Goal: Information Seeking & Learning: Learn about a topic

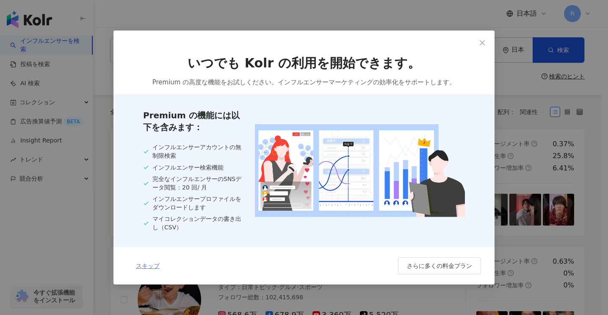
click at [150, 266] on span "スキップ" at bounding box center [148, 265] width 24 height 7
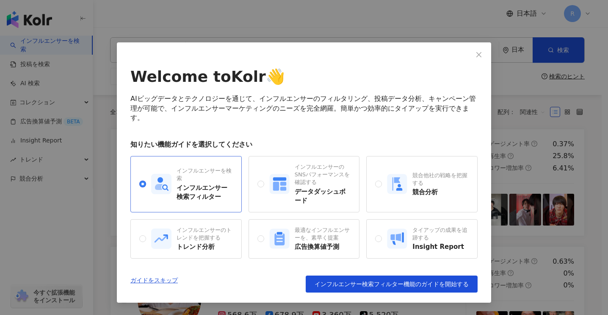
click at [194, 183] on div "インフルエンサー検索フィルター" at bounding box center [205, 192] width 56 height 18
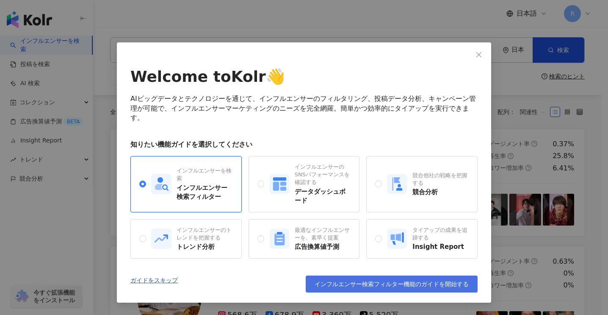
click at [386, 286] on span "インフルエンサー検索フィルター機能のガイドを開始する" at bounding box center [392, 283] width 154 height 7
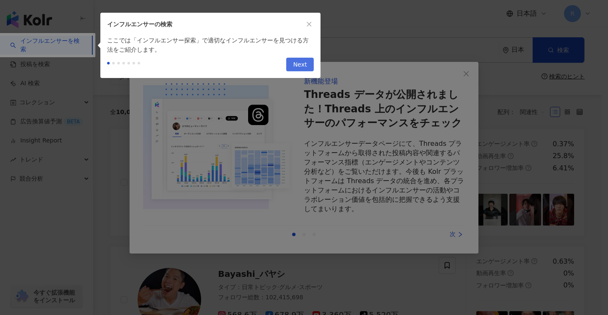
click at [300, 67] on span "Next" at bounding box center [300, 65] width 14 height 14
type input "**********"
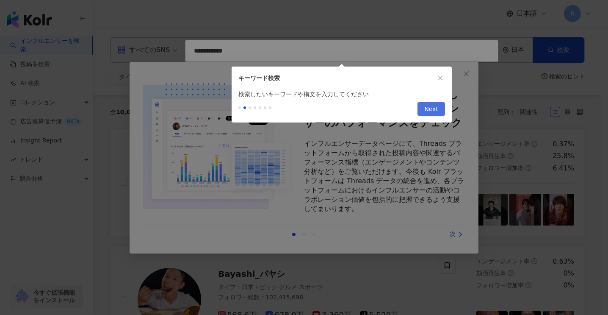
click at [432, 107] on span "Next" at bounding box center [431, 109] width 14 height 14
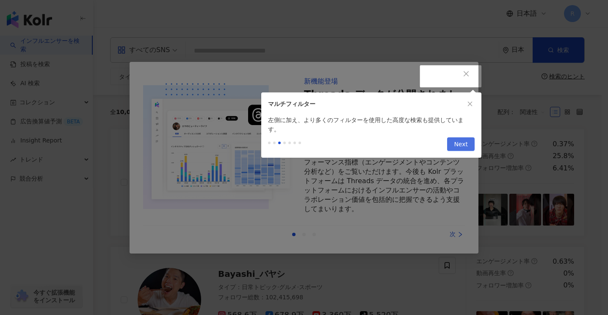
click at [461, 138] on span "Next" at bounding box center [461, 145] width 14 height 14
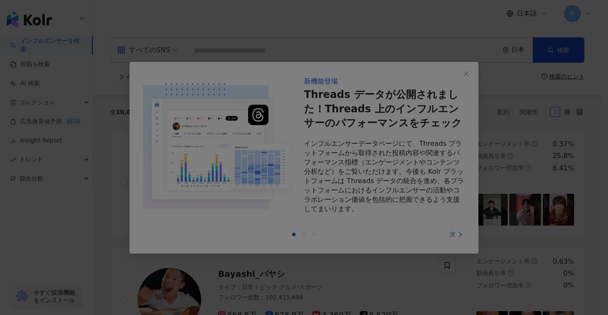
click at [338, 135] on div at bounding box center [304, 157] width 608 height 315
click at [325, 215] on div at bounding box center [304, 157] width 608 height 315
click at [464, 75] on div at bounding box center [304, 157] width 608 height 315
drag, startPoint x: 276, startPoint y: 149, endPoint x: 260, endPoint y: 154, distance: 15.9
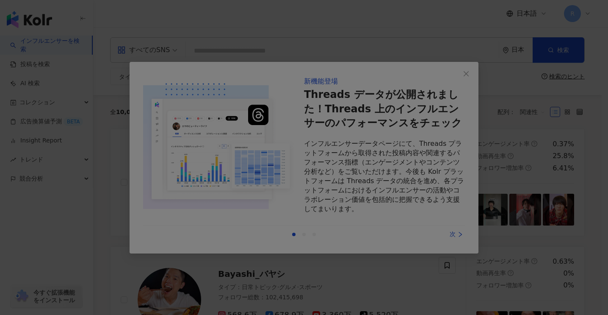
click at [275, 149] on div at bounding box center [304, 157] width 608 height 315
click at [49, 105] on div at bounding box center [304, 157] width 608 height 315
click at [304, 230] on div at bounding box center [304, 157] width 608 height 315
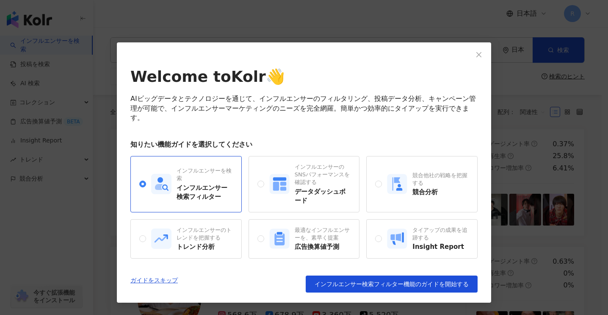
click at [393, 104] on div "AIビッグデータとテクノロジーを通じて、インフルエンサーのフィルタリング、投稿データ分析、キャンペーン管理が可能で、インフルエンサーマーケティングのニーズを完…" at bounding box center [303, 108] width 347 height 28
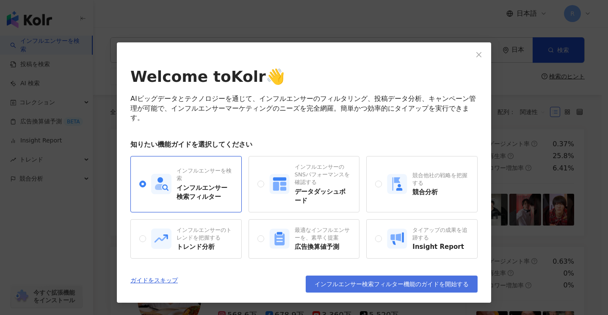
click at [384, 286] on span "インフルエンサー検索フィルター機能のガイドを開始する" at bounding box center [392, 283] width 154 height 7
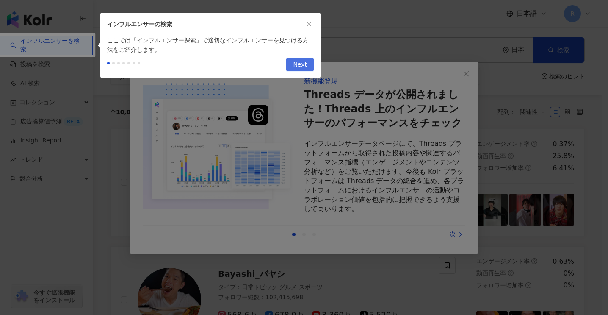
click at [300, 64] on span "Next" at bounding box center [300, 65] width 14 height 14
type input "**********"
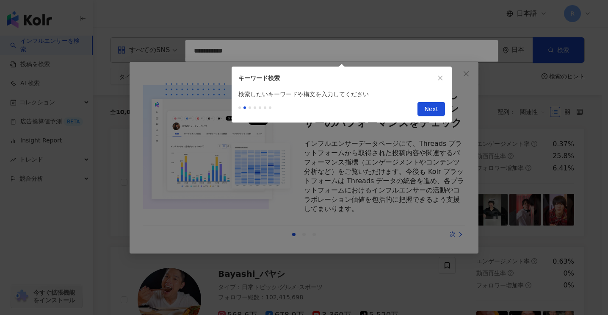
click at [241, 108] on div at bounding box center [254, 109] width 33 height 14
click at [241, 109] on div at bounding box center [254, 109] width 33 height 14
click at [239, 109] on span at bounding box center [239, 107] width 3 height 3
click at [433, 108] on span "Next" at bounding box center [431, 109] width 14 height 14
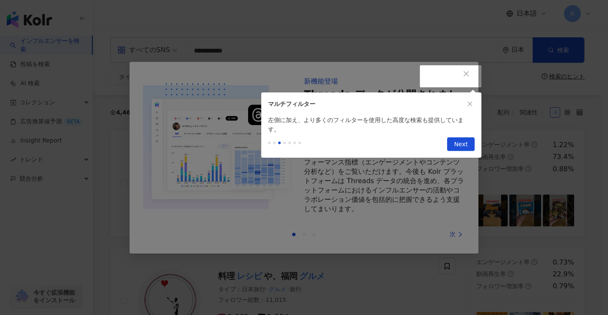
click at [469, 149] on div at bounding box center [304, 157] width 608 height 315
click at [466, 140] on span "Next" at bounding box center [461, 145] width 14 height 14
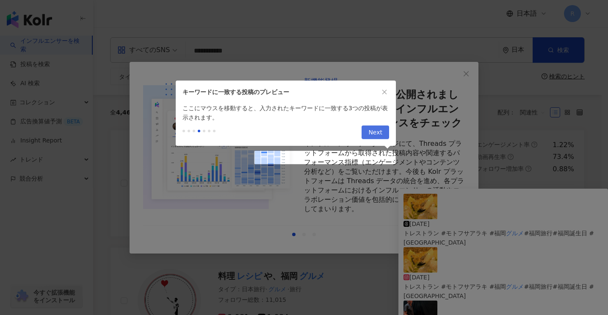
click at [379, 133] on span "Next" at bounding box center [375, 133] width 14 height 14
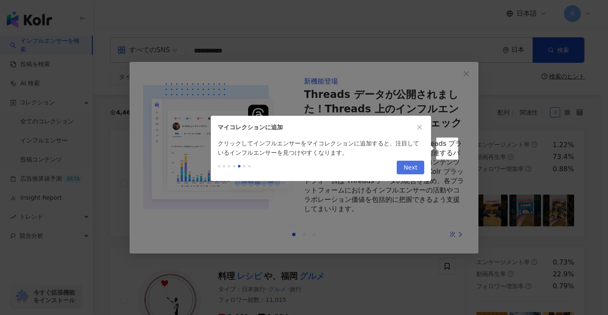
click at [413, 167] on span "Next" at bounding box center [410, 168] width 14 height 14
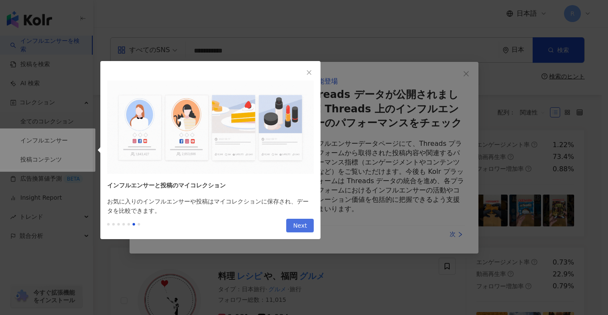
click at [307, 227] on button "Next" at bounding box center [300, 225] width 28 height 14
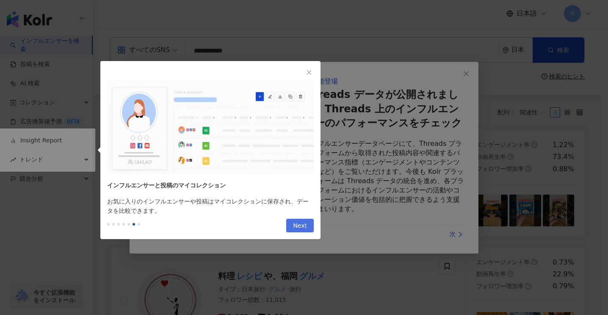
click at [308, 227] on button "Next" at bounding box center [300, 225] width 28 height 14
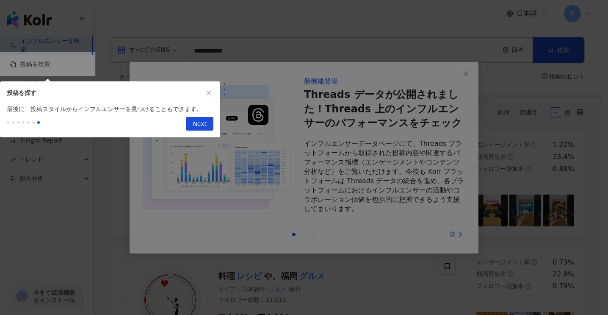
click at [195, 124] on span "Next" at bounding box center [200, 124] width 14 height 14
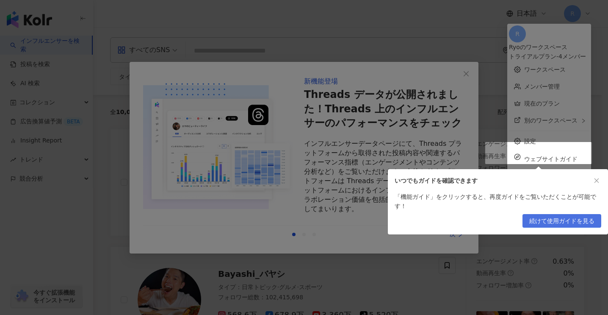
click at [579, 224] on span "続けて使用ガイドを見る" at bounding box center [561, 221] width 65 height 14
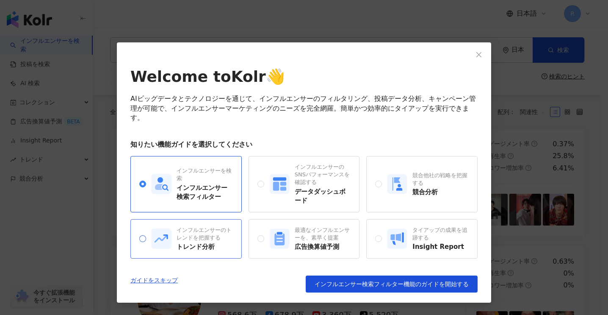
click at [188, 235] on div "インフルエンサーのトレンドを把握する" at bounding box center [205, 233] width 56 height 15
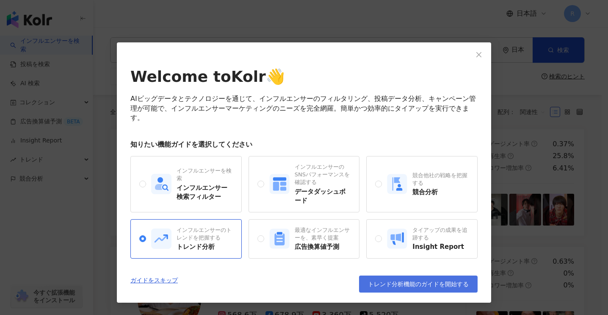
click at [408, 287] on button "トレンド分析機能のガイドを開始する" at bounding box center [418, 283] width 119 height 17
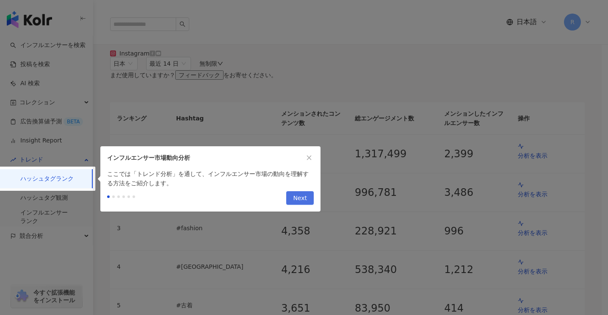
click at [308, 200] on button "Next" at bounding box center [300, 198] width 28 height 14
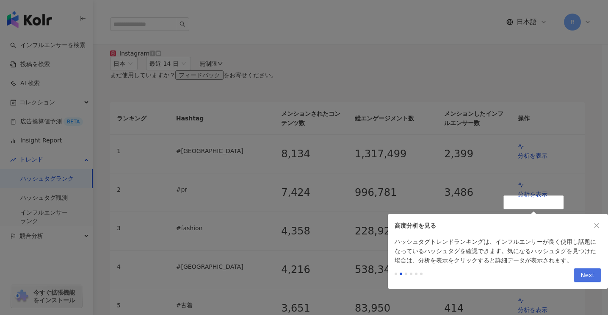
click at [584, 272] on span "Next" at bounding box center [587, 275] width 14 height 14
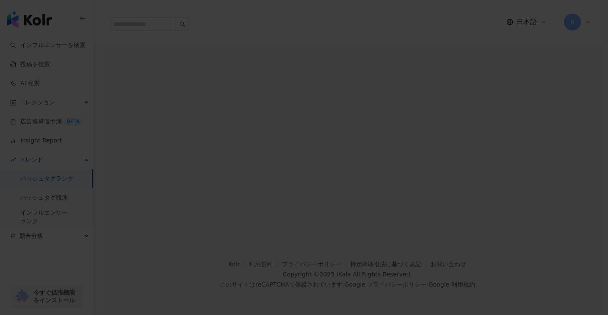
click at [357, 91] on div at bounding box center [304, 157] width 608 height 315
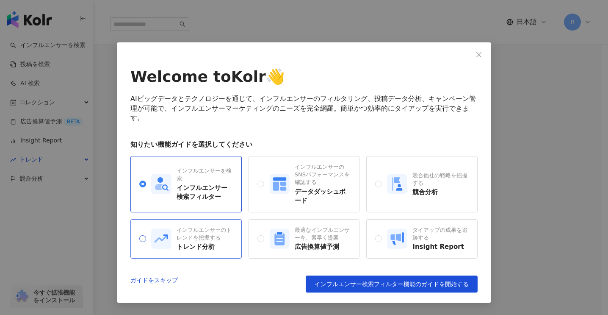
click at [184, 239] on div "インフルエンサーのトレンドを把握する" at bounding box center [205, 233] width 56 height 15
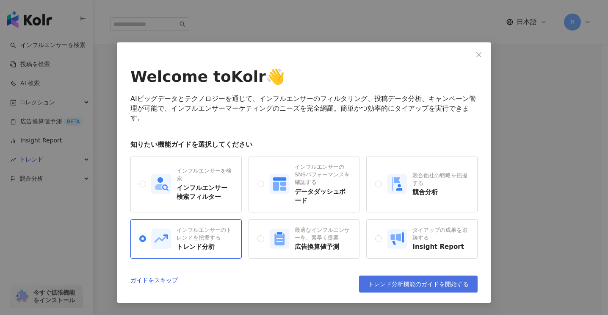
click at [380, 281] on span "トレンド分析機能のガイドを開始する" at bounding box center [418, 283] width 101 height 7
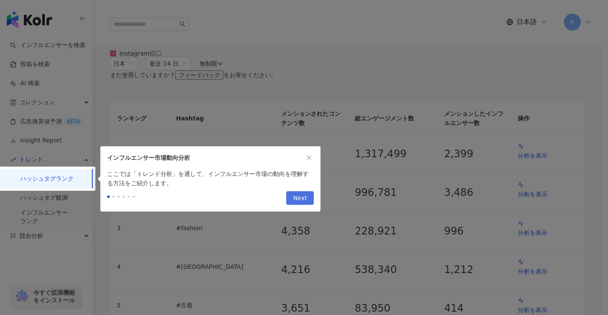
click at [295, 194] on span "Next" at bounding box center [300, 198] width 14 height 14
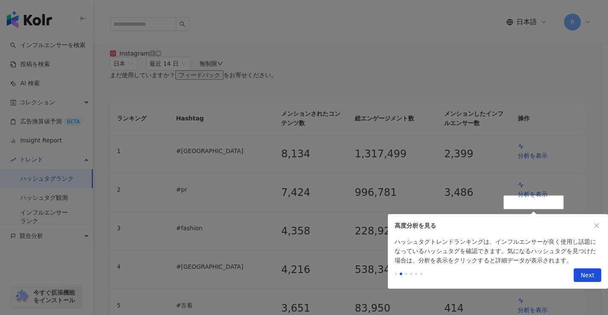
click at [601, 276] on div "Previous Next" at bounding box center [498, 277] width 220 height 24
click at [589, 273] on span "Next" at bounding box center [587, 275] width 14 height 14
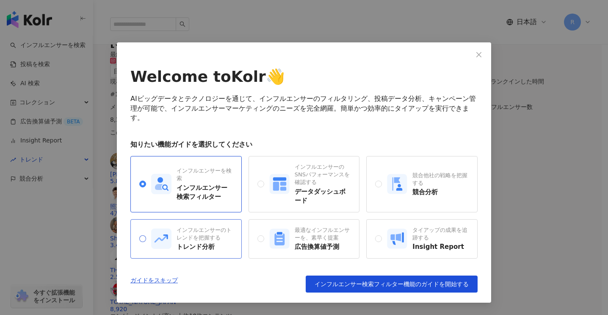
click at [215, 241] on div "インフルエンサーのトレンドを把握する トレンド分析" at bounding box center [205, 238] width 56 height 25
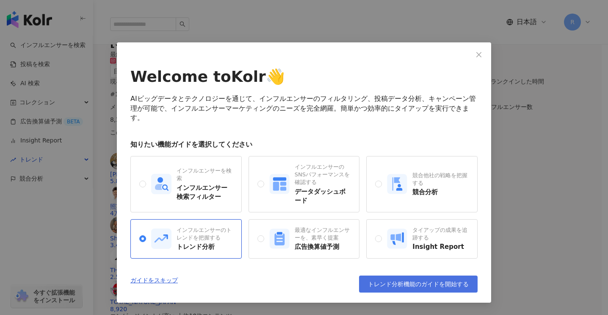
click at [422, 281] on span "トレンド分析機能のガイドを開始する" at bounding box center [418, 283] width 101 height 7
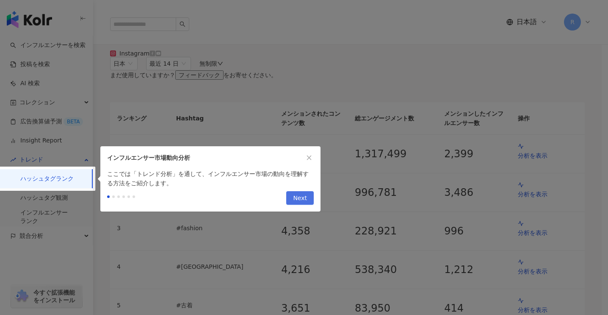
click at [310, 198] on button "Next" at bounding box center [300, 198] width 28 height 14
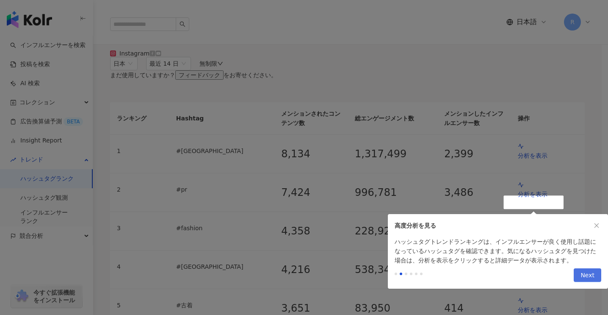
click at [583, 273] on span "Next" at bounding box center [587, 275] width 14 height 14
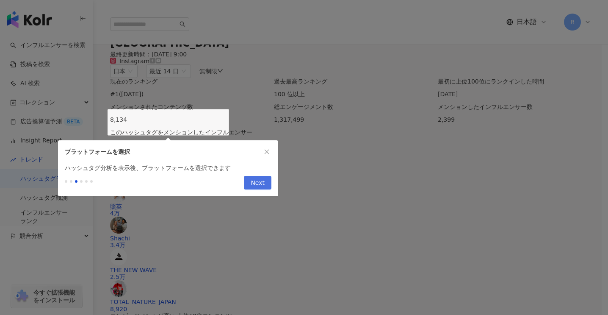
click at [263, 184] on span "Next" at bounding box center [258, 183] width 14 height 14
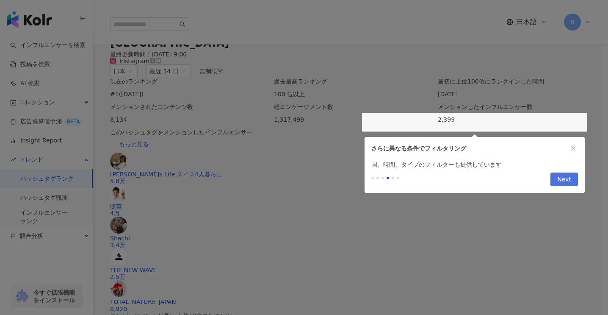
click at [565, 177] on span "Next" at bounding box center [564, 180] width 14 height 14
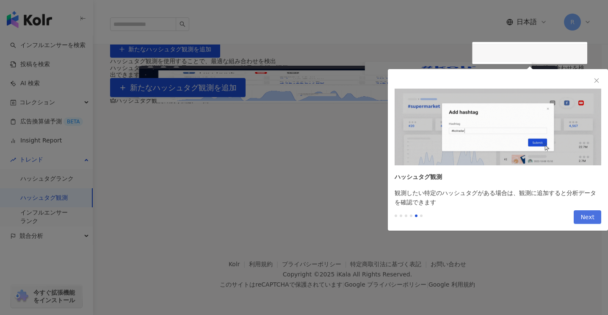
click at [592, 218] on span "Next" at bounding box center [587, 217] width 14 height 14
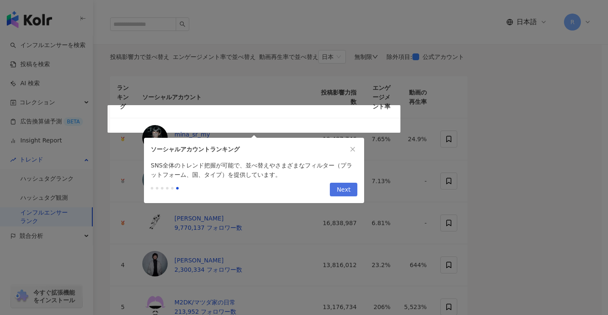
click at [354, 189] on button "Next" at bounding box center [344, 189] width 28 height 14
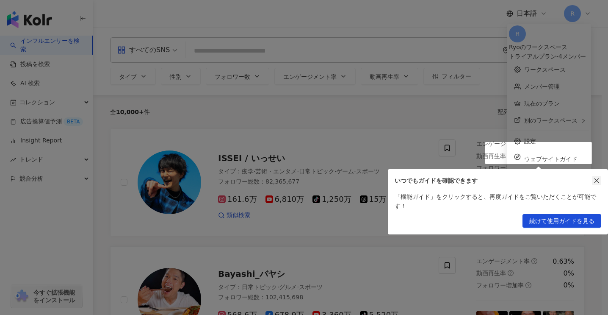
click at [595, 178] on icon "close" at bounding box center [597, 180] width 6 height 6
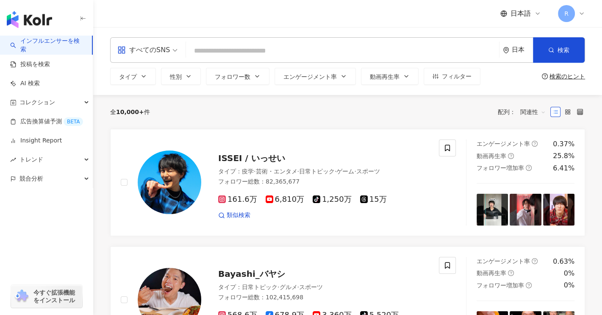
click at [268, 45] on input "search" at bounding box center [342, 51] width 306 height 16
type input "*"
type input "***"
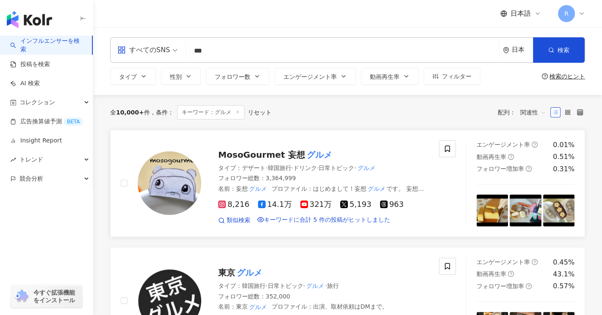
click at [290, 155] on span "MosoGourmet 妄想" at bounding box center [261, 154] width 86 height 10
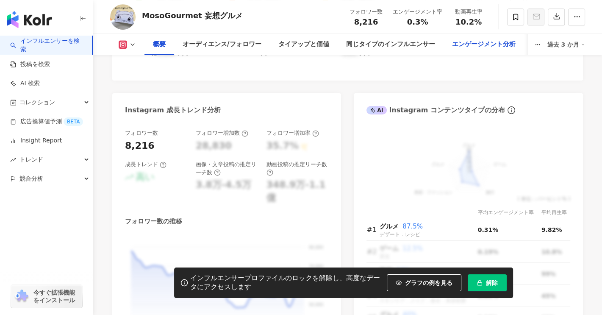
click at [482, 47] on div "エンゲージメント分析" at bounding box center [483, 44] width 64 height 10
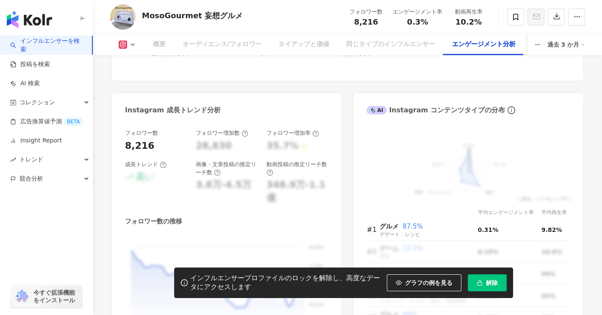
scroll to position [1651, 0]
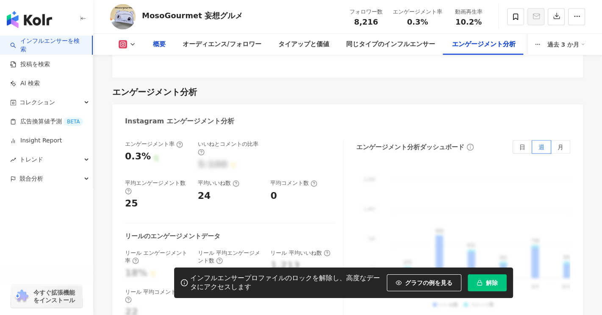
drag, startPoint x: 155, startPoint y: 45, endPoint x: 166, endPoint y: 56, distance: 15.9
click at [154, 45] on div "概要" at bounding box center [159, 44] width 13 height 10
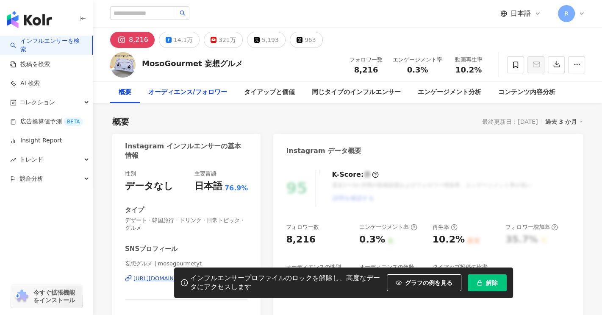
click at [192, 93] on div "オーディエンス/フォロワー" at bounding box center [187, 92] width 78 height 10
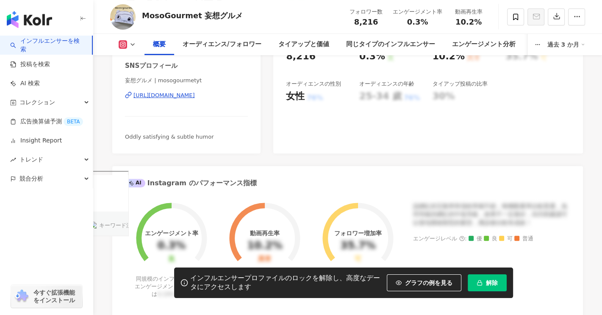
scroll to position [173, 0]
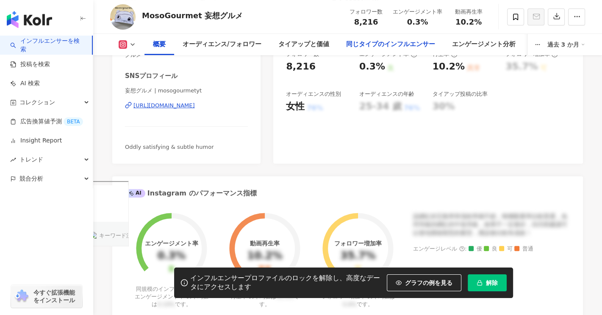
click at [398, 45] on div "同じタイプのインフルエンサー" at bounding box center [389, 44] width 89 height 10
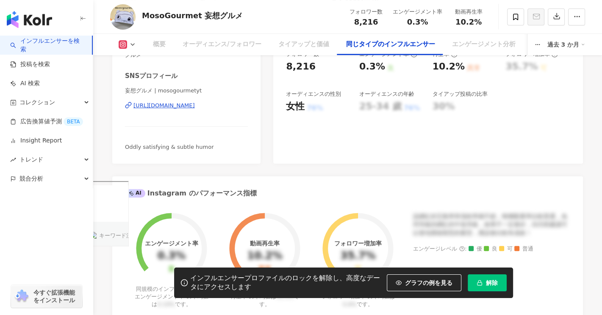
scroll to position [1385, 0]
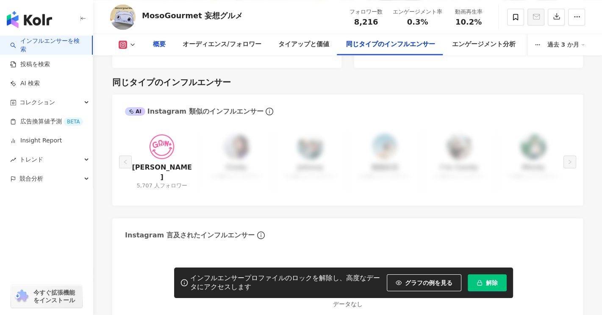
click at [153, 45] on div "概要" at bounding box center [159, 44] width 13 height 10
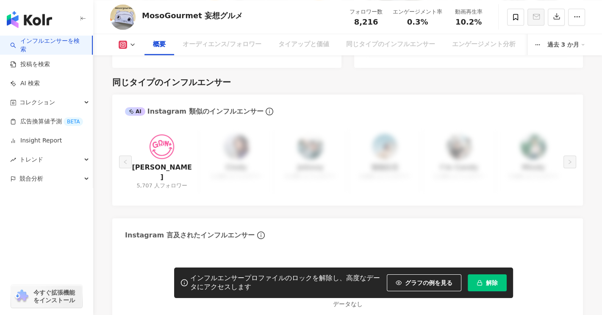
scroll to position [52, 0]
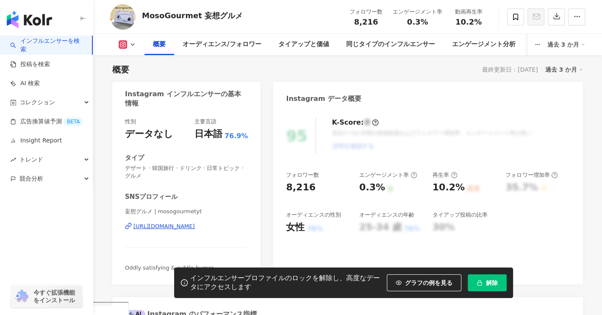
click at [130, 47] on icon at bounding box center [132, 44] width 7 height 7
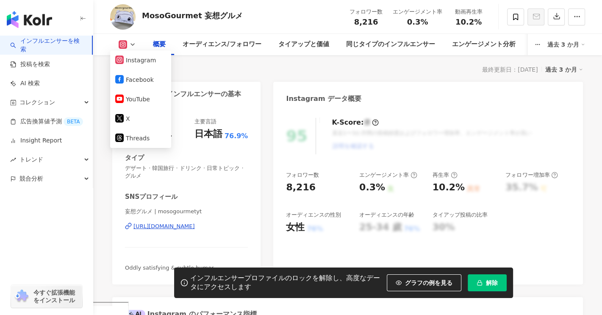
click at [130, 47] on icon at bounding box center [132, 44] width 7 height 7
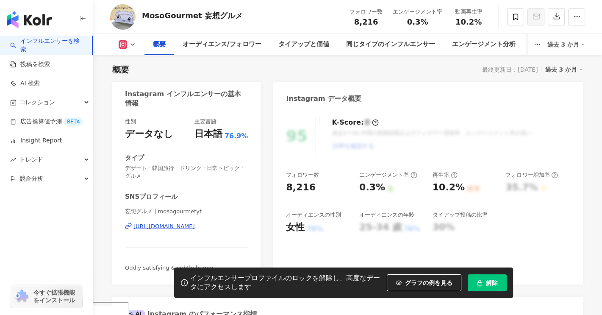
click at [133, 45] on polyline at bounding box center [132, 45] width 3 height 2
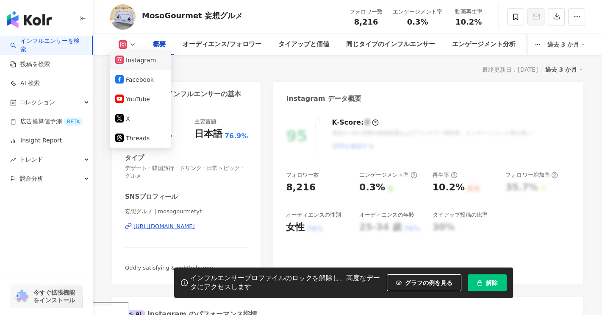
click at [133, 63] on button "Instagram" at bounding box center [140, 60] width 51 height 12
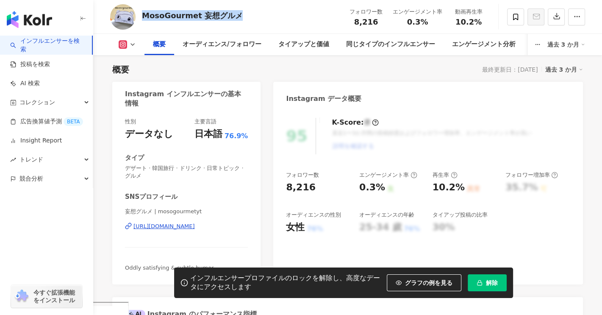
drag, startPoint x: 143, startPoint y: 15, endPoint x: 245, endPoint y: 15, distance: 102.0
click at [245, 15] on div "MosoGourmet 妄想グルメ フォロワー数 8,216 エンゲージメント率 0.3% 動画再生率 10.2%" at bounding box center [347, 16] width 508 height 33
click at [195, 228] on div "https://www.instagram.com/mosogourmetyt/" at bounding box center [163, 226] width 61 height 8
click at [122, 13] on img at bounding box center [122, 16] width 25 height 25
click at [55, 47] on link "インフルエンサーを検索" at bounding box center [47, 45] width 75 height 17
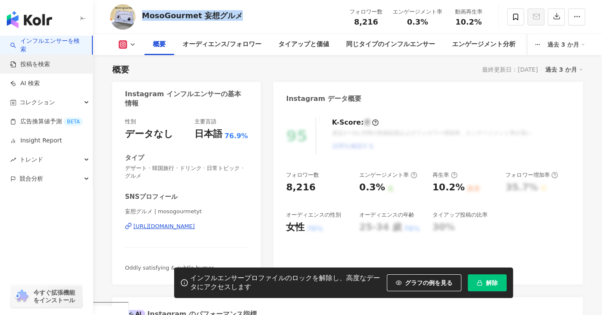
click at [34, 61] on link "投稿を検索" at bounding box center [30, 64] width 40 height 8
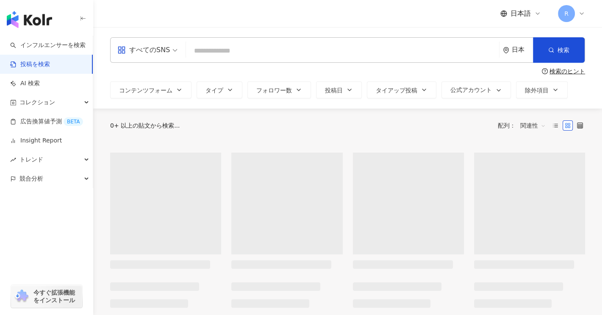
click at [222, 51] on input "search" at bounding box center [342, 50] width 306 height 18
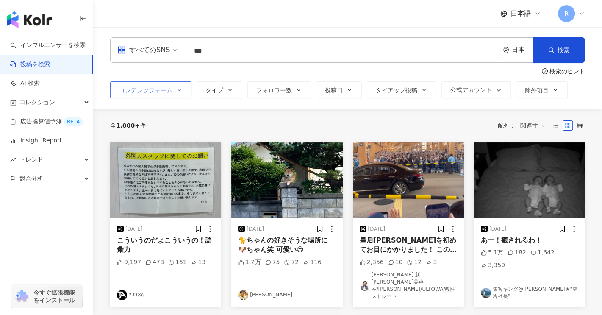
click at [171, 87] on span "コンテンツフォーム" at bounding box center [145, 90] width 53 height 7
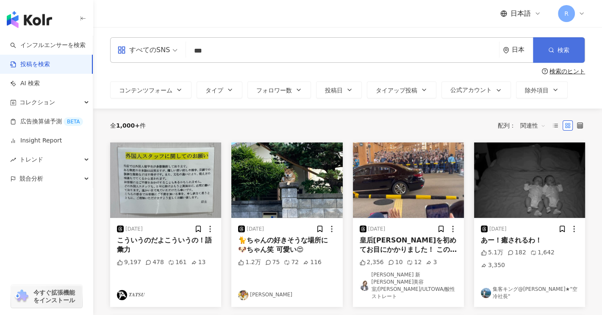
click at [547, 47] on button "検索" at bounding box center [559, 49] width 52 height 25
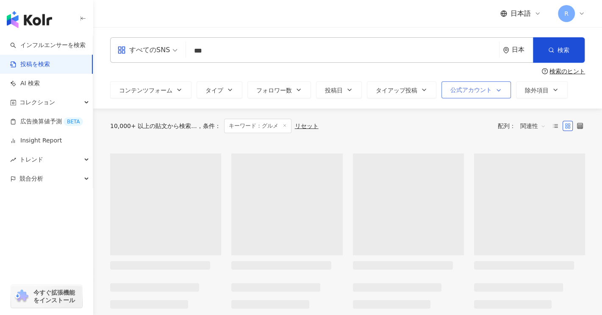
click at [501, 95] on button "公式アカウント" at bounding box center [475, 89] width 69 height 17
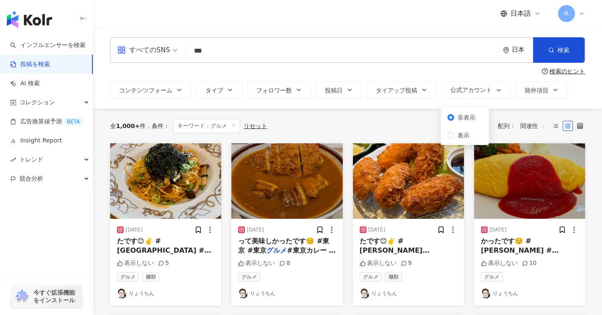
click at [378, 121] on div "全 1,000+ 件 条件 ： キーワード：グルメ リセット 配列： 関連性" at bounding box center [347, 126] width 475 height 14
drag, startPoint x: 191, startPoint y: 51, endPoint x: 325, endPoint y: 63, distance: 133.9
click at [239, 57] on input "***" at bounding box center [342, 50] width 306 height 18
type input "***"
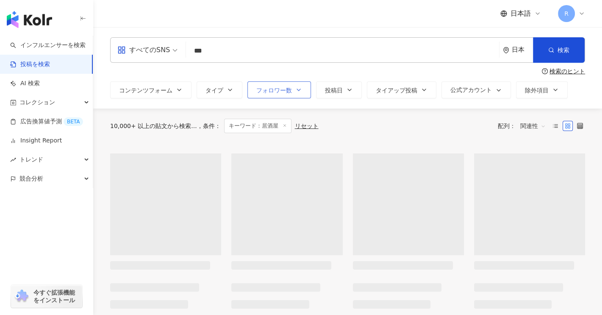
click at [291, 88] on span "フォロワー数" at bounding box center [274, 90] width 36 height 7
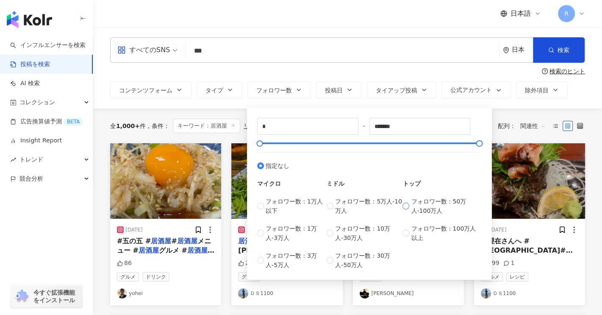
type input "******"
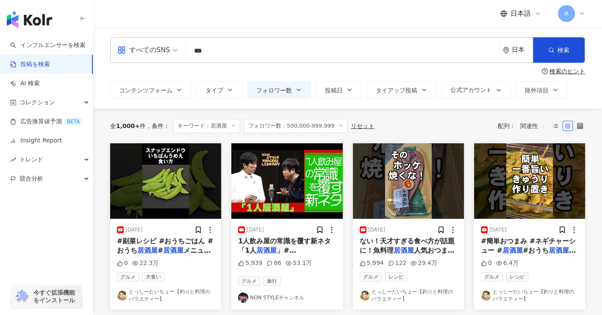
drag, startPoint x: 193, startPoint y: 49, endPoint x: 283, endPoint y: 69, distance: 91.9
click at [277, 68] on div "すべてのSNS 居酒屋 *** 日本 検索 検索のヒント コンテンツフォーム タイプ フォロワー数 投稿日 タイアップ投稿 公式アカウント 除外項目 無制限 …" at bounding box center [347, 67] width 508 height 61
click at [546, 124] on div "関連性" at bounding box center [532, 126] width 35 height 14
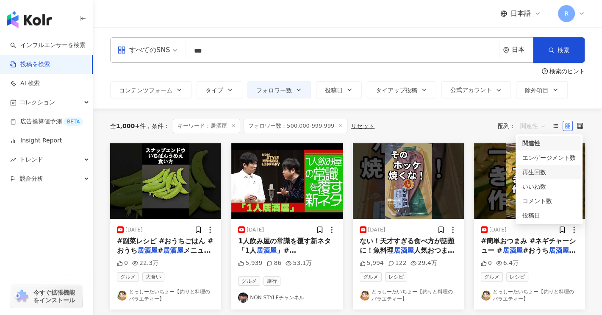
click at [544, 176] on div "再生回数" at bounding box center [548, 171] width 53 height 9
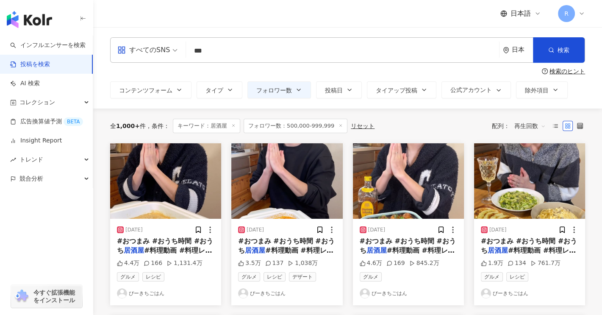
click at [214, 49] on input "***" at bounding box center [342, 50] width 306 height 18
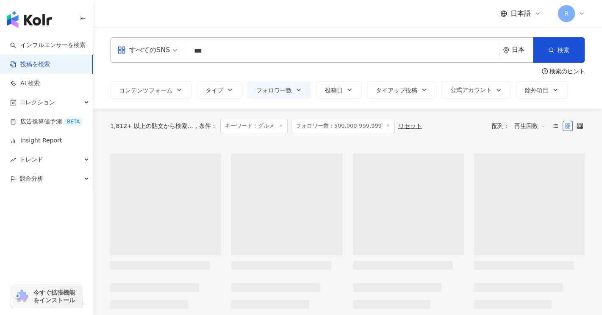
click at [161, 50] on div "すべてのSNS" at bounding box center [143, 50] width 52 height 14
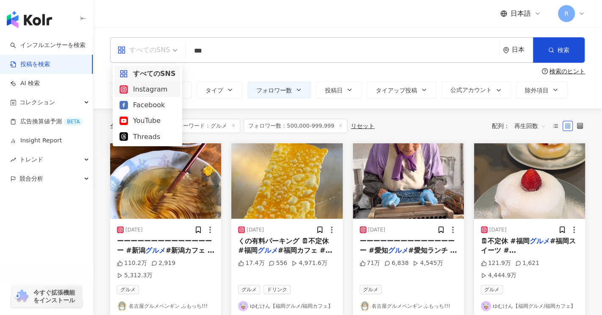
click at [155, 85] on div "Instagram" at bounding box center [147, 89] width 56 height 11
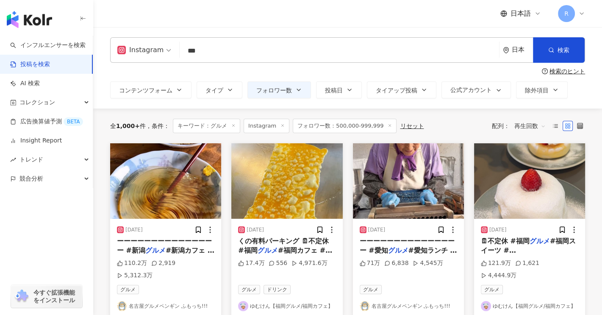
drag, startPoint x: 186, startPoint y: 49, endPoint x: 253, endPoint y: 42, distance: 67.2
click at [205, 49] on input "***" at bounding box center [339, 50] width 312 height 18
type input "***"
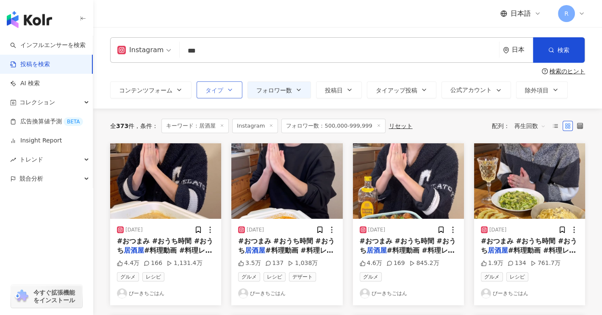
click at [219, 91] on span "タイプ" at bounding box center [214, 90] width 18 height 7
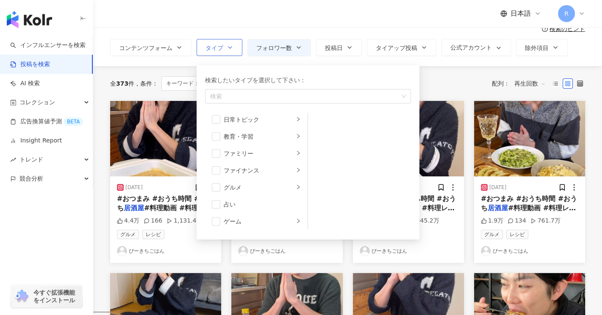
scroll to position [39, 0]
click at [231, 201] on div "グルメ" at bounding box center [259, 202] width 70 height 9
click at [215, 204] on span "button" at bounding box center [216, 202] width 8 height 8
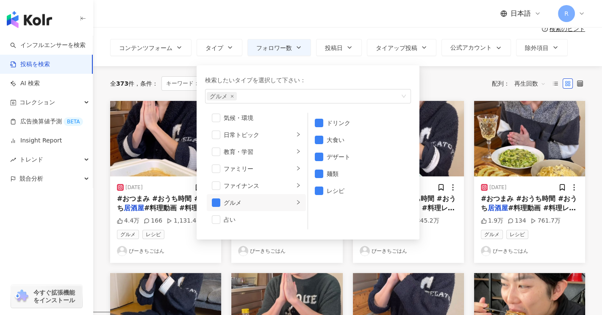
click at [457, 81] on div "全 373 件 条件 ： キーワード：居酒屋 Instagram フォロワー数：500,000-999,999 リセット 配列： 再生回数" at bounding box center [347, 83] width 475 height 14
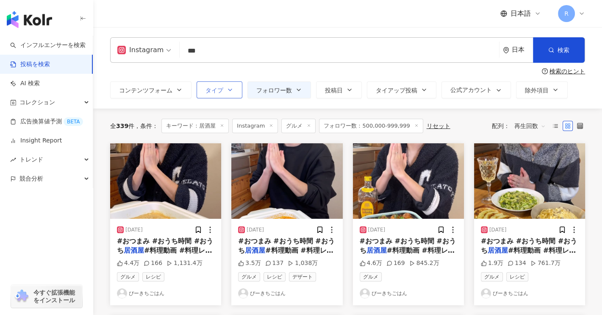
click at [226, 91] on icon "button" at bounding box center [229, 89] width 7 height 7
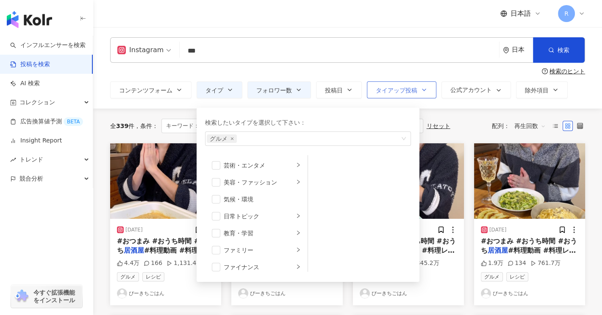
click at [418, 90] on button "タイアップ投稿" at bounding box center [401, 89] width 69 height 17
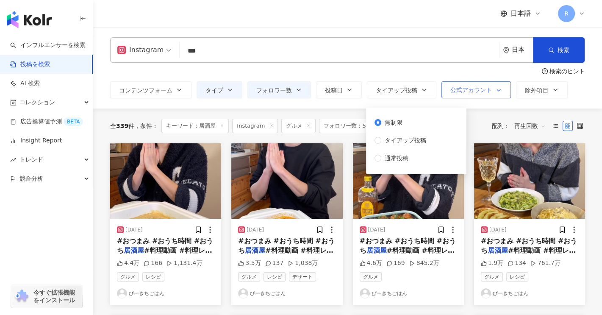
click at [470, 89] on span "公式アカウント" at bounding box center [470, 89] width 41 height 7
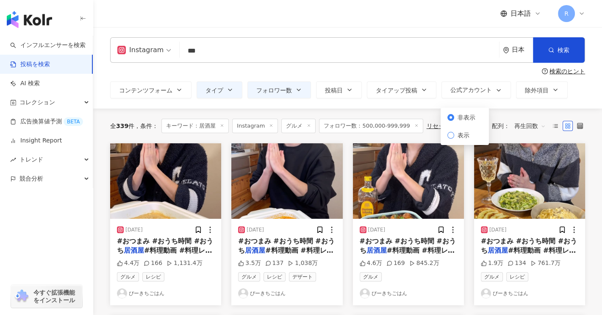
click at [458, 137] on span "表示" at bounding box center [463, 134] width 19 height 9
click at [417, 106] on div "Instagram *** 日本 検索 検索のヒント コンテンツフォーム タイプ フォロワー数 投稿日 タイアップ投稿 公式アカウント 除外項目 無制限 画像…" at bounding box center [347, 67] width 508 height 81
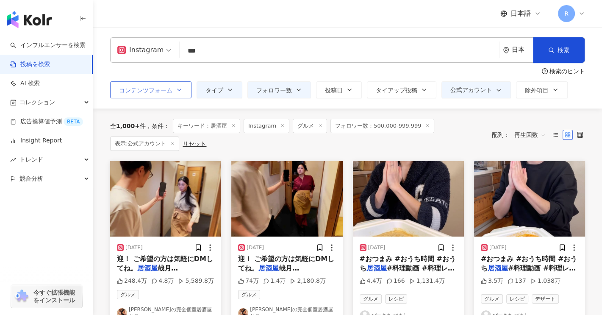
click at [177, 91] on icon "button" at bounding box center [179, 89] width 7 height 7
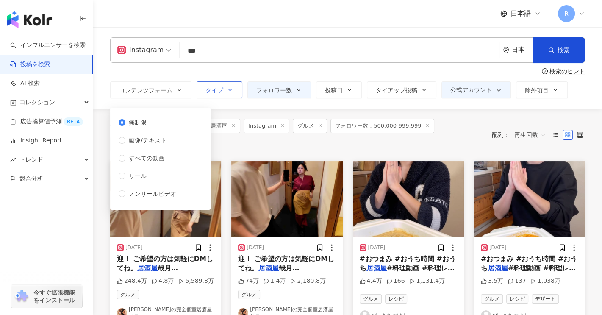
click at [221, 93] on span "タイプ" at bounding box center [214, 90] width 18 height 7
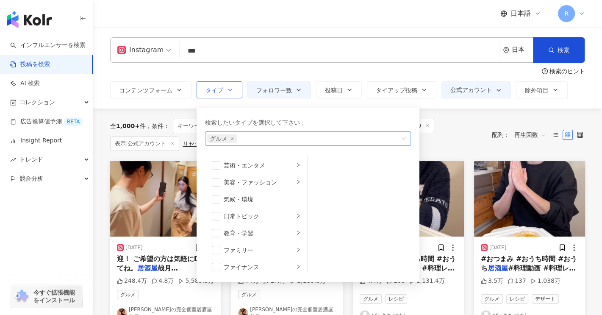
click at [256, 139] on div "グルメ" at bounding box center [303, 138] width 193 height 8
type input "*"
click at [215, 185] on span "button" at bounding box center [216, 182] width 8 height 8
click at [295, 184] on icon "right" at bounding box center [297, 181] width 5 height 5
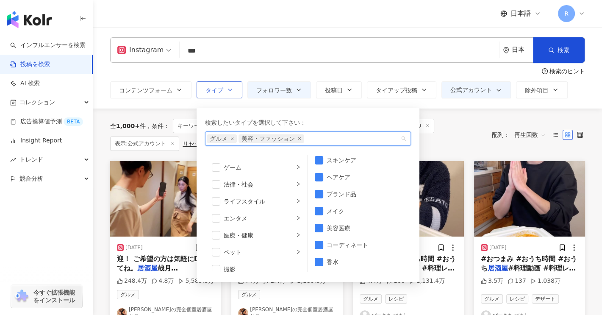
scroll to position [169, 0]
click at [295, 218] on icon "right" at bounding box center [297, 215] width 5 height 5
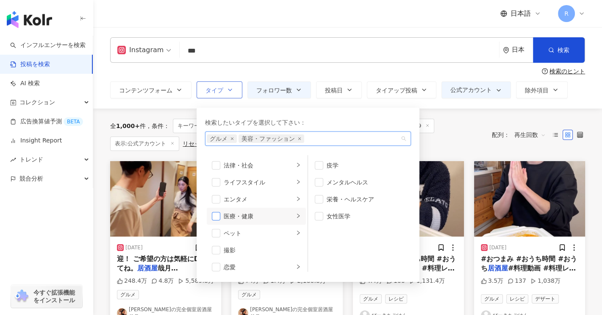
click at [215, 215] on span "button" at bounding box center [216, 216] width 8 height 8
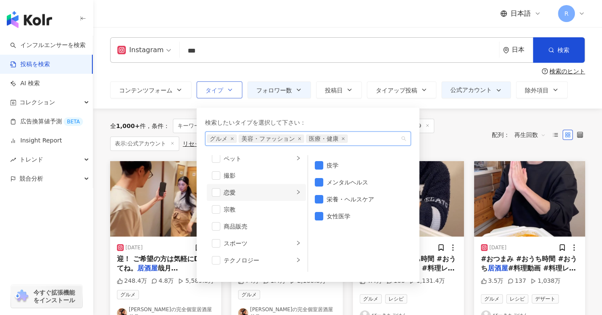
scroll to position [293, 0]
click at [288, 194] on li "スポーツ" at bounding box center [256, 193] width 99 height 17
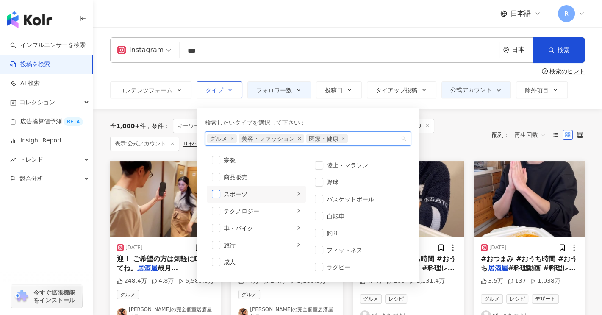
click at [215, 193] on span "button" at bounding box center [216, 194] width 8 height 8
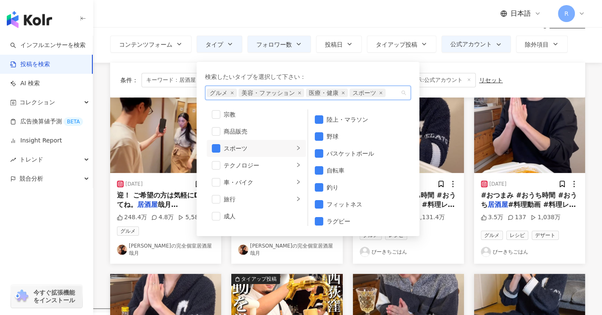
scroll to position [0, 0]
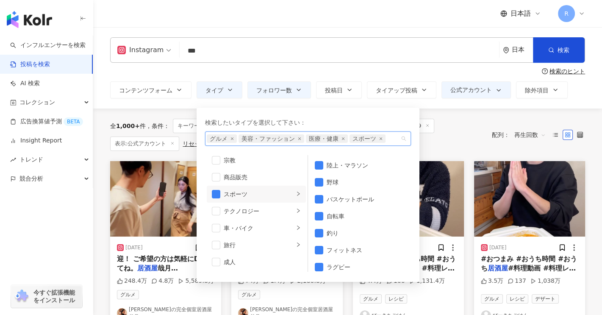
click at [482, 113] on div "全 1,000+ 件 条件 ： キーワード：居酒屋 Instagram グルメ フォロワー数：500,000-999,999 表示:公式アカウント リセット …" at bounding box center [347, 134] width 475 height 52
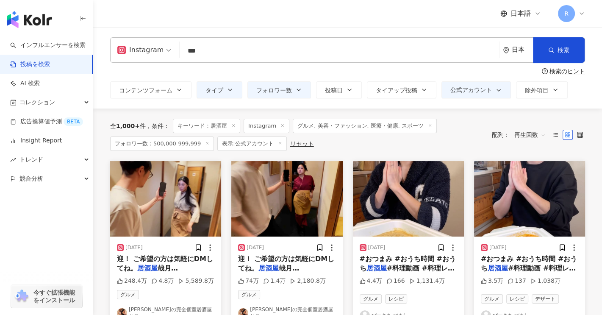
click at [230, 53] on input "***" at bounding box center [339, 50] width 312 height 18
type input "*"
type input "*******"
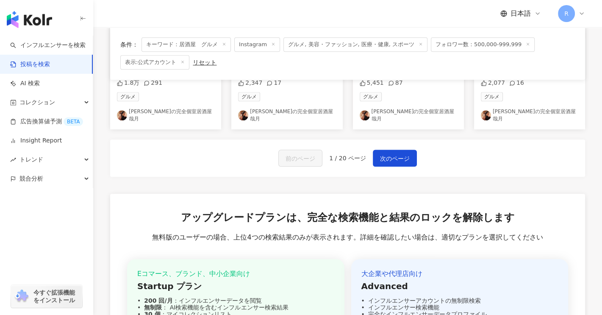
scroll to position [550, 0]
click at [399, 153] on span "次のページ" at bounding box center [395, 158] width 30 height 10
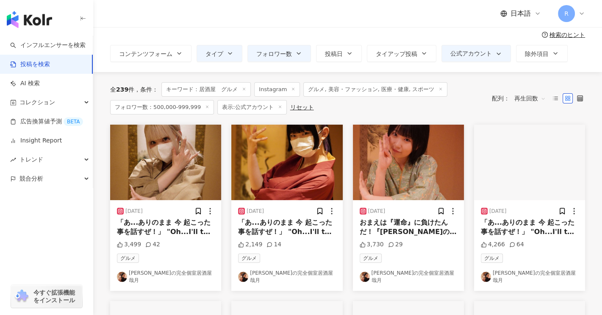
scroll to position [0, 0]
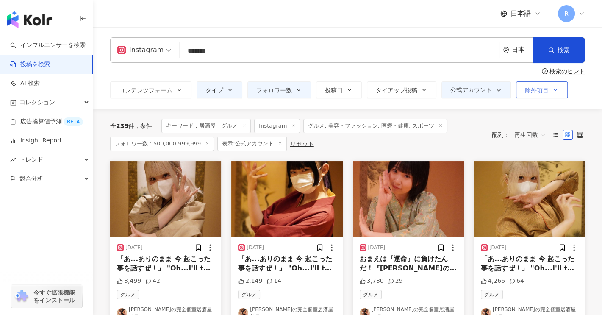
click at [558, 91] on button "除外項目" at bounding box center [542, 89] width 52 height 17
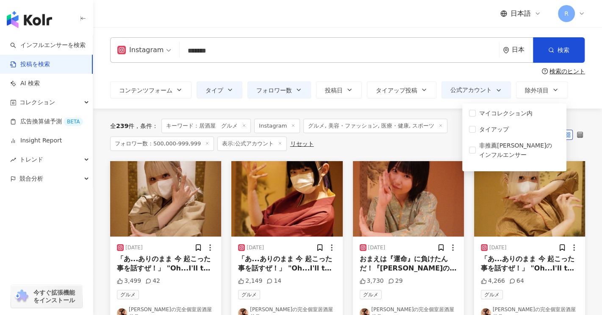
click at [576, 97] on div "コンテンツフォーム タイプ フォロワー数 投稿日 タイアップ投稿 公式アカウント 除外項目 無制限 画像/テキスト すべての動画 リール ノンリールビデオ 非…" at bounding box center [347, 89] width 475 height 17
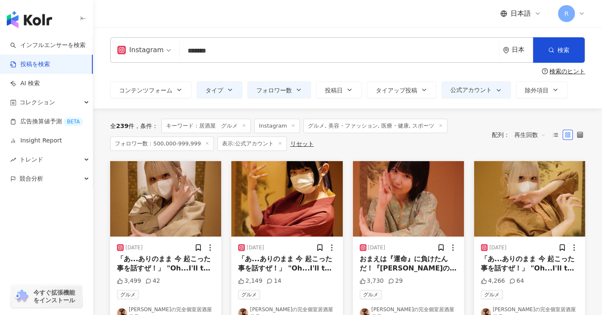
click at [516, 52] on div "日本" at bounding box center [521, 49] width 21 height 7
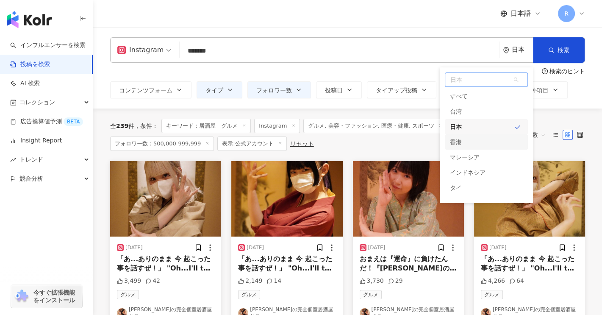
click at [481, 84] on span "日本" at bounding box center [486, 80] width 82 height 14
type input "*"
click at [466, 130] on div "日本" at bounding box center [486, 126] width 83 height 15
click at [581, 111] on div "全 239 件 条件 ： キーワード：居酒屋　グルメ Instagram グルメ, 美容・ファッション, 医療・健康, スポーツ フォロワー数：500,000…" at bounding box center [347, 134] width 475 height 52
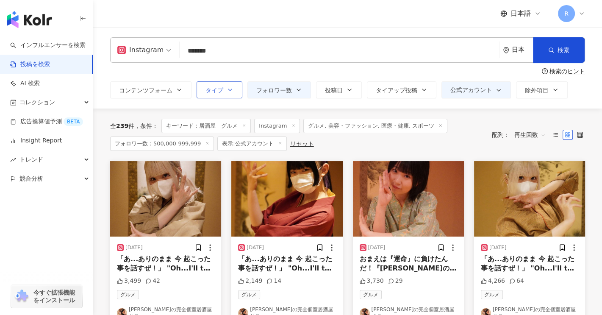
click at [234, 92] on button "タイプ" at bounding box center [219, 89] width 46 height 17
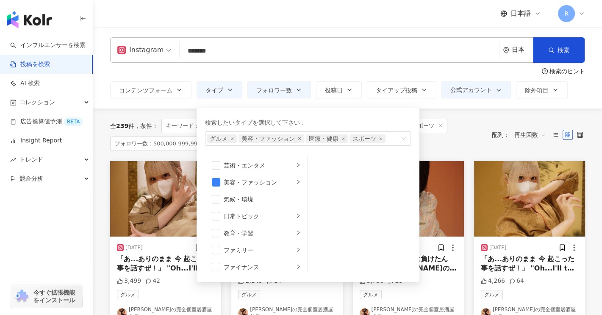
click at [469, 144] on div "全 239 件 条件 ： キーワード：居酒屋　グルメ Instagram グルメ, 美容・ファッション, 医療・健康, スポーツ フォロワー数：500,000…" at bounding box center [296, 135] width 373 height 32
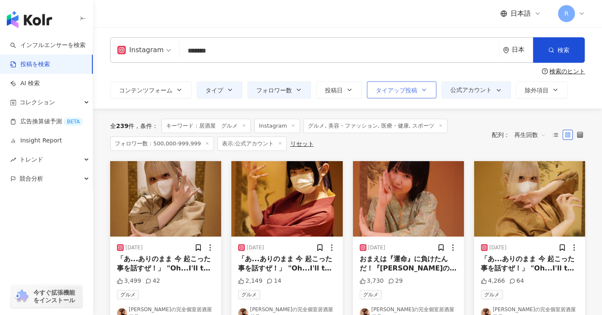
click at [431, 90] on button "タイアップ投稿" at bounding box center [401, 89] width 69 height 17
click at [477, 139] on div "全 239 件 条件 ： キーワード：居酒屋　グルメ Instagram グルメ, 美容・ファッション, 医療・健康, スポーツ フォロワー数：500,000…" at bounding box center [296, 135] width 373 height 32
click at [185, 94] on button "コンテンツフォーム" at bounding box center [150, 89] width 81 height 17
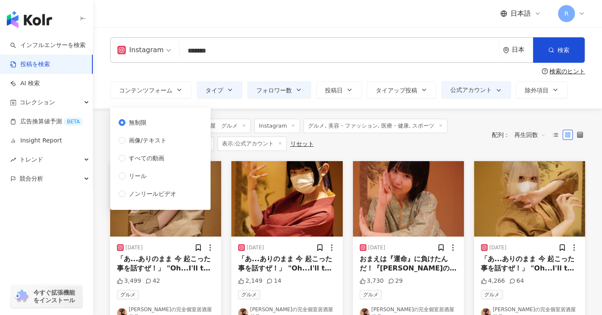
click at [453, 139] on div "全 239 件 条件 ： キーワード：居酒屋　グルメ Instagram グルメ, 美容・ファッション, 医療・健康, スポーツ フォロワー数：500,000…" at bounding box center [296, 135] width 373 height 32
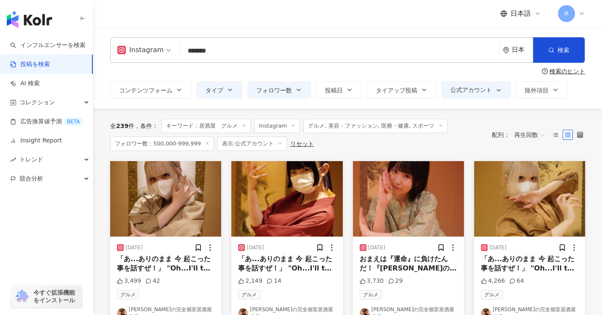
click at [583, 13] on icon at bounding box center [581, 14] width 3 height 2
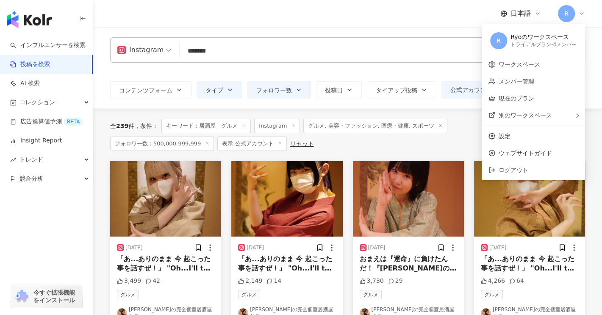
click at [310, 54] on input "*******" at bounding box center [339, 50] width 312 height 18
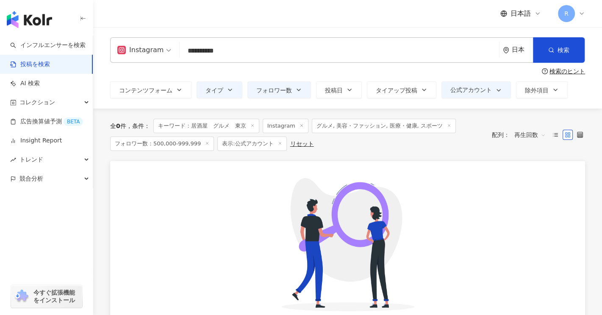
drag, startPoint x: 240, startPoint y: 54, endPoint x: 361, endPoint y: 38, distance: 121.3
click at [249, 53] on input "**********" at bounding box center [339, 50] width 312 height 18
drag, startPoint x: 241, startPoint y: 52, endPoint x: 322, endPoint y: 37, distance: 81.8
click at [252, 52] on input "**********" at bounding box center [339, 50] width 312 height 18
type input "*******"
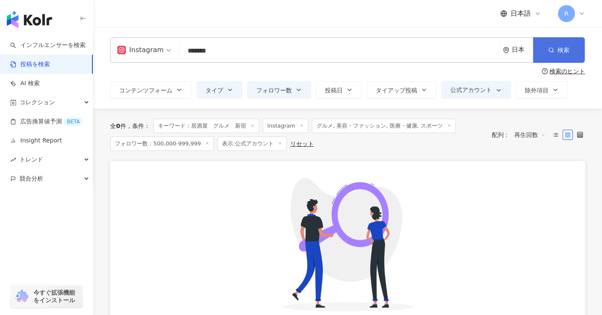
click at [552, 51] on icon "button" at bounding box center [551, 50] width 6 height 6
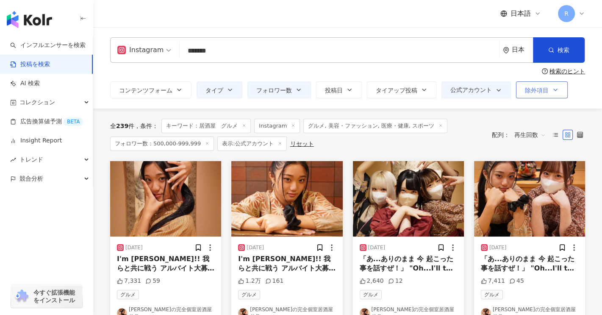
click at [542, 95] on button "除外項目" at bounding box center [542, 89] width 52 height 17
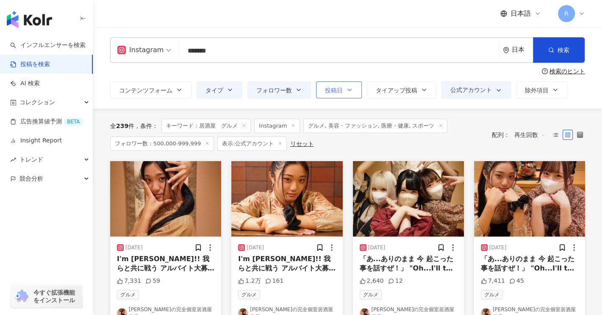
click at [348, 89] on icon "button" at bounding box center [349, 90] width 3 height 2
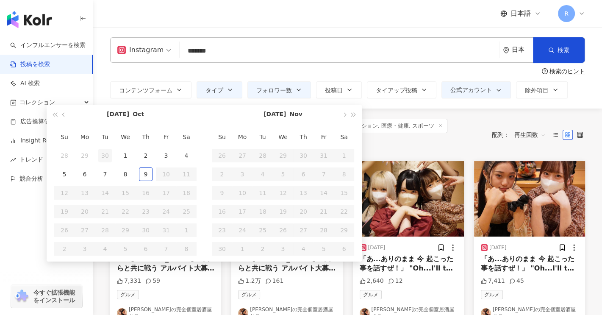
type input "**********"
click at [481, 142] on div "全 239 件 条件 ： キーワード：居酒屋　グルメ Instagram グルメ, 美容・ファッション, 医療・健康, スポーツ フォロワー数：500,000…" at bounding box center [296, 135] width 373 height 32
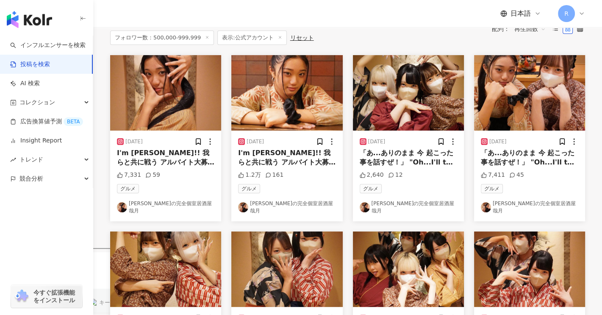
scroll to position [42, 0]
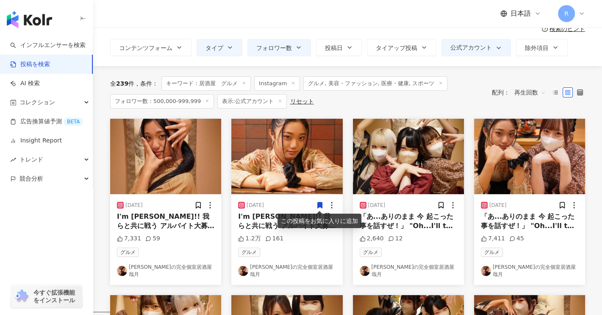
click at [173, 226] on span "I'm ANNE!! 我らと共に戦う アルバイト大募集中！ ランチも夜も募集してます！ 高校生、大学生、専門生の女性が活躍中！ バイト未経験大歓迎！ ご希望の…" at bounding box center [165, 282] width 97 height 141
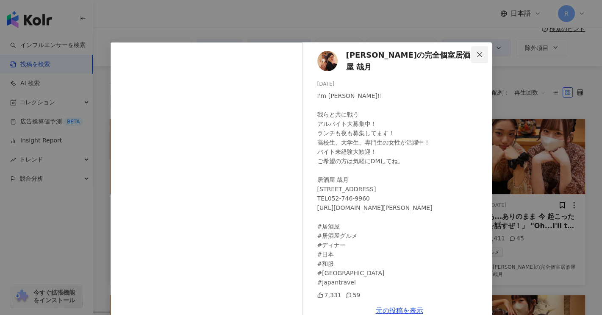
click at [476, 56] on icon "close" at bounding box center [479, 54] width 7 height 7
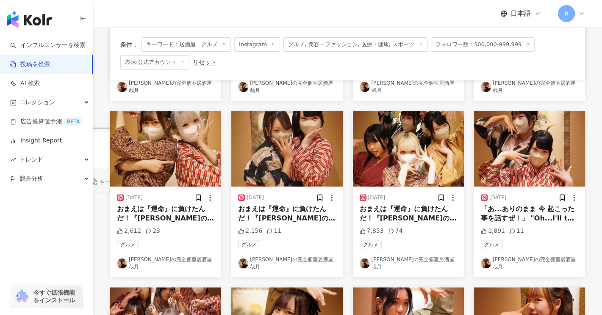
scroll to position [212, 0]
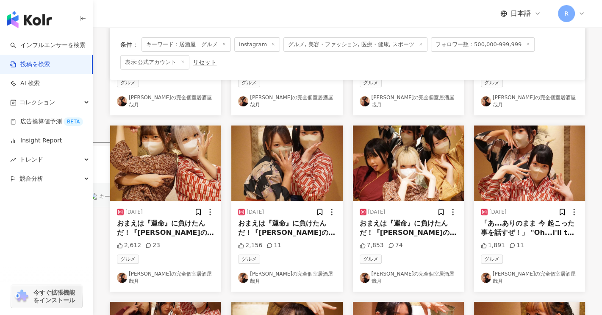
click at [172, 227] on span "おまえは『運命』に負けたんだ！『正義の道』を歩むことこそ『運命』なんだ!! You lost to "fate"! Walking on the “path …" at bounding box center [165, 313] width 97 height 188
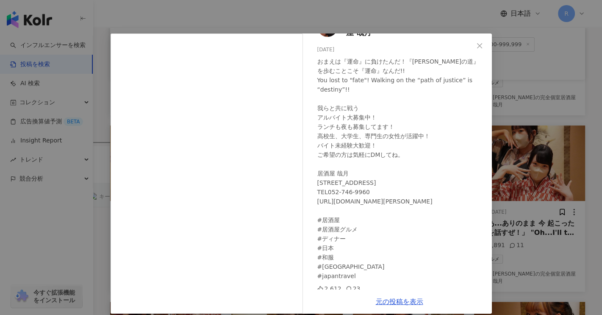
scroll to position [17, 0]
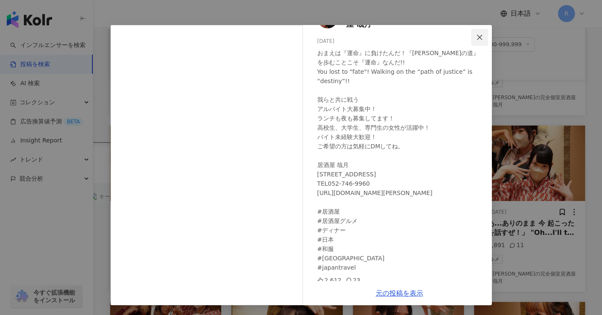
click at [476, 40] on button "Close" at bounding box center [479, 37] width 17 height 17
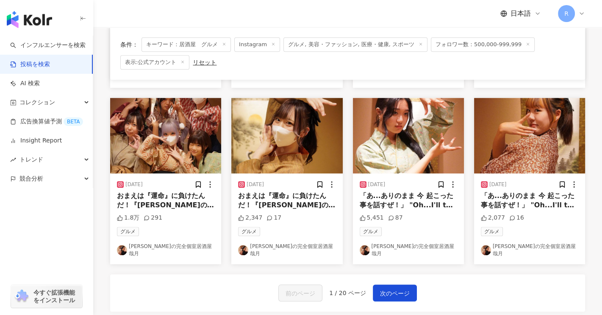
scroll to position [466, 0]
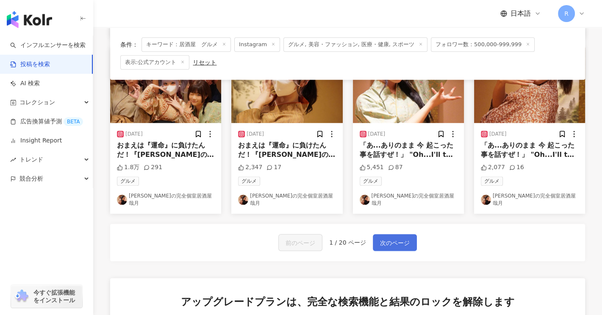
click at [400, 237] on span "次のページ" at bounding box center [395, 242] width 30 height 10
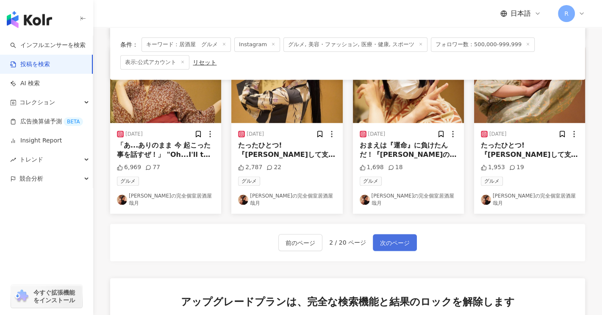
click at [403, 237] on span "次のページ" at bounding box center [395, 242] width 30 height 10
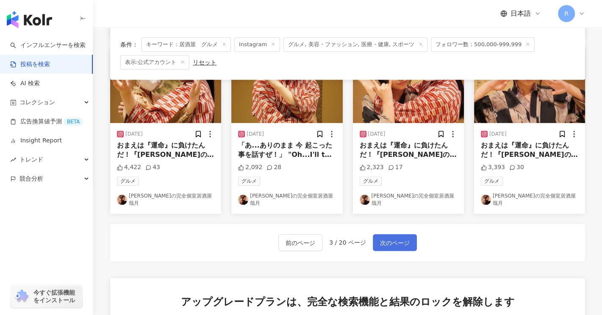
click at [402, 237] on span "次のページ" at bounding box center [395, 242] width 30 height 10
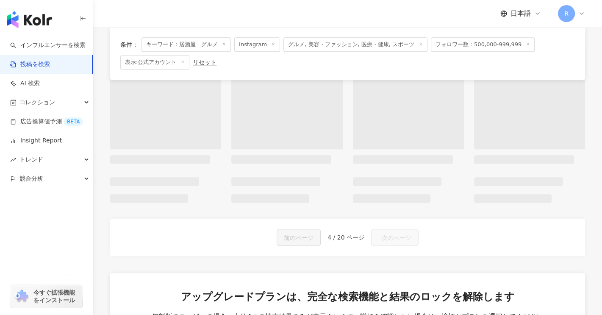
scroll to position [473, 0]
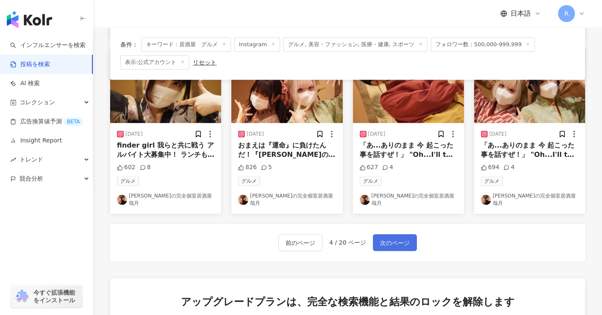
click at [402, 237] on span "次のページ" at bounding box center [395, 242] width 30 height 10
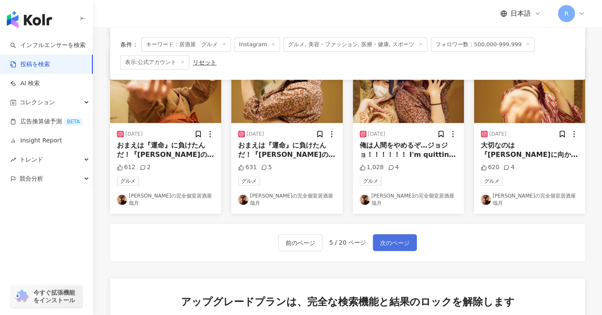
click at [401, 237] on span "次のページ" at bounding box center [395, 242] width 30 height 10
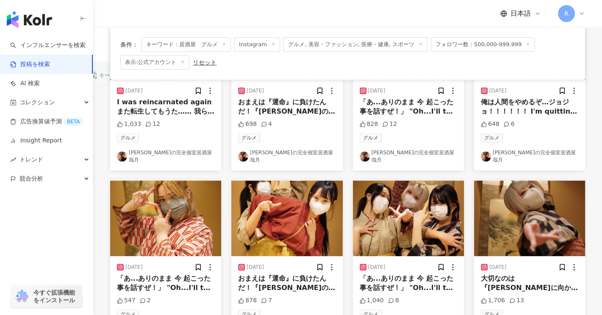
scroll to position [466, 0]
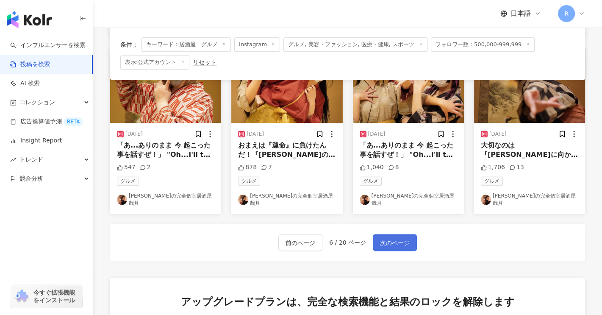
click at [401, 237] on span "次のページ" at bounding box center [395, 242] width 30 height 10
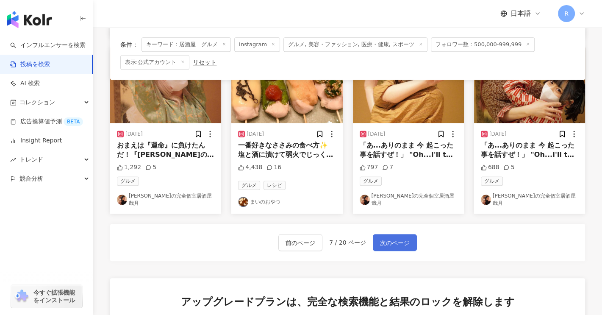
click at [401, 237] on span "次のページ" at bounding box center [395, 242] width 30 height 10
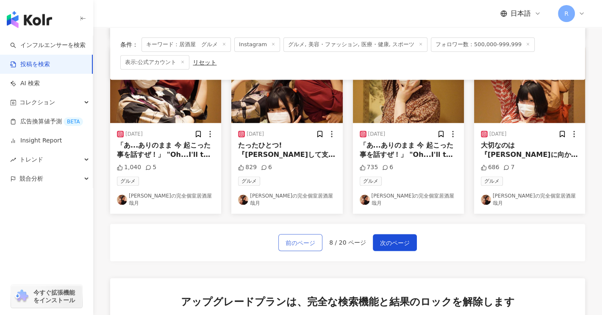
click at [298, 237] on span "前のページ" at bounding box center [300, 242] width 30 height 10
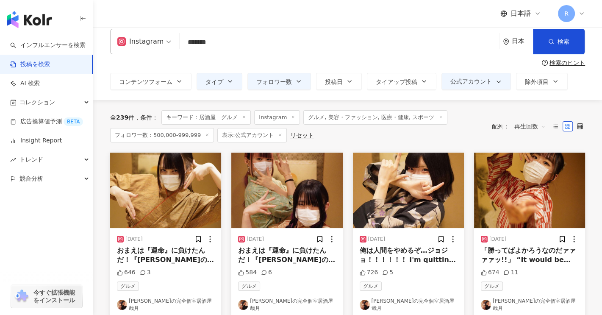
scroll to position [0, 0]
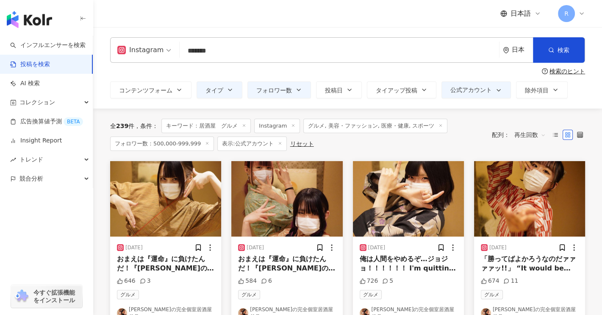
drag, startPoint x: 212, startPoint y: 50, endPoint x: 370, endPoint y: 47, distance: 157.9
click at [271, 52] on input "*******" at bounding box center [339, 50] width 312 height 18
type input "*"
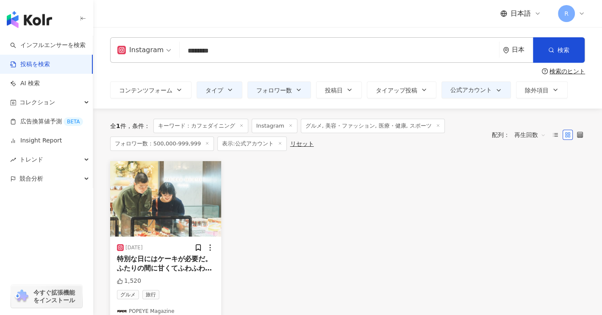
drag, startPoint x: 208, startPoint y: 49, endPoint x: 476, endPoint y: 40, distance: 267.7
click at [283, 50] on input "********" at bounding box center [339, 50] width 312 height 18
type input "***"
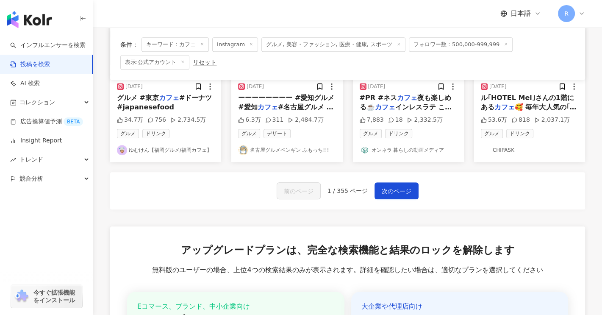
scroll to position [593, 0]
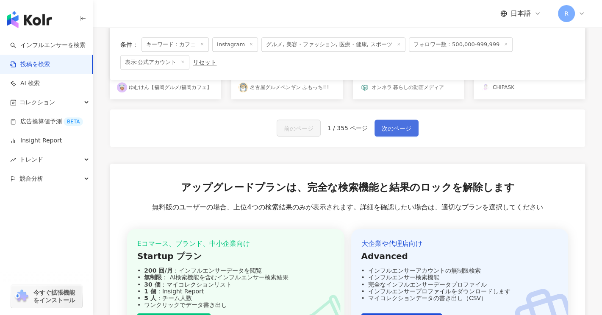
click at [406, 123] on span "次のページ" at bounding box center [396, 128] width 30 height 10
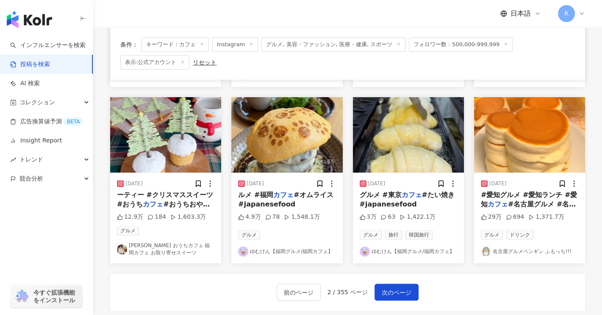
scroll to position [474, 0]
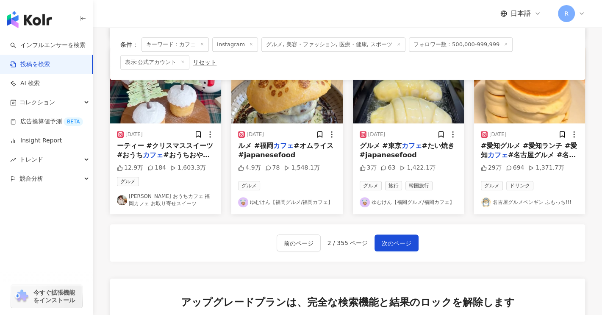
click at [386, 234] on div "前のページ 2 / 355 ページ 次のページ" at bounding box center [347, 242] width 475 height 37
click at [388, 238] on span "次のページ" at bounding box center [396, 243] width 30 height 10
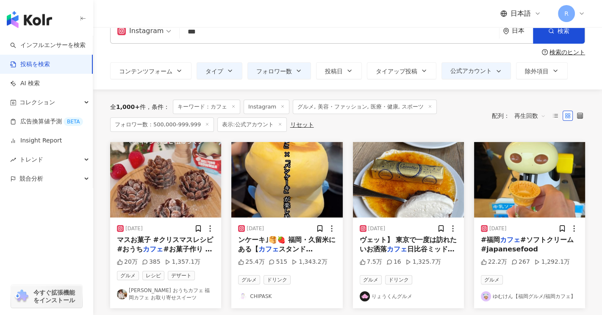
scroll to position [42, 0]
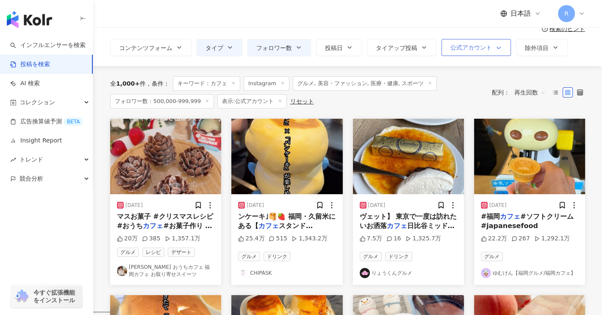
click at [492, 48] on span "button" at bounding box center [496, 47] width 10 height 7
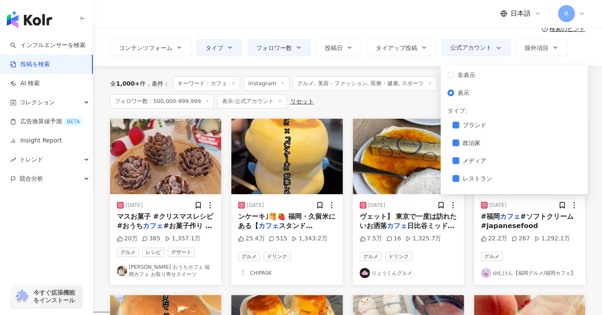
click at [403, 105] on div "全 1,000+ 件 条件 ： キーワード：カフェ Instagram グルメ, 美容・ファッション, 医療・健康, スポーツ フォロワー数：500,000-…" at bounding box center [296, 92] width 373 height 32
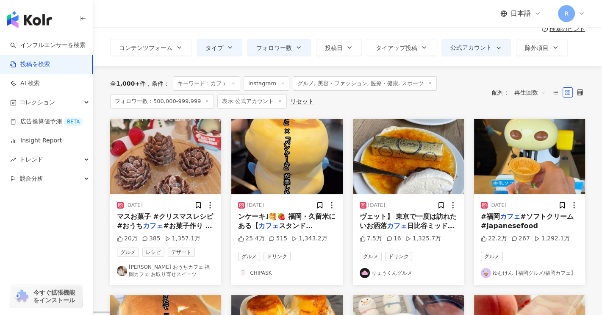
scroll to position [0, 0]
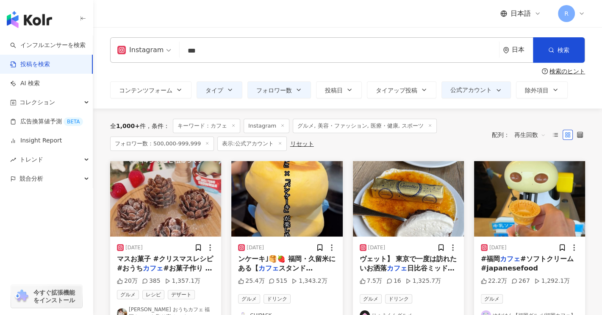
click at [411, 268] on span "日比谷ミッドタウンのbuvett" at bounding box center [406, 272] width 95 height 17
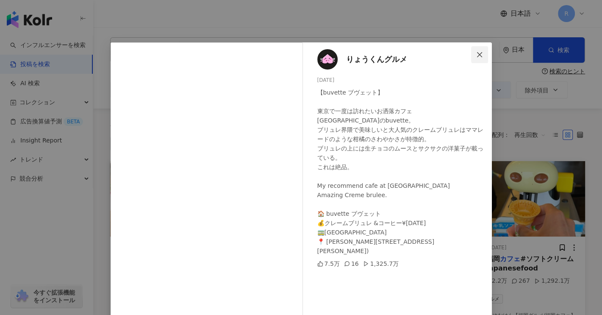
click at [478, 55] on icon "close" at bounding box center [479, 54] width 7 height 7
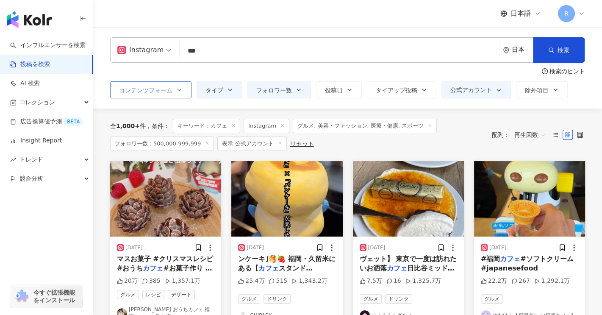
click at [168, 87] on span "コンテンツフォーム" at bounding box center [145, 90] width 53 height 7
click at [425, 92] on icon "button" at bounding box center [423, 89] width 7 height 7
click at [484, 92] on span "公式アカウント" at bounding box center [470, 89] width 41 height 7
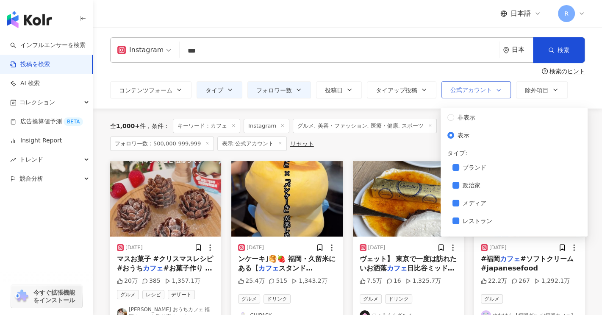
click at [484, 91] on span "公式アカウント" at bounding box center [470, 89] width 41 height 7
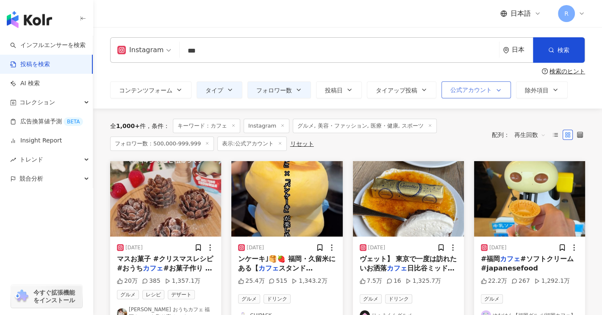
click at [484, 91] on span "公式アカウント" at bounding box center [470, 89] width 41 height 7
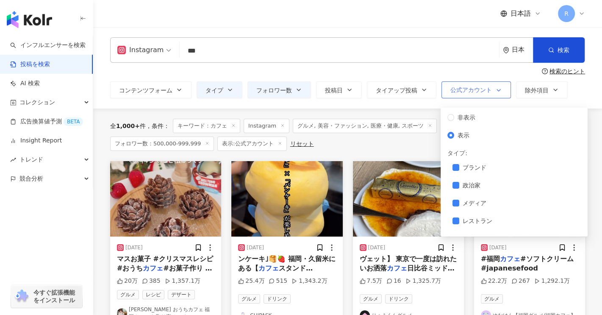
click at [484, 91] on span "公式アカウント" at bounding box center [470, 89] width 41 height 7
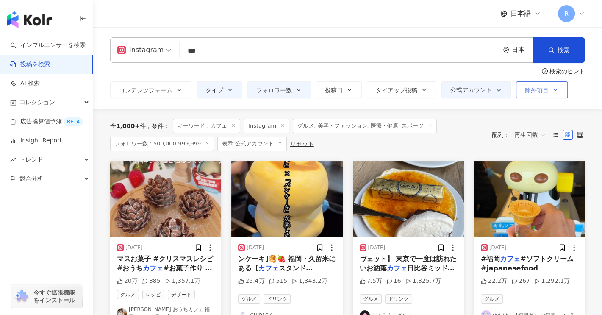
click at [558, 91] on button "除外項目" at bounding box center [542, 89] width 52 height 17
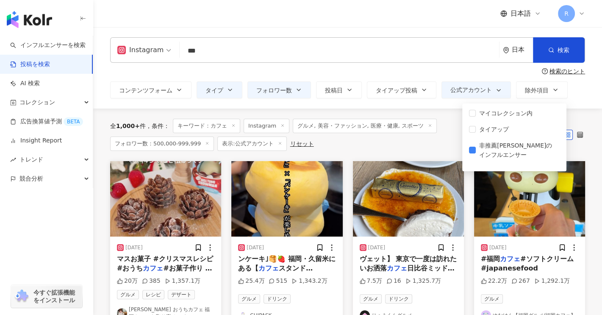
click at [436, 143] on div "全 1,000+ 件 条件 ： キーワード：カフェ Instagram グルメ, 美容・ファッション, 医療・健康, スポーツ フォロワー数：500,000-…" at bounding box center [296, 135] width 373 height 32
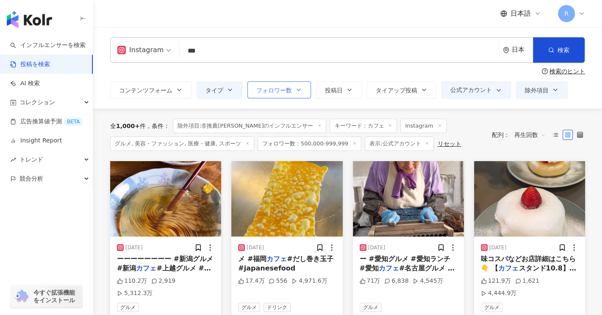
click at [302, 93] on button "フォロワー数" at bounding box center [279, 89] width 64 height 17
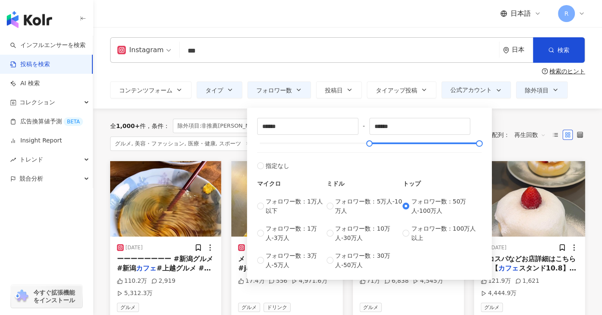
click at [525, 111] on div "全 1,000+ 件 条件 ： 除外項目:非推薦マークのインフルエンサー キーワード：カフェ Instagram グルメ, 美容・ファッション, 医療・健康,…" at bounding box center [347, 134] width 475 height 52
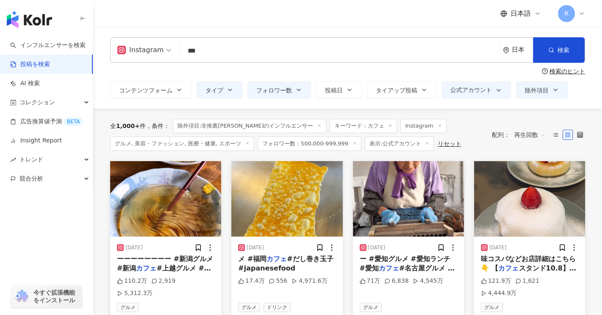
click at [544, 134] on span "再生回数" at bounding box center [529, 135] width 31 height 14
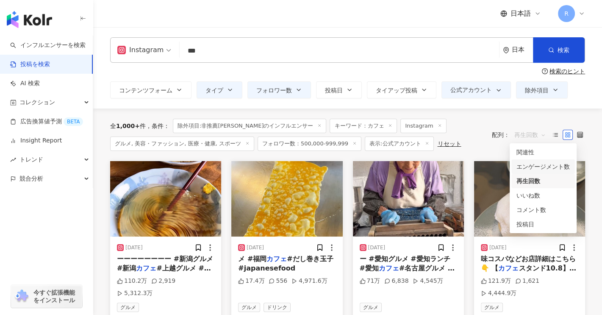
click at [546, 165] on div "エンゲージメント数" at bounding box center [542, 166] width 53 height 9
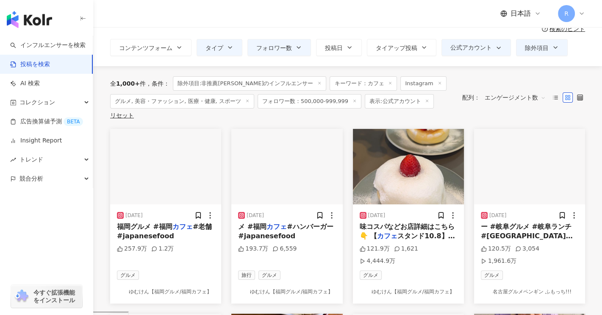
scroll to position [42, 0]
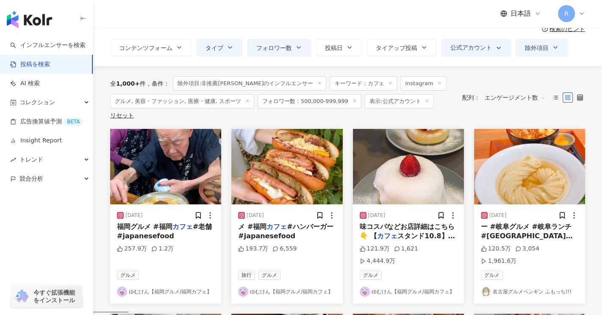
click at [420, 222] on span "味コスパなどお店詳細はこちら👇 【" at bounding box center [406, 230] width 95 height 17
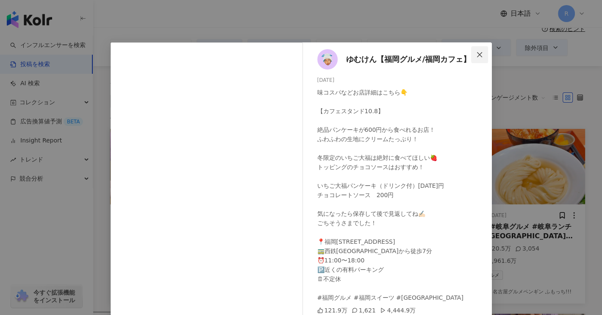
click at [476, 52] on icon "close" at bounding box center [479, 54] width 7 height 7
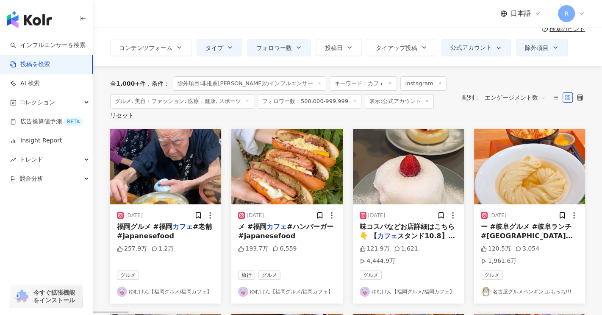
scroll to position [212, 0]
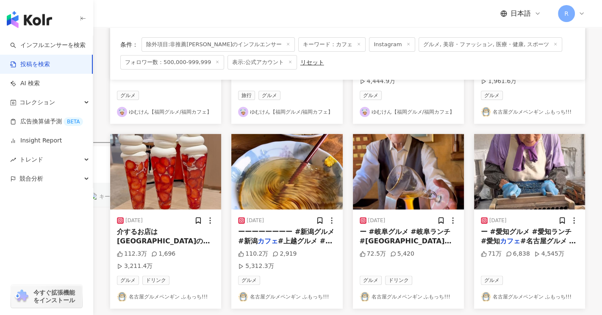
click at [141, 227] on span "介するお店は京都府の京都市にある"みのり" at bounding box center [163, 245] width 93 height 36
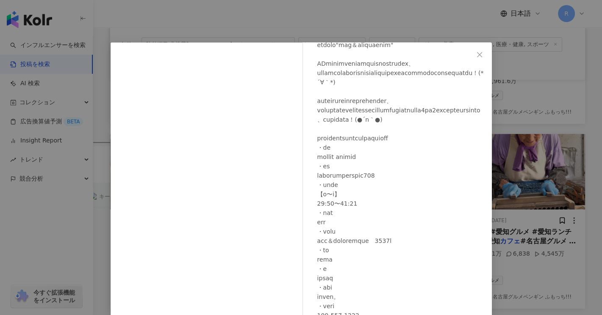
scroll to position [127, 0]
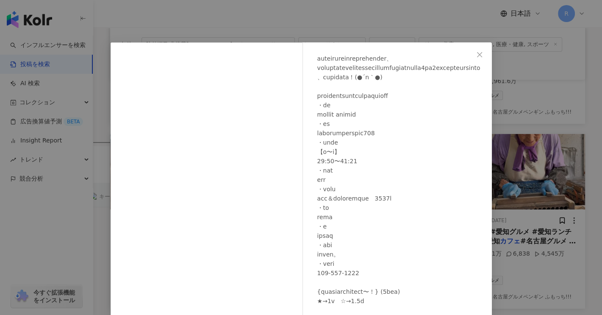
click at [476, 52] on icon "close" at bounding box center [479, 54] width 7 height 7
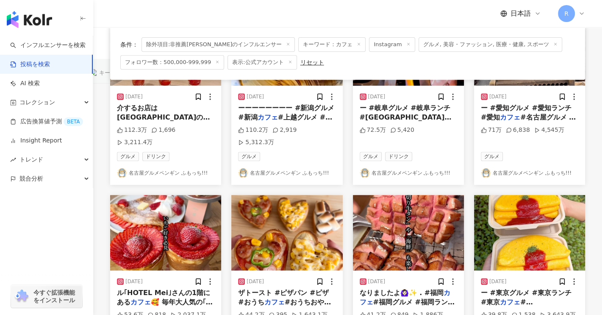
scroll to position [381, 0]
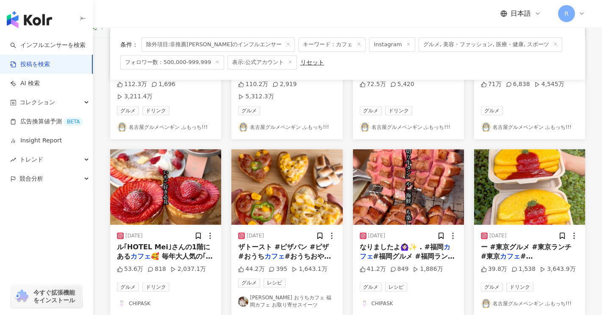
click at [184, 243] on span "ル｢HOTEL Mei｣さんの1階にある" at bounding box center [163, 251] width 93 height 17
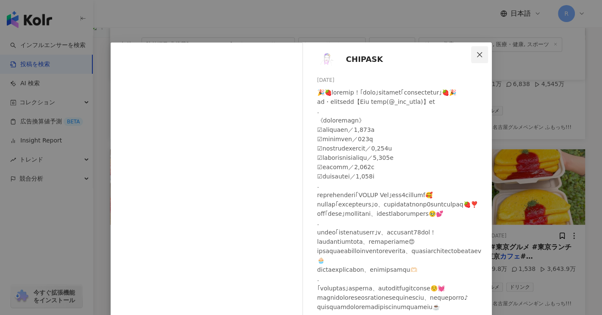
click at [476, 51] on icon "close" at bounding box center [479, 54] width 7 height 7
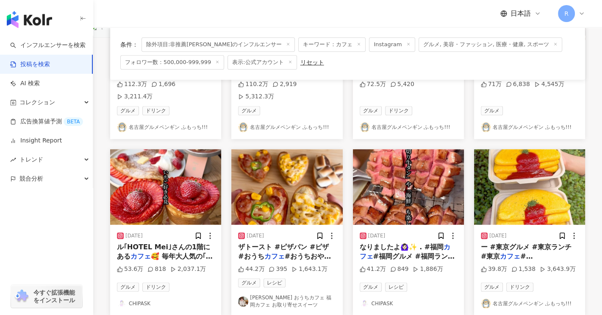
click at [301, 252] on span "#おうちおやつ #簡単レシピ" at bounding box center [284, 260] width 93 height 17
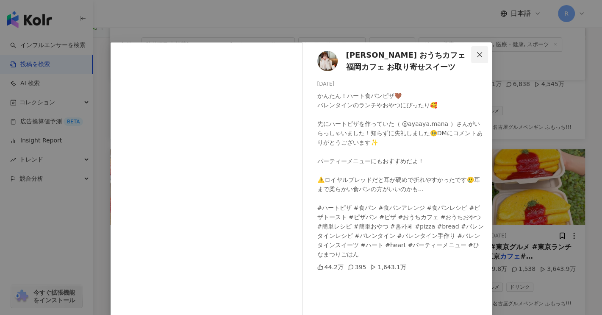
click at [476, 54] on icon "close" at bounding box center [479, 54] width 7 height 7
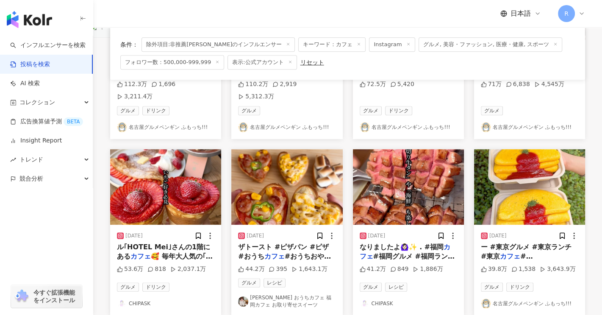
click at [529, 243] on span "ー #東京グルメ #東京ランチ #東京" at bounding box center [525, 251] width 91 height 17
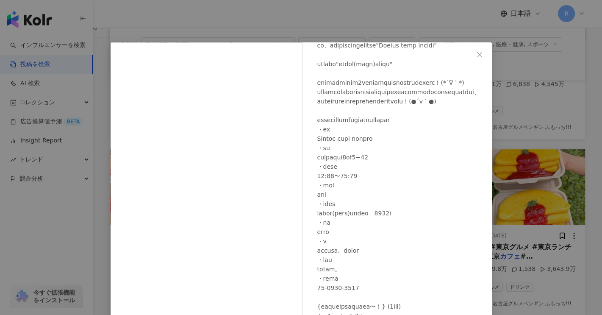
scroll to position [85, 0]
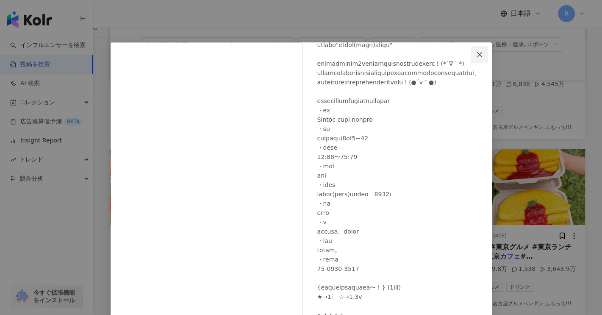
click at [477, 57] on icon "close" at bounding box center [479, 54] width 7 height 7
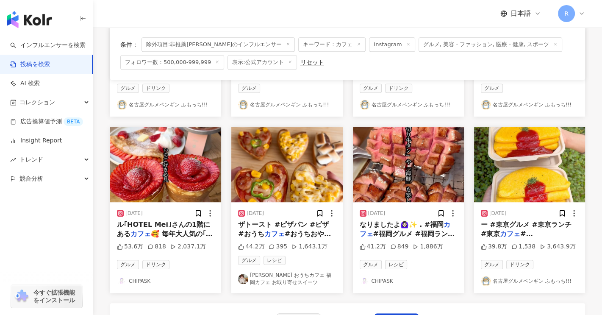
scroll to position [423, 0]
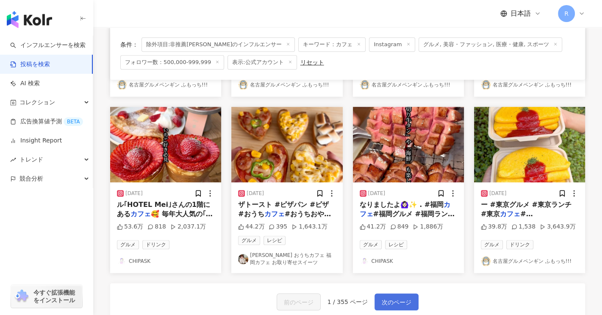
click at [396, 297] on span "次のページ" at bounding box center [396, 302] width 30 height 10
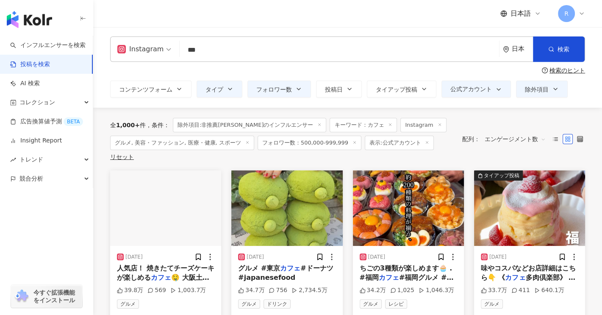
scroll to position [0, 0]
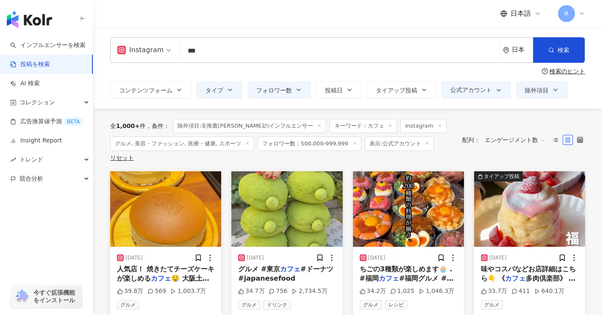
click at [218, 55] on input "***" at bounding box center [339, 50] width 312 height 18
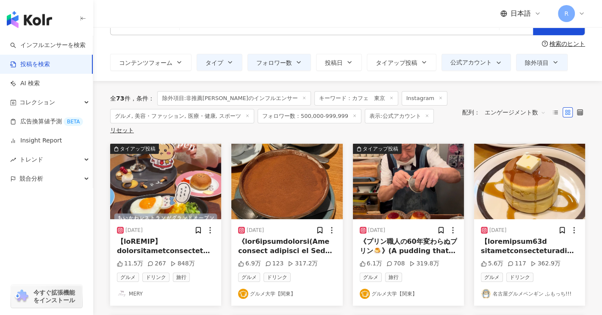
scroll to position [42, 0]
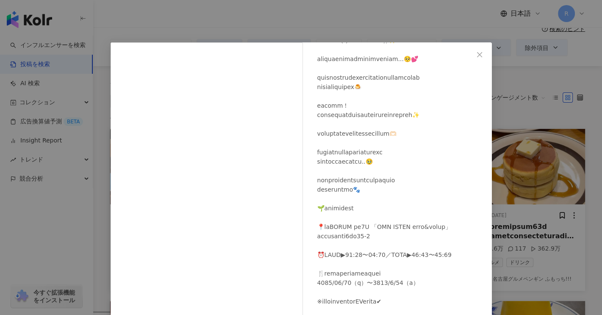
scroll to position [136, 0]
drag, startPoint x: 381, startPoint y: 191, endPoint x: 323, endPoint y: 190, distance: 58.4
click at [323, 190] on div at bounding box center [401, 165] width 168 height 335
click at [478, 49] on button "Close" at bounding box center [479, 54] width 17 height 17
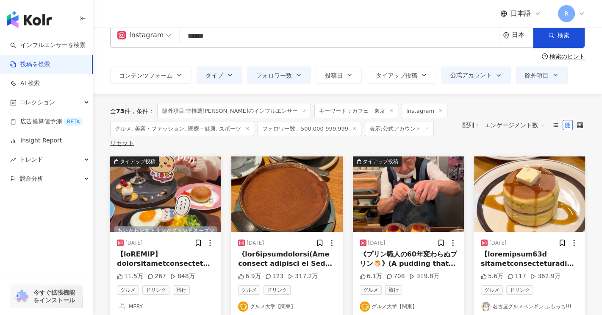
scroll to position [0, 0]
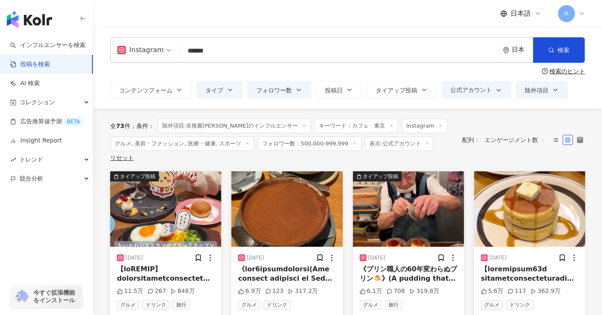
click at [288, 56] on input "******" at bounding box center [339, 50] width 312 height 18
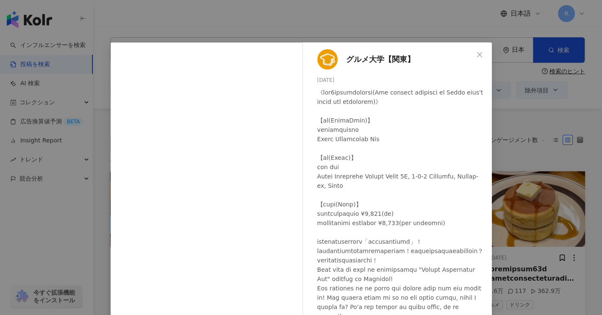
click at [355, 133] on div at bounding box center [401, 223] width 168 height 270
click at [356, 130] on div at bounding box center [401, 223] width 168 height 270
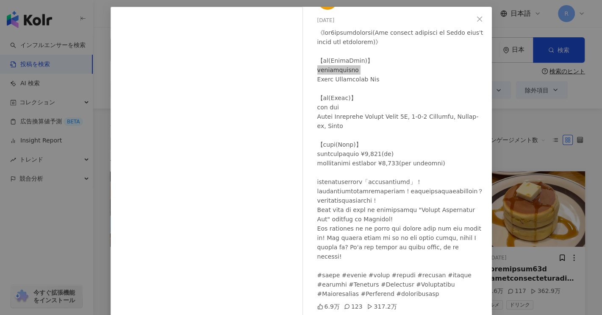
scroll to position [66, 0]
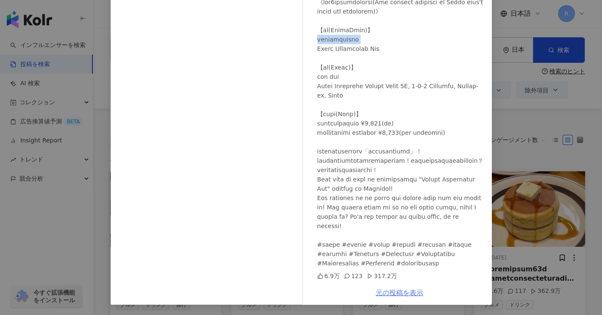
click at [411, 291] on link "元の投稿を表示" at bounding box center [398, 292] width 47 height 8
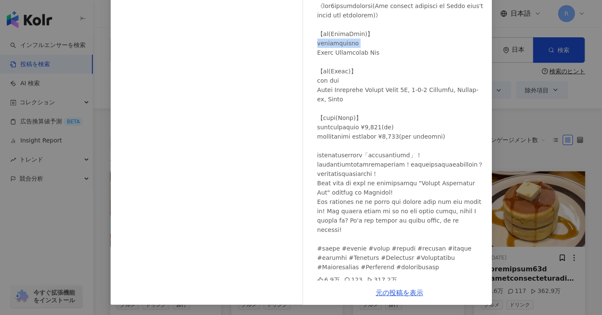
scroll to position [0, 0]
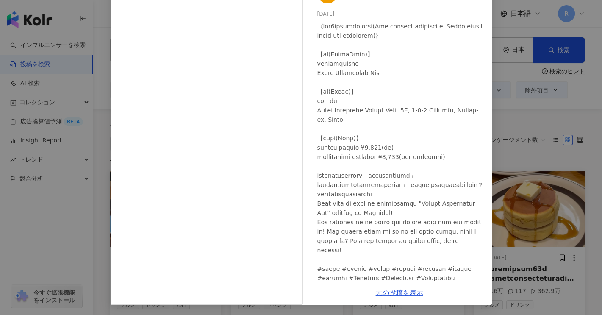
click at [576, 105] on div "グルメ大学【関東】 2023/10/22 6.9万 123 317.2万 元の投稿を表示" at bounding box center [301, 157] width 602 height 315
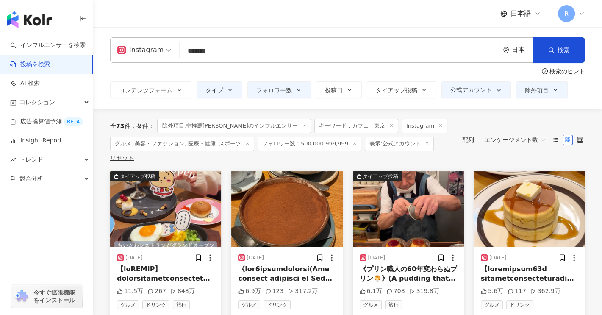
click at [111, 52] on div "Instagram ****** 日本 検索" at bounding box center [347, 49] width 475 height 25
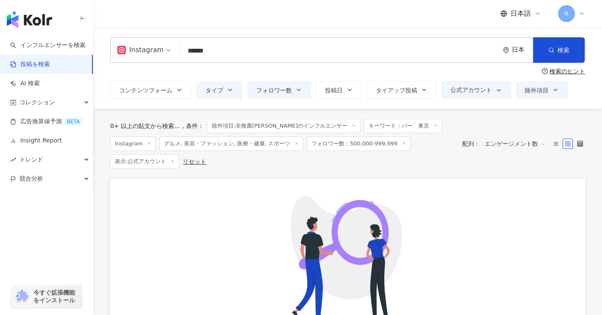
drag, startPoint x: 196, startPoint y: 51, endPoint x: 167, endPoint y: 47, distance: 29.5
click at [185, 50] on input "*****" at bounding box center [339, 50] width 312 height 18
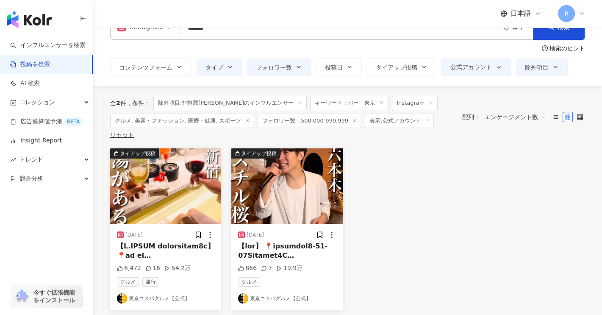
scroll to position [42, 0]
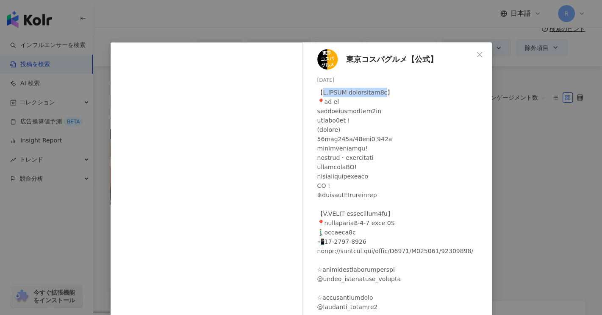
drag, startPoint x: 319, startPoint y: 93, endPoint x: 416, endPoint y: 93, distance: 96.9
click at [416, 93] on div at bounding box center [401, 255] width 168 height 335
click at [544, 163] on div "東京コスパグルメ【公式】 2023/10/21 6,472 16 54.2万 元の投稿を表示" at bounding box center [301, 157] width 602 height 315
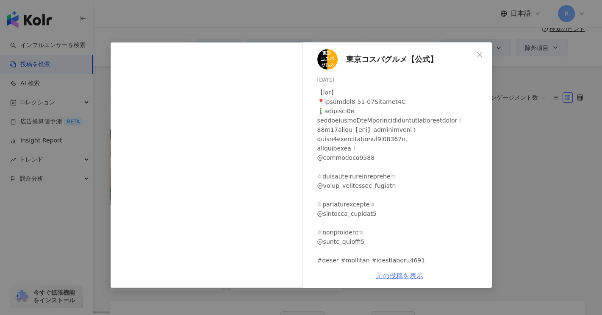
click at [411, 278] on link "元の投稿を表示" at bounding box center [398, 275] width 47 height 8
click at [483, 55] on span "Close" at bounding box center [479, 54] width 17 height 7
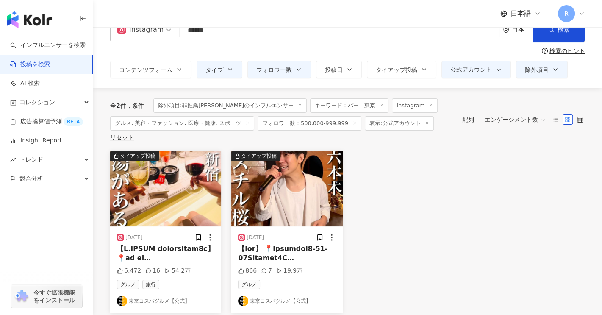
scroll to position [0, 0]
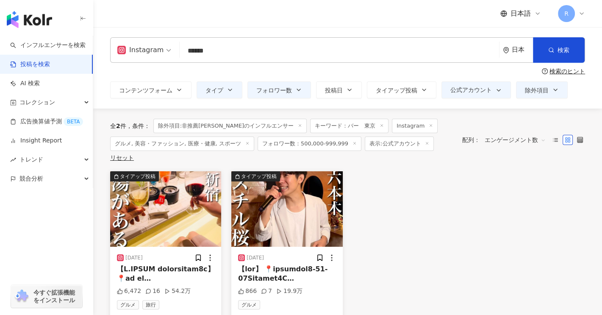
drag, startPoint x: 198, startPoint y: 53, endPoint x: 163, endPoint y: 47, distance: 35.7
click at [166, 47] on div "Instagram ***** 日本 検索" at bounding box center [347, 49] width 475 height 25
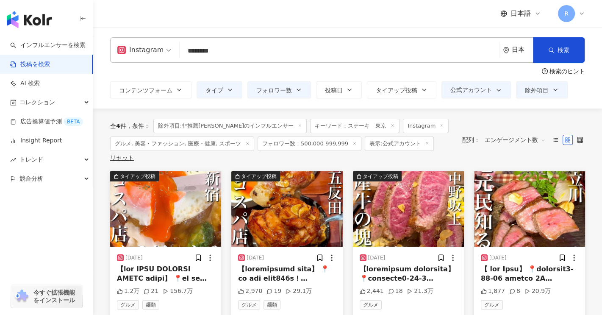
scroll to position [42, 0]
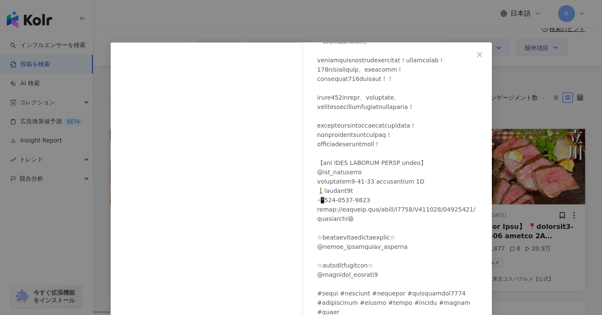
scroll to position [0, 0]
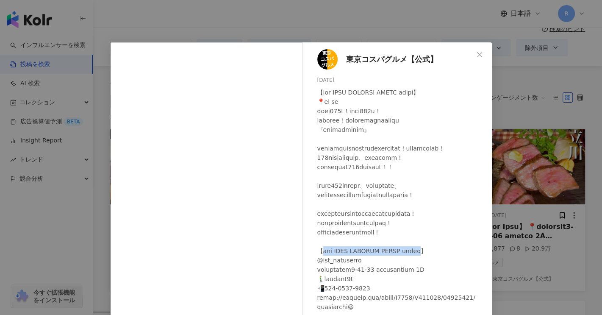
drag, startPoint x: 428, startPoint y: 279, endPoint x: 320, endPoint y: 276, distance: 108.4
click at [320, 276] on div at bounding box center [401, 269] width 168 height 363
copy div "バル BEEF KITCHEN STAND 歌舞伎町店】"
click at [481, 52] on span "Close" at bounding box center [479, 54] width 17 height 7
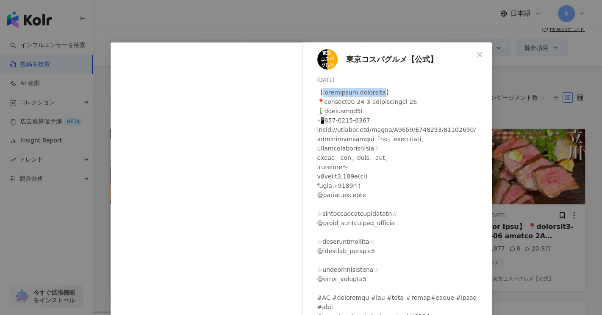
drag, startPoint x: 369, startPoint y: 96, endPoint x: 433, endPoint y: 91, distance: 63.7
click at [433, 91] on div at bounding box center [401, 232] width 168 height 289
copy div "ステーキアンドパスタ アイタリーキッチン"
click at [476, 53] on icon "close" at bounding box center [479, 54] width 7 height 7
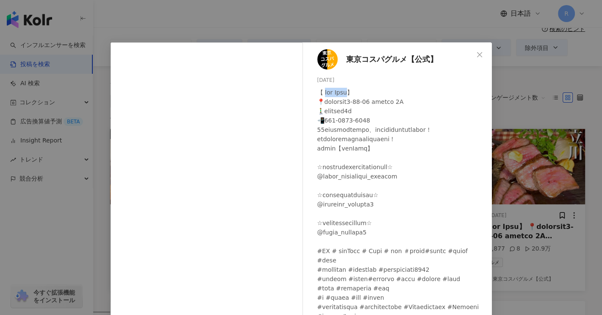
drag, startPoint x: 323, startPoint y: 92, endPoint x: 351, endPoint y: 96, distance: 27.8
click at [351, 96] on div at bounding box center [401, 209] width 168 height 242
click at [479, 55] on span "Close" at bounding box center [479, 54] width 17 height 7
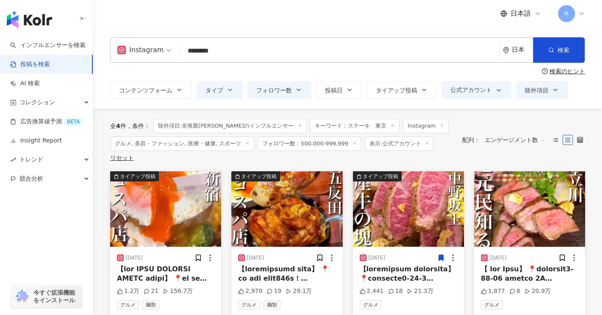
drag, startPoint x: 219, startPoint y: 52, endPoint x: 259, endPoint y: 52, distance: 40.2
click at [250, 52] on input "*******" at bounding box center [339, 50] width 312 height 18
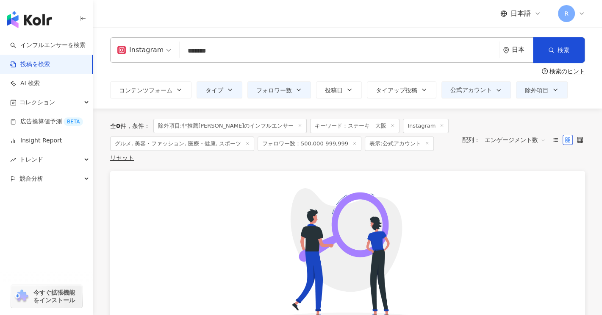
drag, startPoint x: 221, startPoint y: 51, endPoint x: 274, endPoint y: 55, distance: 53.9
click at [260, 55] on input "*******" at bounding box center [339, 50] width 312 height 18
click at [576, 35] on div "Instagram ステーキ　兵庫 ******* 日本 検索 検索のヒント コンテンツフォーム タイプ フォロワー数 投稿日 2025年 Oct Su Mo…" at bounding box center [347, 67] width 508 height 81
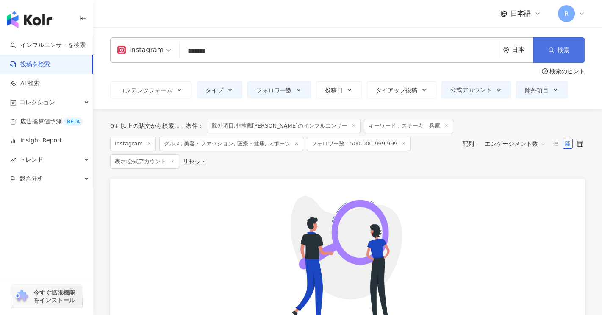
click at [574, 48] on button "検索" at bounding box center [559, 49] width 52 height 25
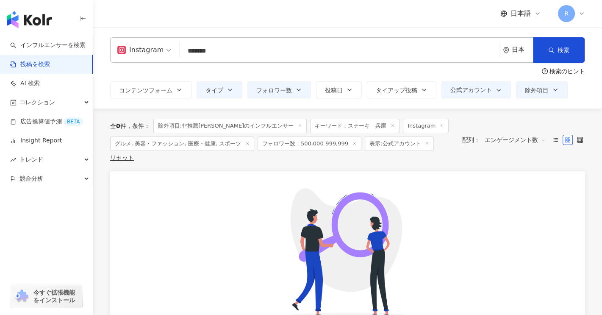
drag, startPoint x: 221, startPoint y: 49, endPoint x: 306, endPoint y: 41, distance: 85.5
click at [229, 49] on input "*******" at bounding box center [339, 50] width 312 height 18
click at [252, 53] on input "*******" at bounding box center [339, 50] width 312 height 18
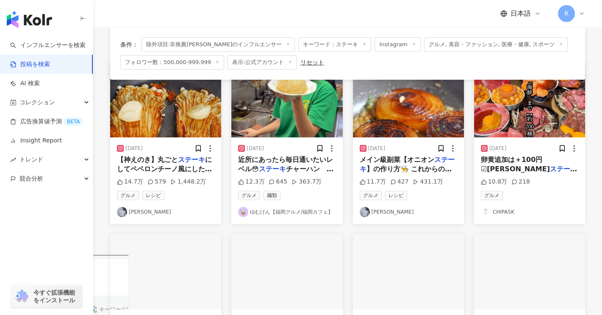
scroll to position [85, 0]
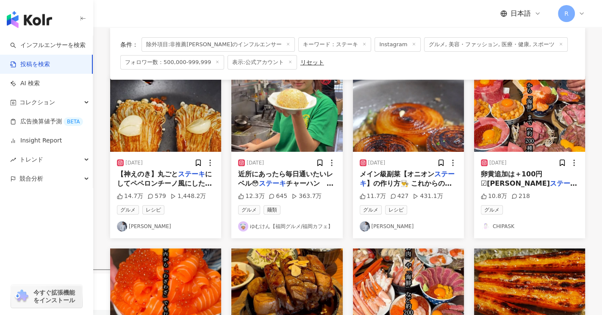
click at [544, 170] on span "卵黄追加は＋100円 ︎︎︎︎☑︎牛タン" at bounding box center [514, 178] width 69 height 17
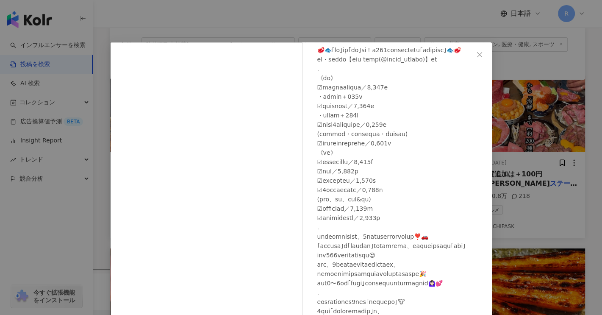
scroll to position [0, 0]
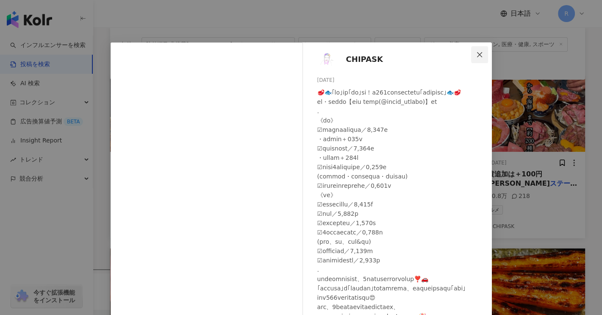
click at [477, 55] on icon "close" at bounding box center [479, 54] width 5 height 5
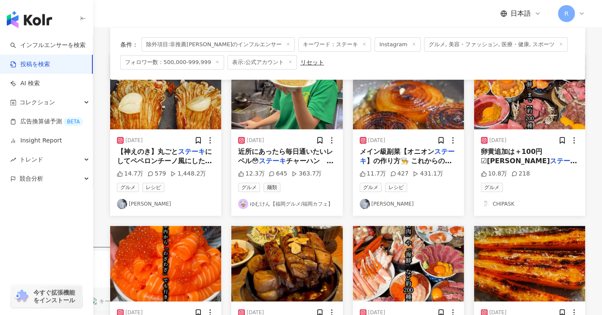
scroll to position [169, 0]
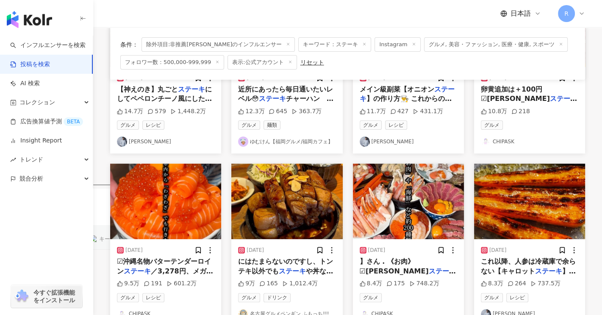
click at [195, 210] on img "button" at bounding box center [165, 200] width 111 height 75
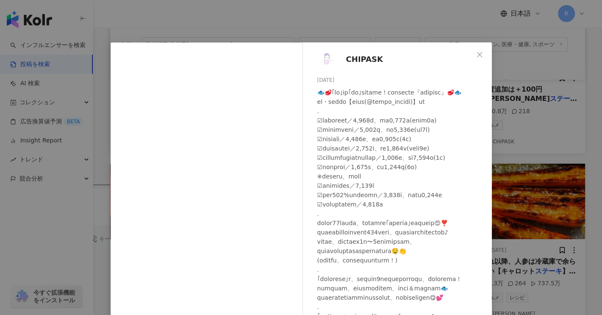
click at [478, 51] on icon "close" at bounding box center [479, 54] width 7 height 7
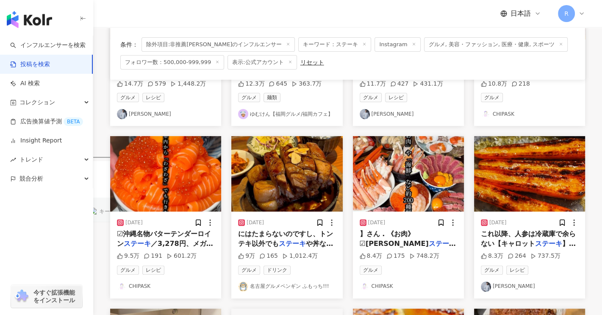
scroll to position [212, 0]
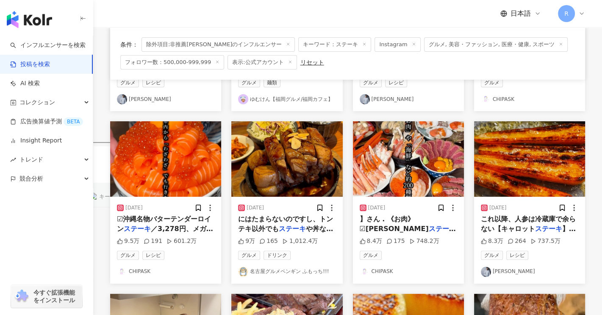
click at [260, 184] on img "button" at bounding box center [286, 158] width 111 height 75
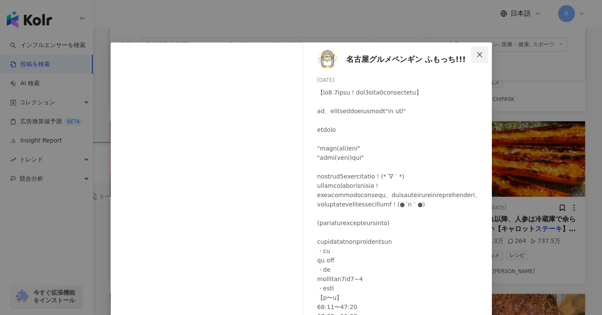
click at [476, 52] on icon "close" at bounding box center [479, 54] width 7 height 7
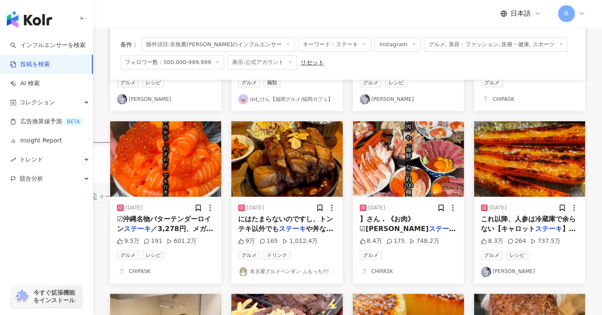
click at [440, 174] on img "button" at bounding box center [408, 158] width 111 height 75
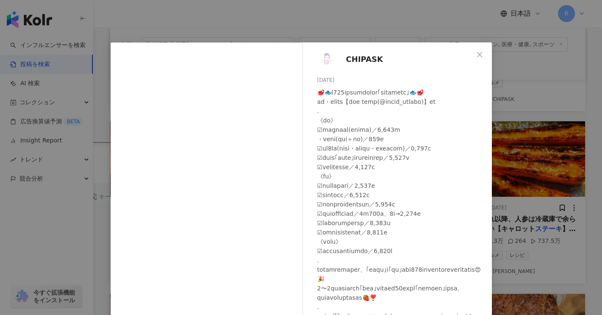
scroll to position [42, 0]
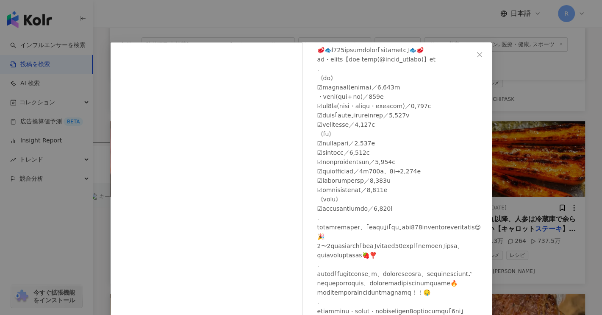
click at [479, 54] on icon "close" at bounding box center [479, 54] width 7 height 7
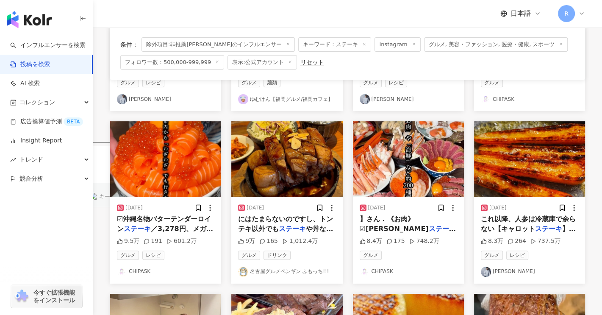
click at [529, 170] on img "button" at bounding box center [529, 158] width 111 height 75
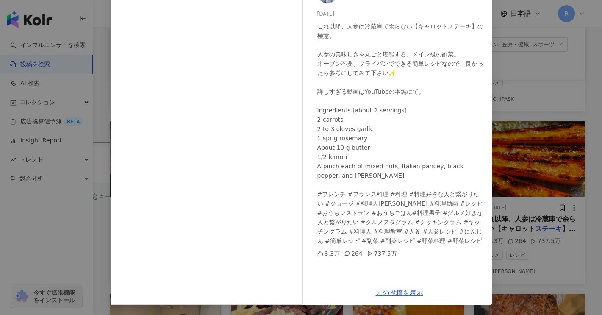
scroll to position [0, 0]
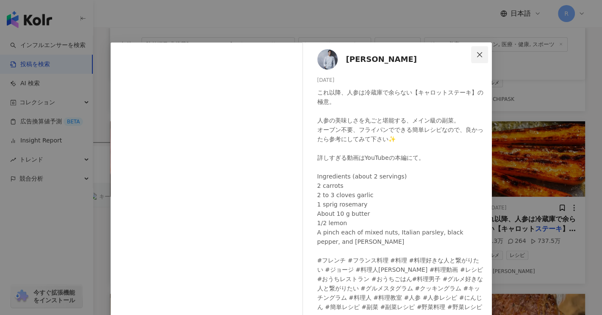
click at [480, 51] on span "Close" at bounding box center [479, 54] width 17 height 7
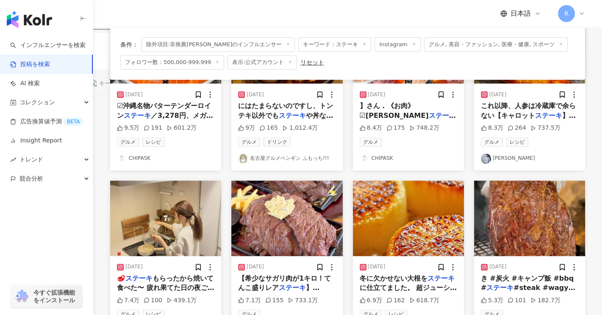
scroll to position [381, 0]
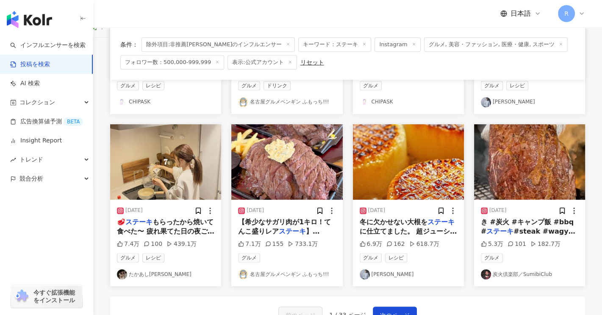
click at [323, 172] on img "button" at bounding box center [286, 161] width 111 height 75
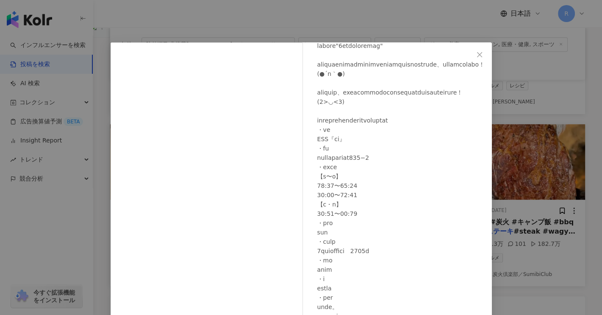
scroll to position [85, 0]
drag, startPoint x: 312, startPoint y: 137, endPoint x: 349, endPoint y: 139, distance: 36.5
click at [349, 139] on div "名古屋グルメペンギン ふもっち!!! 2024/05/07 7.1万 155 733.1万" at bounding box center [399, 194] width 185 height 304
click at [555, 77] on div "名古屋グルメペンギン ふもっち!!! 2024/05/07 7.1万 155 733.1万 元の投稿を表示" at bounding box center [301, 157] width 602 height 315
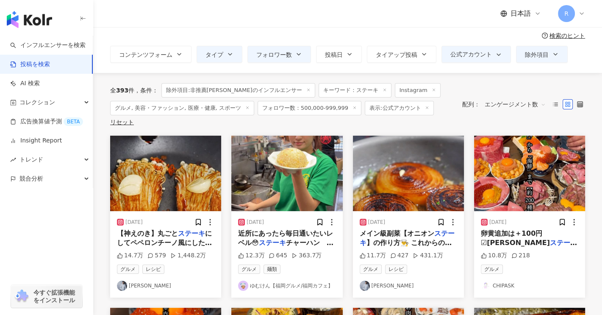
scroll to position [0, 0]
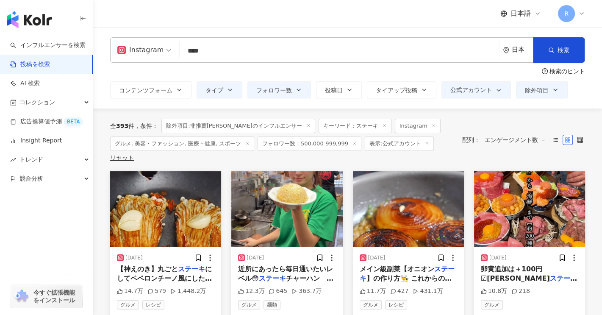
drag, startPoint x: 193, startPoint y: 51, endPoint x: 72, endPoint y: 18, distance: 125.0
click at [130, 46] on div "Instagram **** 日本 検索" at bounding box center [347, 49] width 475 height 25
type input "*"
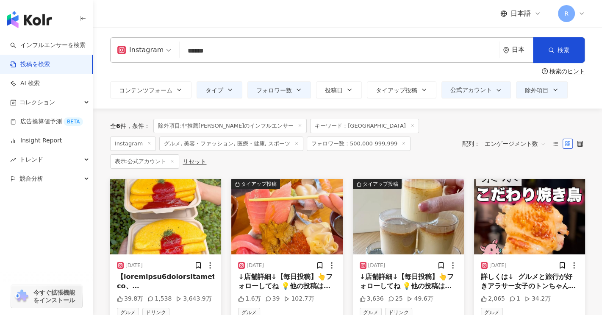
click at [312, 217] on img "button" at bounding box center [286, 216] width 111 height 75
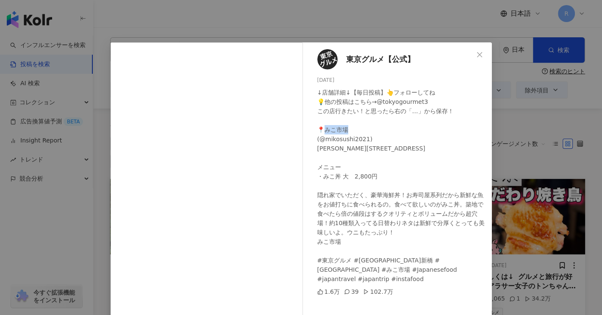
drag, startPoint x: 318, startPoint y: 130, endPoint x: 343, endPoint y: 130, distance: 25.4
click at [343, 130] on div "↓店舗詳細↓【毎日投稿】👆フォローしてね 💡他の投稿はこちら→@tokyogourmet3 この店行きたい！と思ったら右の「…」から保存！ 📍みこ市場 (@m…" at bounding box center [401, 186] width 168 height 196
click at [481, 53] on span "Close" at bounding box center [479, 54] width 17 height 7
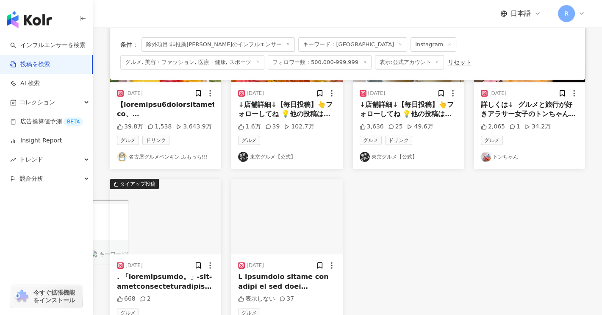
scroll to position [85, 0]
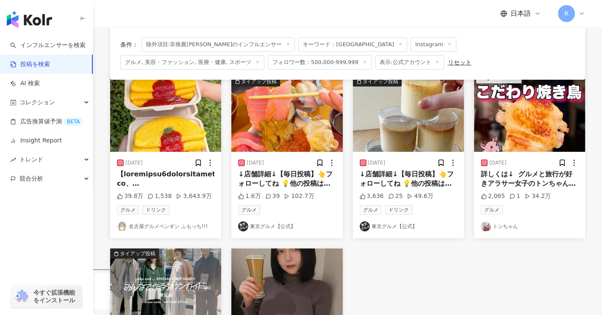
click at [536, 182] on span "詳しくは↓ ⁡ グルメと旅行が好きアラサー女子のトンちゃんです→ @tonchan_travel ⁡ 焼鳥業界で30年間料理人として経験を積んできた 料理長の…" at bounding box center [528, 278] width 97 height 217
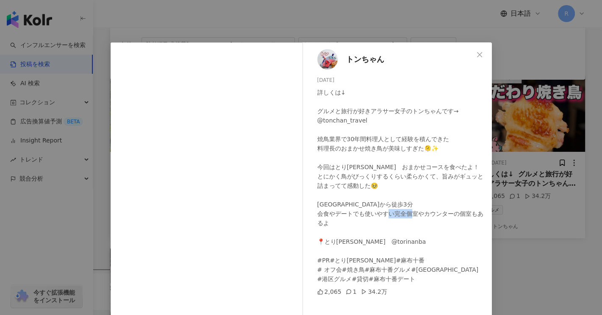
drag, startPoint x: 317, startPoint y: 242, endPoint x: 341, endPoint y: 242, distance: 24.6
click at [341, 242] on div "詳しくは↓ ⁡ グルメと旅行が好きアラサー女子のトンちゃんです→ @tonchan_travel ⁡ 焼鳥業界で30年間料理人として経験を積んできた 料理長の…" at bounding box center [401, 186] width 168 height 196
click at [477, 47] on button "Close" at bounding box center [479, 54] width 17 height 17
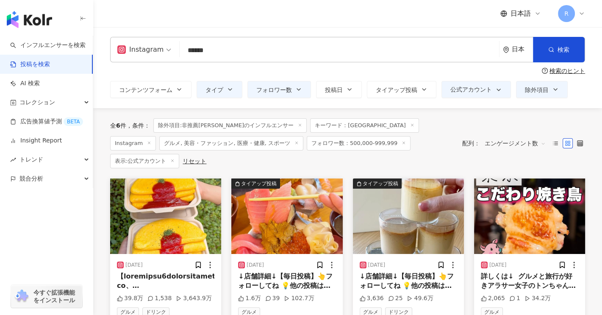
scroll to position [0, 0]
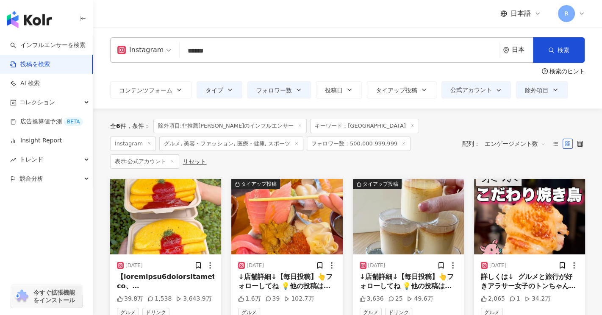
drag, startPoint x: 212, startPoint y: 50, endPoint x: 301, endPoint y: 44, distance: 89.1
click at [236, 50] on input "******" at bounding box center [339, 50] width 312 height 18
type input "******"
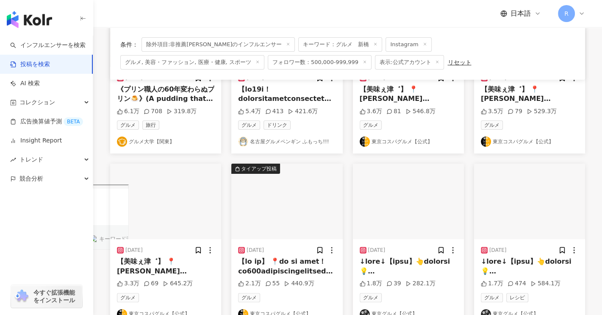
scroll to position [85, 0]
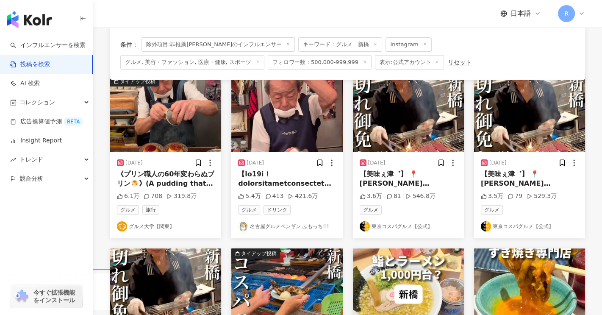
click at [431, 185] on span "【美味ぇ津゛】 📍 東京都港区新橋4-21-7 つるや加藤ビル 1F 🚶‍♂️新橋駅から徒歩5分 📲050-5595-6135 https://tabelog…" at bounding box center [407, 297] width 97 height 254
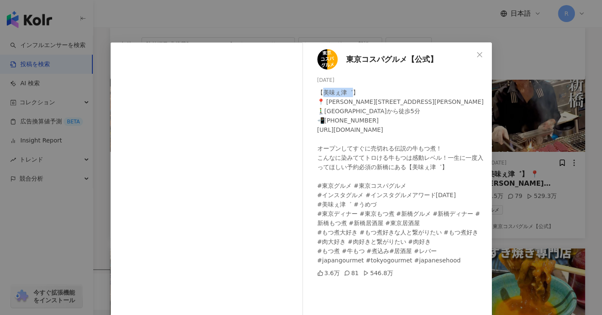
drag, startPoint x: 318, startPoint y: 91, endPoint x: 346, endPoint y: 93, distance: 28.0
click at [346, 93] on div "【美味ぇ津゛】 📍 東京都港区新橋4-21-7 つるや加藤ビル 1F 🚶‍♂️新橋駅から徒歩5分 📲050-5595-6135 https://tabelog…" at bounding box center [401, 176] width 168 height 177
drag, startPoint x: 476, startPoint y: 55, endPoint x: 491, endPoint y: 86, distance: 34.8
click at [477, 55] on icon "close" at bounding box center [479, 54] width 5 height 5
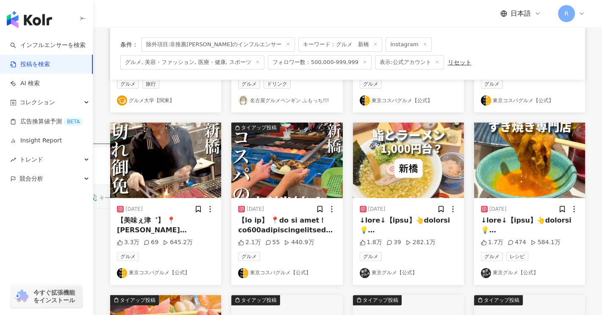
scroll to position [212, 0]
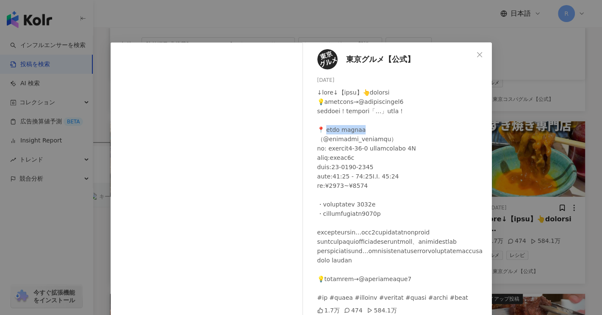
drag, startPoint x: 320, startPoint y: 128, endPoint x: 388, endPoint y: 131, distance: 67.8
click at [388, 131] on div at bounding box center [401, 195] width 168 height 214
click at [476, 54] on icon "close" at bounding box center [479, 54] width 7 height 7
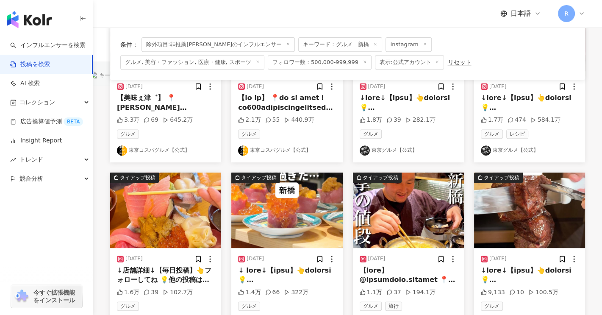
scroll to position [381, 0]
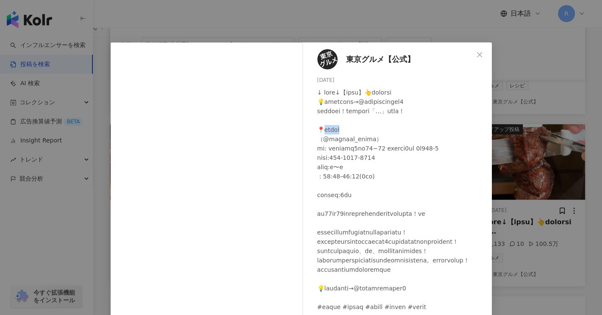
drag, startPoint x: 320, startPoint y: 129, endPoint x: 354, endPoint y: 133, distance: 35.0
click at [354, 133] on div at bounding box center [401, 200] width 168 height 224
click at [477, 55] on icon "close" at bounding box center [479, 54] width 5 height 5
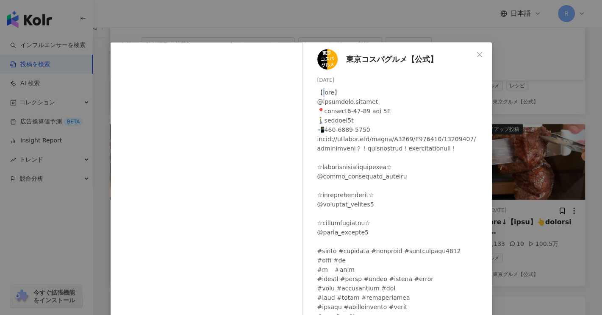
drag, startPoint x: 318, startPoint y: 92, endPoint x: 329, endPoint y: 93, distance: 11.1
click at [329, 93] on div at bounding box center [401, 209] width 168 height 242
drag, startPoint x: 378, startPoint y: 105, endPoint x: 315, endPoint y: 103, distance: 63.1
click at [317, 103] on div at bounding box center [401, 209] width 168 height 242
copy div "@shinbashi.kaisuke"
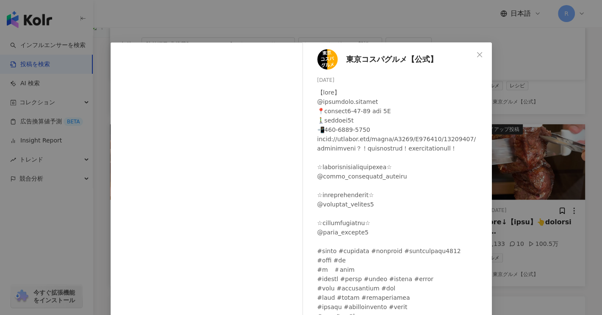
click at [432, 197] on div at bounding box center [401, 209] width 168 height 242
drag, startPoint x: 318, startPoint y: 92, endPoint x: 340, endPoint y: 94, distance: 22.1
click at [340, 94] on div at bounding box center [401, 209] width 168 height 242
drag, startPoint x: 386, startPoint y: 101, endPoint x: 351, endPoint y: 101, distance: 34.7
click at [351, 101] on div at bounding box center [401, 209] width 168 height 242
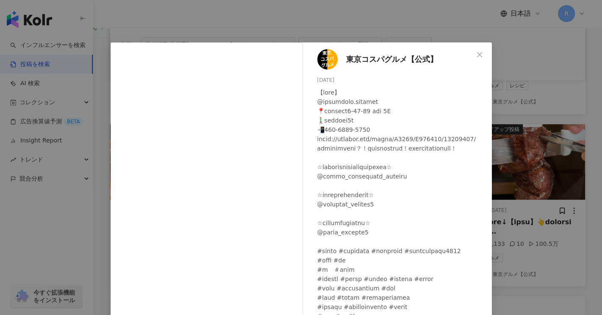
click at [345, 103] on div at bounding box center [401, 209] width 168 height 242
drag, startPoint x: 315, startPoint y: 101, endPoint x: 370, endPoint y: 102, distance: 55.5
click at [370, 102] on div at bounding box center [401, 209] width 168 height 242
copy div "@shinbashi.kaisuke"
click at [476, 57] on icon "close" at bounding box center [479, 54] width 7 height 7
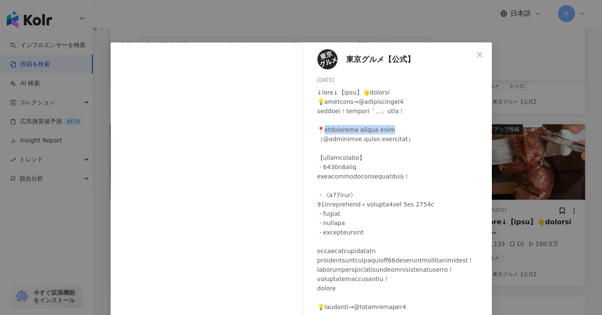
drag, startPoint x: 328, startPoint y: 129, endPoint x: 442, endPoint y: 131, distance: 114.7
click at [442, 131] on div at bounding box center [401, 213] width 168 height 251
copy div "スコレストラン カレンドゥラ 銀座新橋 （@"
drag, startPoint x: 396, startPoint y: 140, endPoint x: 322, endPoint y: 140, distance: 74.5
click at [322, 140] on div at bounding box center [401, 213] width 168 height 251
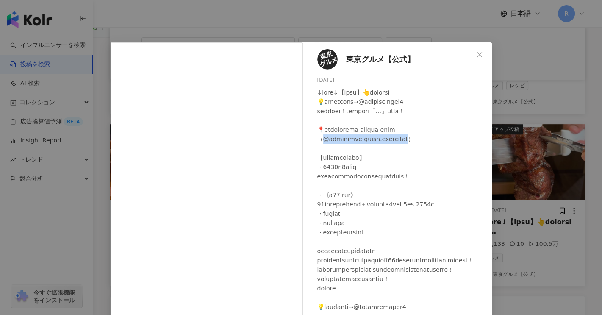
copy div "lendula.ginza.shinbashi）"
click at [476, 53] on icon "close" at bounding box center [479, 54] width 7 height 7
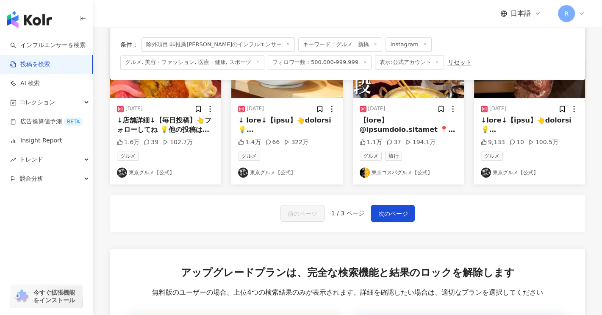
scroll to position [550, 0]
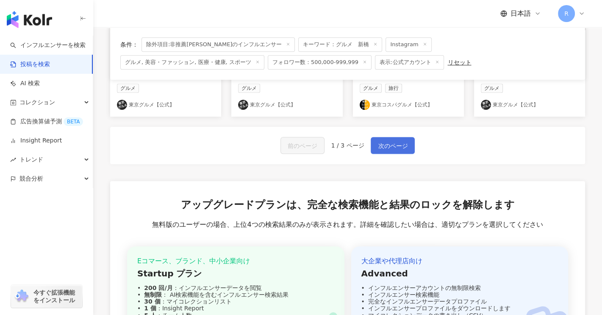
click at [392, 145] on span "次のページ" at bounding box center [393, 146] width 30 height 10
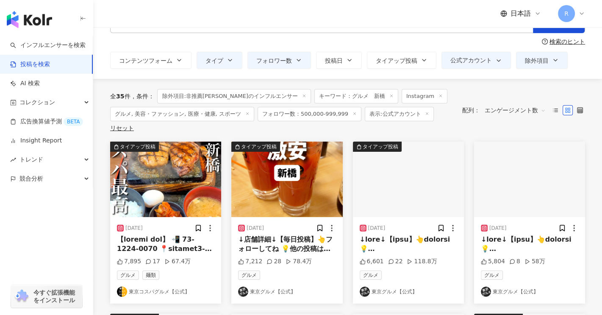
scroll to position [85, 0]
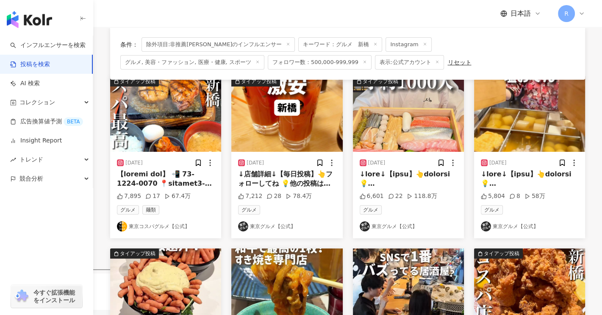
click at [178, 184] on span at bounding box center [218, 287] width 202 height 235
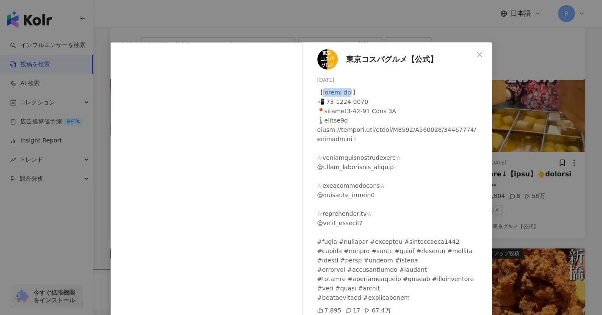
drag, startPoint x: 320, startPoint y: 89, endPoint x: 370, endPoint y: 90, distance: 50.8
click at [370, 90] on div at bounding box center [401, 195] width 168 height 214
drag, startPoint x: 373, startPoint y: 92, endPoint x: 320, endPoint y: 93, distance: 52.9
click at [320, 93] on div at bounding box center [401, 195] width 168 height 214
copy div "感動の肉と米 新橋店"
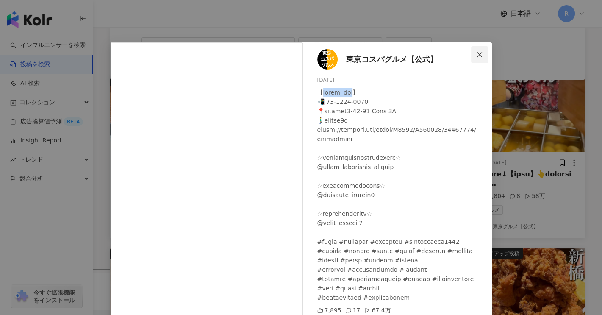
click at [477, 54] on icon "close" at bounding box center [479, 54] width 5 height 5
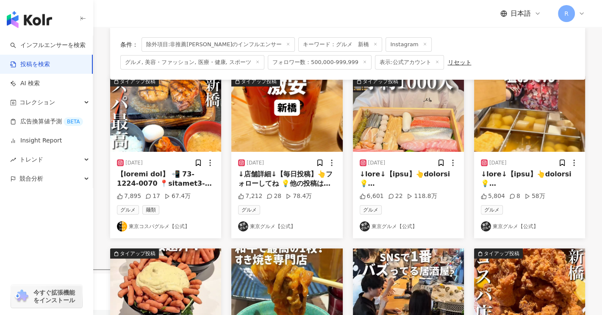
click at [284, 177] on span "↓店舗詳細↓【毎日投稿】👆フォローしてね 💡他の投稿はこちら→@tokyogourmet3 この店行きたい！と思ったら右の「…」から保存！ 📍大露路 TEL：…" at bounding box center [286, 297] width 97 height 254
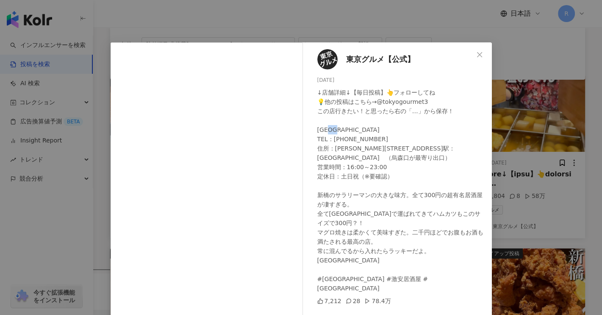
drag, startPoint x: 321, startPoint y: 129, endPoint x: 345, endPoint y: 128, distance: 24.1
click at [345, 128] on div "↓店舗詳細↓【毎日投稿】👆フォローしてね 💡他の投稿はこちら→@tokyogourmet3 この店行きたい！と思ったら右の「…」から保存！ 📍大露路 TEL：…" at bounding box center [401, 190] width 168 height 205
drag, startPoint x: 317, startPoint y: 128, endPoint x: 354, endPoint y: 128, distance: 37.3
click at [354, 128] on div "↓店舗詳細↓【毎日投稿】👆フォローしてね 💡他の投稿はこちら→@tokyogourmet3 この店行きたい！と思ったら右の「…」から保存！ 📍大露路 TEL：…" at bounding box center [401, 190] width 168 height 205
copy div "TE"
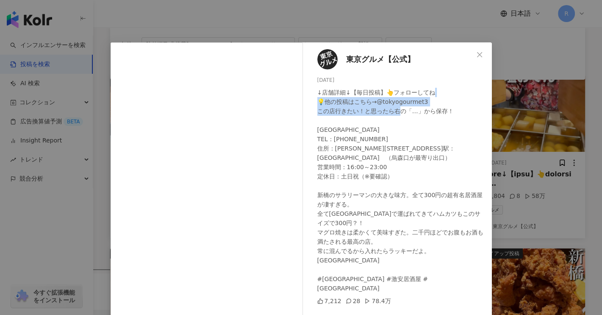
drag, startPoint x: 406, startPoint y: 109, endPoint x: 449, endPoint y: 70, distance: 58.4
click at [437, 83] on div "東京グルメ【公式】 2023/10/23 ↓店舗詳細↓【毎日投稿】👆フォローしてね 💡他の投稿はこちら→@tokyogourmet3 この店行きたい！と思った…" at bounding box center [399, 194] width 185 height 304
click at [476, 55] on icon "close" at bounding box center [479, 54] width 7 height 7
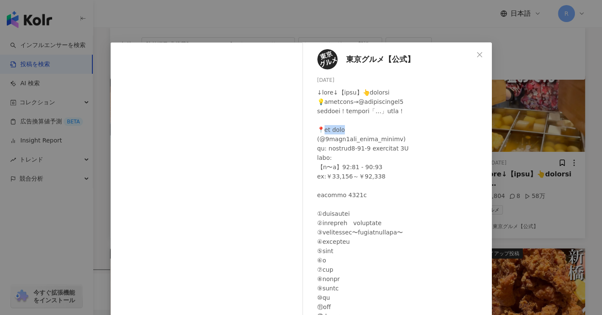
drag, startPoint x: 329, startPoint y: 129, endPoint x: 380, endPoint y: 132, distance: 51.3
click at [380, 132] on div at bounding box center [401, 321] width 168 height 466
copy div "一石三鳥 (@"
drag, startPoint x: 386, startPoint y: 91, endPoint x: 420, endPoint y: 0, distance: 97.3
click at [392, 86] on div "東京グルメ【公式】 2024/03/21 6,601 22 118.8万" at bounding box center [399, 194] width 185 height 304
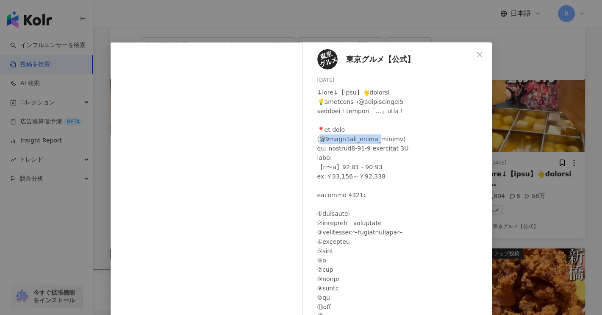
drag, startPoint x: 345, startPoint y: 141, endPoint x: 374, endPoint y: 142, distance: 29.6
click at [373, 142] on div at bounding box center [401, 321] width 168 height 466
click at [373, 143] on div at bounding box center [373, 143] width 0 height 0
drag, startPoint x: 391, startPoint y: 139, endPoint x: 318, endPoint y: 136, distance: 72.9
click at [318, 136] on div at bounding box center [401, 321] width 168 height 466
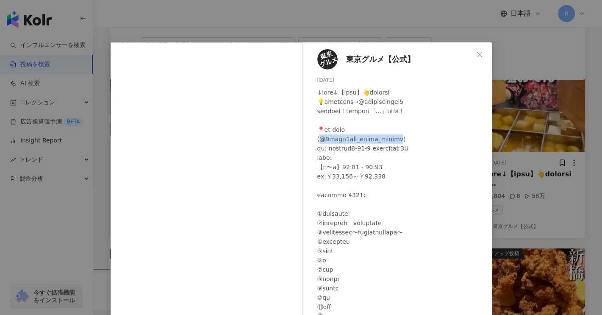
copy div "eki3cho_sushi_dokoro) 住"
drag, startPoint x: 319, startPoint y: 128, endPoint x: 366, endPoint y: 128, distance: 47.0
click at [366, 128] on div at bounding box center [401, 321] width 168 height 466
click at [478, 50] on button "Close" at bounding box center [479, 54] width 17 height 17
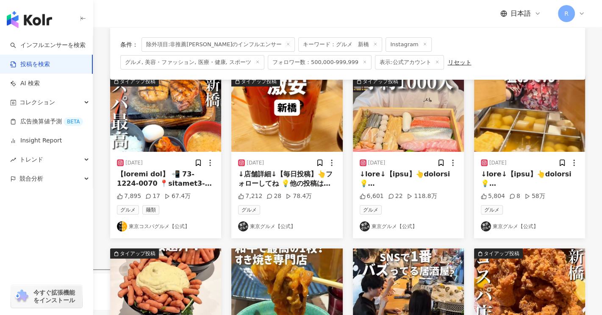
click at [520, 168] on div "2024/02/13 5,804 8 58万 グルメ 東京グルメ【公式】" at bounding box center [529, 195] width 111 height 86
click at [530, 185] on span at bounding box center [563, 306] width 166 height 273
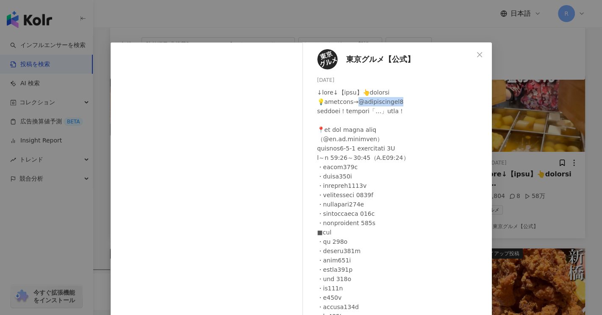
drag, startPoint x: 381, startPoint y: 101, endPoint x: 464, endPoint y: 104, distance: 83.0
click at [464, 104] on div at bounding box center [401, 251] width 168 height 326
drag, startPoint x: 325, startPoint y: 140, endPoint x: 371, endPoint y: 138, distance: 46.2
click at [371, 138] on div at bounding box center [401, 251] width 168 height 326
drag, startPoint x: 335, startPoint y: 128, endPoint x: 439, endPoint y: 127, distance: 104.2
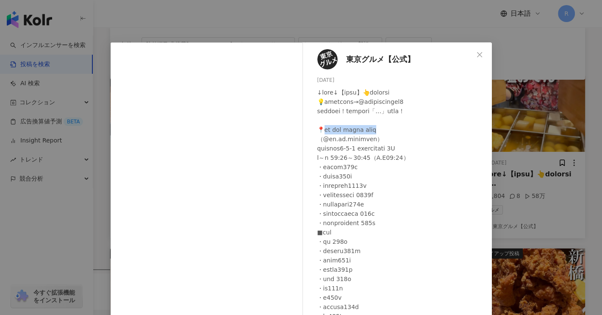
click at [439, 127] on div at bounding box center [401, 251] width 168 height 326
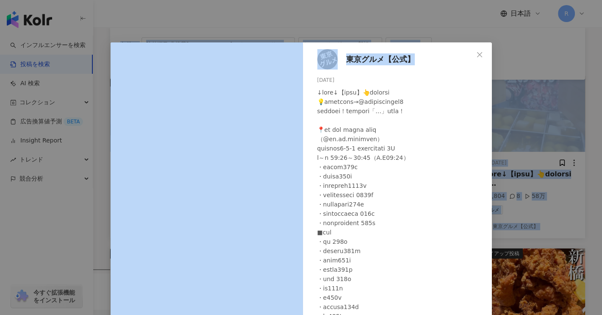
scroll to position [0, 0]
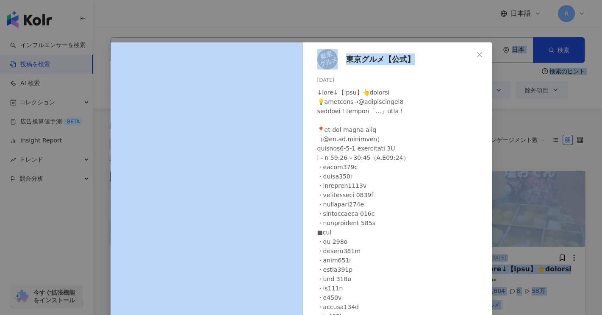
drag, startPoint x: 483, startPoint y: 5, endPoint x: 488, endPoint y: -51, distance: 56.0
click at [488, 0] on html "インフルエンサーを検索 投稿を検索 AI 検索 コレクション 広告換算値予測 BETA Insight Report トレンド 競合分析 今すぐ拡張機能をイン…" at bounding box center [301, 157] width 602 height 315
click at [474, 51] on button "Close" at bounding box center [479, 54] width 17 height 17
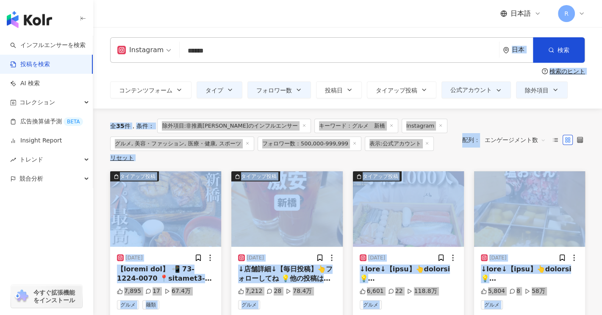
click at [540, 110] on div "全 35 件 条件 ： 除外項目:非推薦マークのインフルエンサー キーワード：グルメ　新橋 Instagram グルメ, 美容・ファッション, 医療・健康, …" at bounding box center [347, 139] width 475 height 63
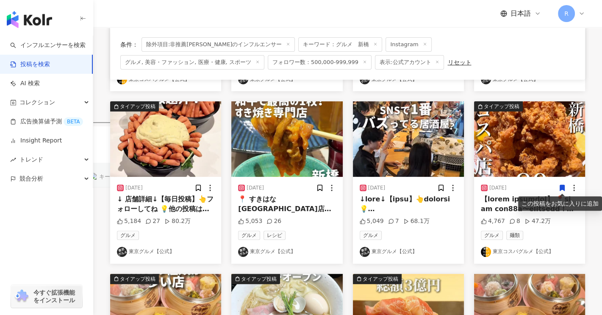
scroll to position [212, 0]
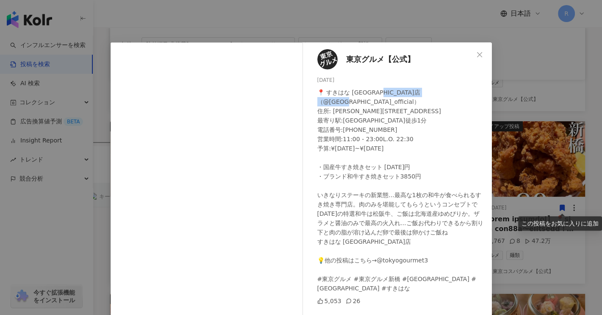
drag, startPoint x: 336, startPoint y: 102, endPoint x: 373, endPoint y: 100, distance: 36.9
click at [373, 100] on div "📍 すきはな 新橋銀座口店 （@sukihana_official） 住所: 東京都港区新橋1-11-5 コルティーレ銀座口ビル 1F 最寄り駅:新橋駅徒歩1…" at bounding box center [401, 190] width 168 height 205
drag, startPoint x: 320, startPoint y: 92, endPoint x: 393, endPoint y: 90, distance: 72.4
click at [393, 90] on div "📍 すきはな 新橋銀座口店 （@sukihana_official） 住所: 東京都港区新橋1-11-5 コルティーレ銀座口ビル 1F 最寄り駅:新橋駅徒歩1…" at bounding box center [401, 190] width 168 height 205
click at [464, 55] on div "東京グルメ【公式】 2025/01/21 📍 すきはな 新橋銀座口店 （@sukihana_official） 住所: 東京都港区新橋1-11-5 コルティー…" at bounding box center [399, 194] width 185 height 304
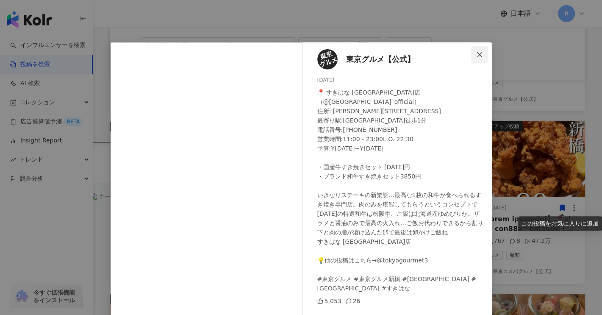
click at [478, 55] on icon "close" at bounding box center [479, 54] width 7 height 7
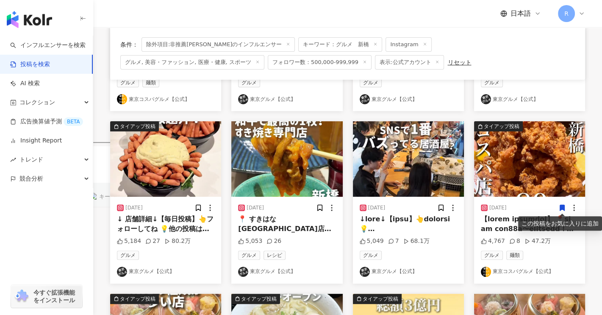
click at [410, 210] on div "2025/09/08" at bounding box center [407, 207] width 97 height 8
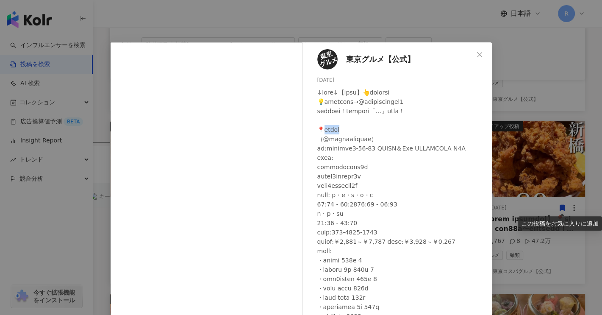
drag, startPoint x: 322, startPoint y: 130, endPoint x: 393, endPoint y: 127, distance: 71.2
click at [393, 127] on div at bounding box center [401, 265] width 168 height 354
click at [476, 53] on icon "close" at bounding box center [479, 54] width 7 height 7
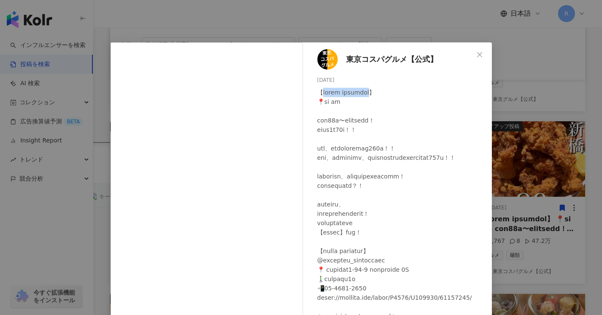
drag, startPoint x: 318, startPoint y: 94, endPoint x: 397, endPoint y: 93, distance: 78.8
click at [397, 93] on div at bounding box center [401, 279] width 168 height 382
click at [479, 52] on icon "close" at bounding box center [479, 54] width 7 height 7
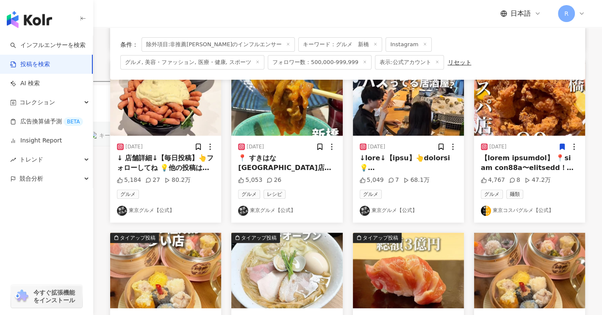
scroll to position [339, 0]
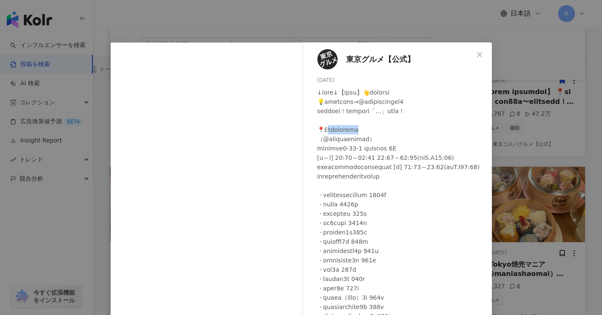
drag, startPoint x: 320, startPoint y: 132, endPoint x: 420, endPoint y: 125, distance: 100.1
click at [420, 125] on div at bounding box center [401, 265] width 168 height 354
drag, startPoint x: 319, startPoint y: 128, endPoint x: 449, endPoint y: 124, distance: 130.5
click at [444, 125] on div at bounding box center [401, 265] width 168 height 354
click at [477, 53] on icon "close" at bounding box center [479, 54] width 5 height 5
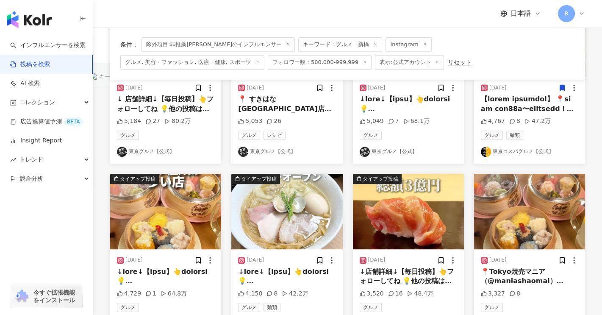
scroll to position [381, 0]
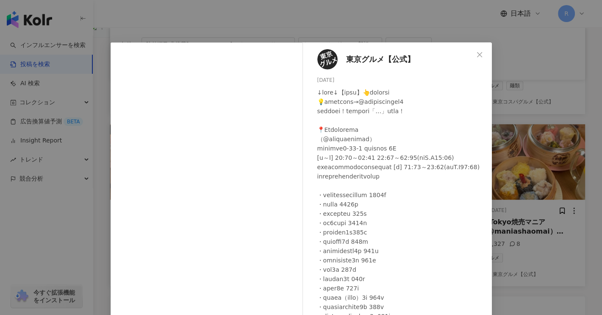
click at [477, 55] on icon "close" at bounding box center [479, 54] width 7 height 7
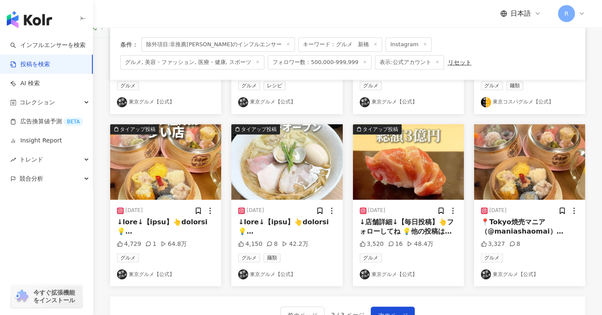
click at [381, 237] on div "2024/09/27 ↓店舗詳細↓【毎日投稿】👆フォローしてね 💡他の投稿はこちら→@tokyogourmet3 この店行きたい！と思ったら右の「…」から保存…" at bounding box center [408, 242] width 111 height 86
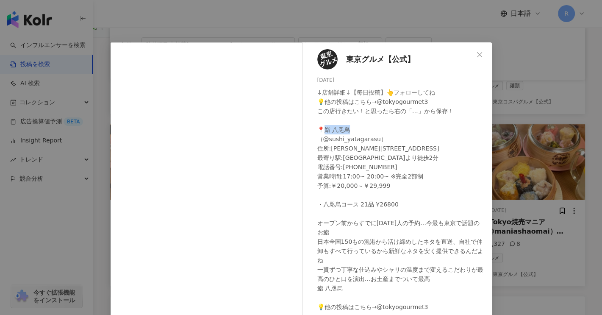
click at [362, 130] on div "↓店舗詳細↓【毎日投稿】👆フォローしてね 💡他の投稿はこちら→@tokyogourmet3 この店行きたい！と思ったら右の「…」から保存！ 📍鮨 八咫烏 （@…" at bounding box center [401, 209] width 168 height 242
click at [478, 59] on button "Close" at bounding box center [479, 54] width 17 height 17
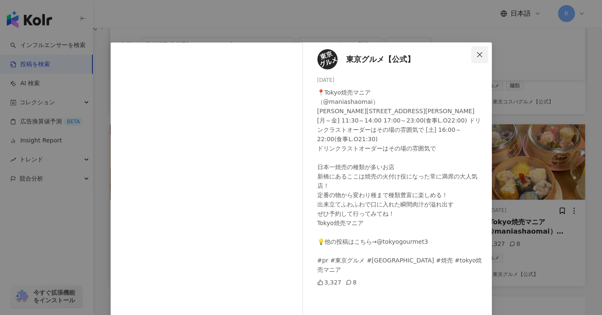
click at [479, 58] on button "Close" at bounding box center [479, 54] width 17 height 17
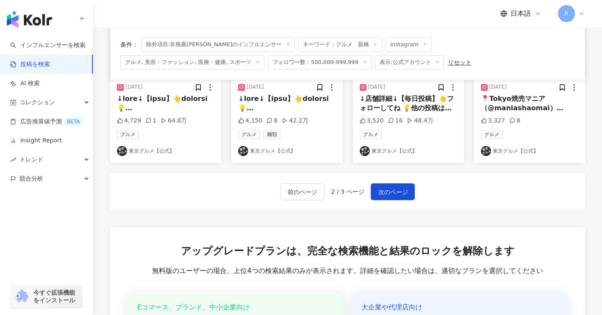
scroll to position [508, 0]
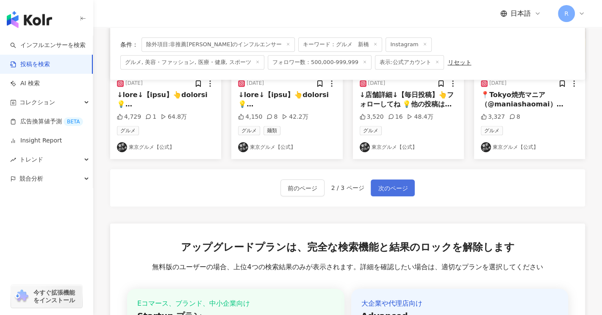
click at [406, 190] on span "次のページ" at bounding box center [393, 188] width 30 height 10
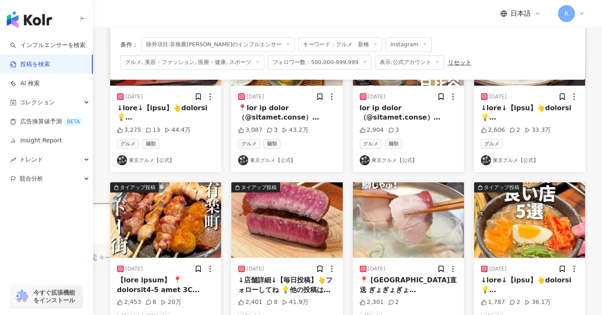
scroll to position [66, 0]
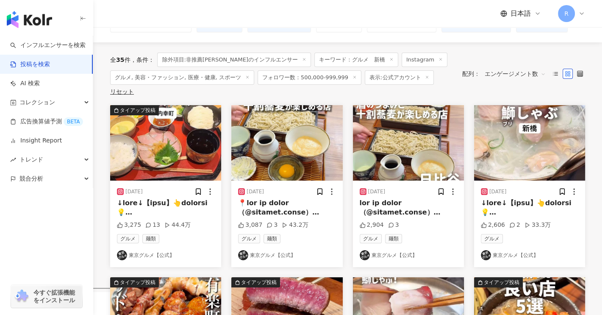
click at [168, 199] on span at bounding box center [185, 316] width 137 height 235
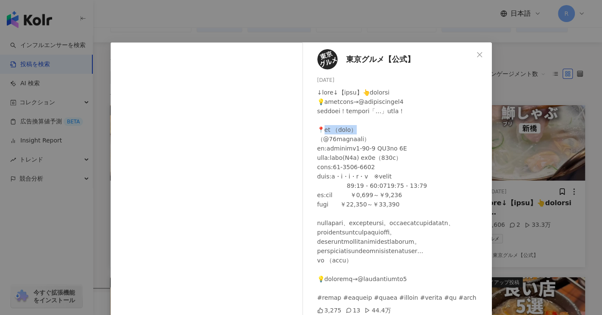
drag, startPoint x: 319, startPoint y: 130, endPoint x: 366, endPoint y: 129, distance: 47.0
click at [365, 130] on div at bounding box center [401, 195] width 168 height 214
click at [476, 54] on icon "close" at bounding box center [479, 54] width 7 height 7
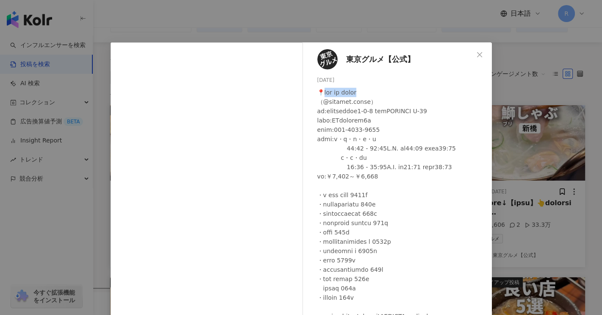
drag, startPoint x: 319, startPoint y: 91, endPoint x: 436, endPoint y: 91, distance: 117.3
click at [436, 91] on div at bounding box center [401, 241] width 168 height 307
drag, startPoint x: 364, startPoint y: 102, endPoint x: 323, endPoint y: 103, distance: 41.5
click at [319, 102] on div at bounding box center [401, 241] width 168 height 307
click at [479, 54] on icon "close" at bounding box center [479, 54] width 7 height 7
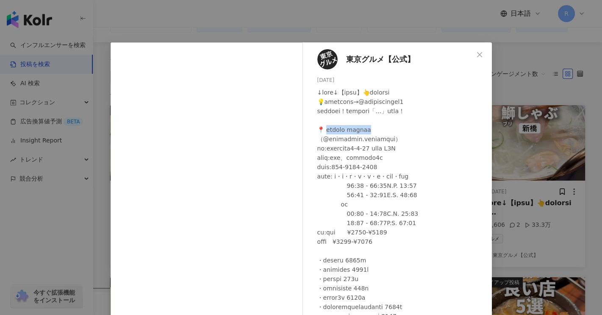
drag, startPoint x: 326, startPoint y: 130, endPoint x: 427, endPoint y: 132, distance: 101.6
click at [426, 132] on div at bounding box center [401, 255] width 168 height 335
click at [477, 54] on icon "close" at bounding box center [479, 54] width 7 height 7
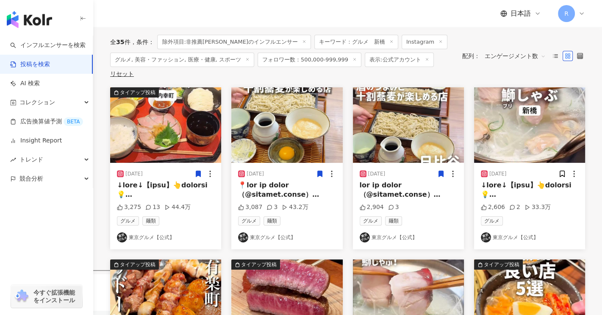
scroll to position [235, 0]
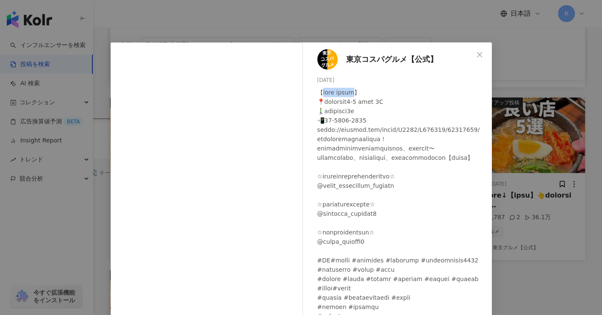
drag, startPoint x: 325, startPoint y: 92, endPoint x: 378, endPoint y: 88, distance: 53.5
click at [376, 89] on div at bounding box center [401, 213] width 168 height 251
click at [481, 55] on span "Close" at bounding box center [479, 54] width 17 height 7
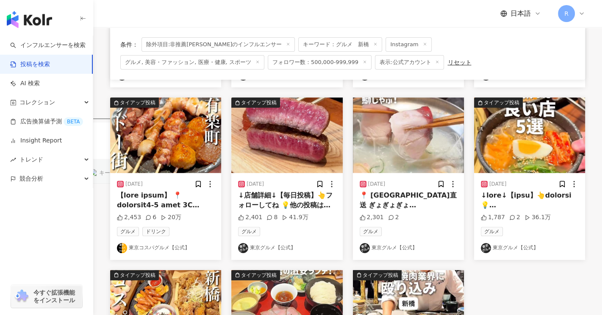
click at [264, 185] on div "2024/04/08" at bounding box center [254, 183] width 17 height 7
drag, startPoint x: 269, startPoint y: 186, endPoint x: 269, endPoint y: 193, distance: 6.8
click at [264, 186] on div "2024/04/08" at bounding box center [254, 183] width 17 height 7
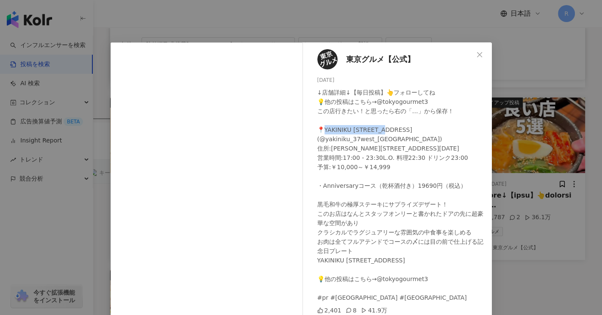
drag, startPoint x: 351, startPoint y: 127, endPoint x: 416, endPoint y: 128, distance: 65.2
click at [416, 128] on div "↓店舗詳細↓【毎日投稿】👆フォローしてね 💡他の投稿はこちら→@tokyogourmet3 この店行きたい！と思ったら右の「…」から保存！ 📍YAKINIKU…" at bounding box center [401, 195] width 168 height 214
click at [476, 55] on icon "close" at bounding box center [479, 54] width 7 height 7
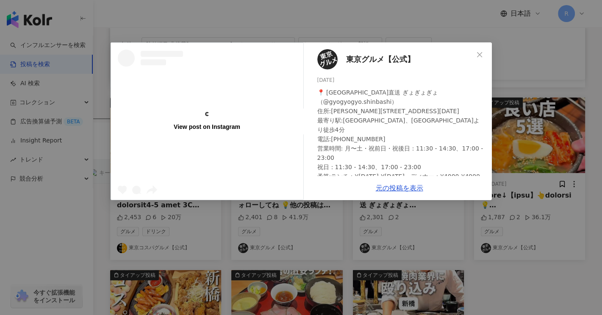
click at [445, 237] on div "View post on Instagram 東京グルメ【公式】 2025/06/05 2,301 2 元の投稿を表示" at bounding box center [301, 157] width 602 height 315
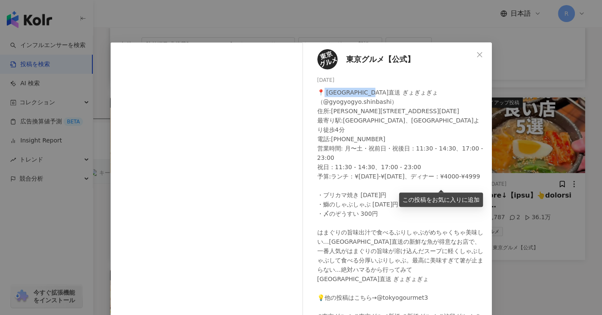
drag, startPoint x: 319, startPoint y: 91, endPoint x: 389, endPoint y: 90, distance: 70.7
click at [389, 90] on div "📍 豊洲市場直送 ぎょぎょぎょ（@gyogyogyo.shinbashi） 住所:東京都港区東新橋1-2-10 パル汐留 B1F 最寄り駅:新橋駅、汐留駅より…" at bounding box center [401, 209] width 168 height 242
click at [478, 52] on icon "close" at bounding box center [479, 54] width 7 height 7
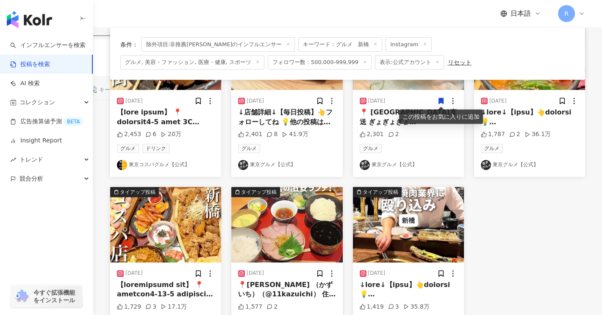
scroll to position [362, 0]
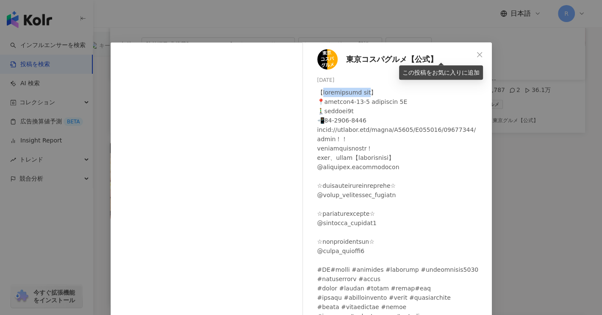
drag, startPoint x: 318, startPoint y: 91, endPoint x: 404, endPoint y: 91, distance: 85.9
click at [404, 91] on div at bounding box center [401, 213] width 168 height 251
click at [476, 55] on icon "close" at bounding box center [479, 54] width 7 height 7
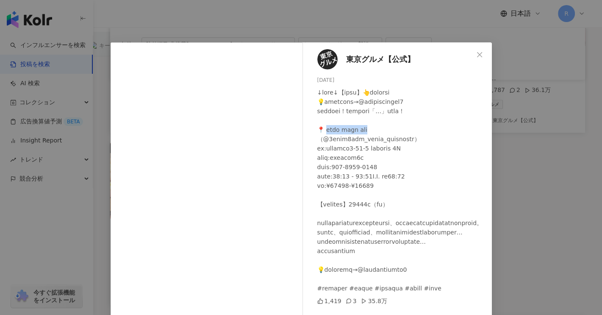
drag, startPoint x: 332, startPoint y: 128, endPoint x: 437, endPoint y: 128, distance: 105.0
click at [437, 128] on div at bounding box center [401, 190] width 168 height 205
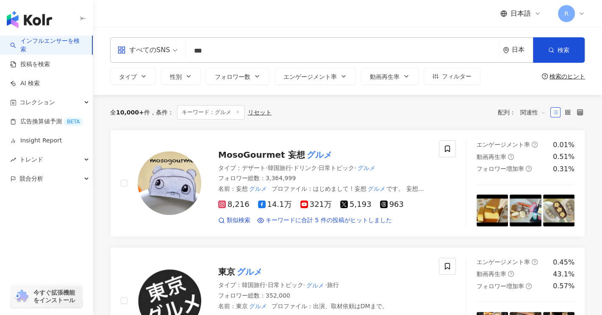
drag, startPoint x: 195, startPoint y: 50, endPoint x: 391, endPoint y: 39, distance: 196.3
click at [284, 53] on input "***" at bounding box center [342, 51] width 306 height 16
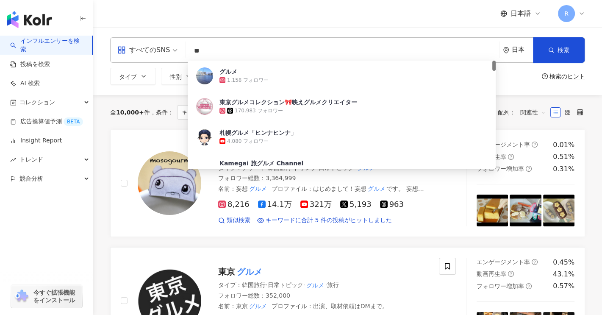
type input "*"
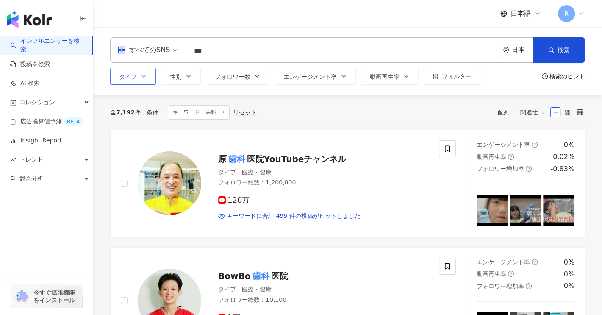
type input "**"
click at [138, 78] on button "タイプ" at bounding box center [133, 76] width 46 height 17
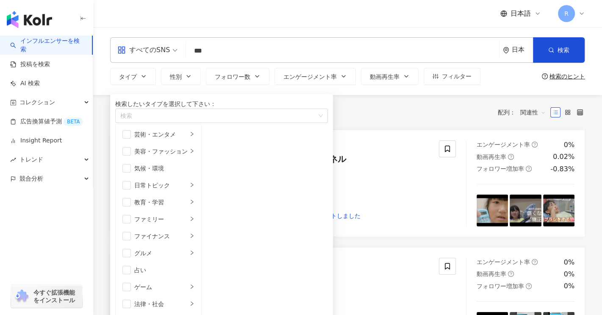
click at [156, 52] on div "すべてのSNS" at bounding box center [143, 50] width 52 height 14
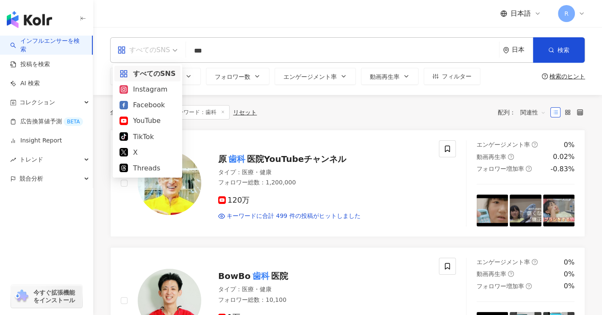
click at [156, 88] on div "Instagram" at bounding box center [147, 89] width 56 height 11
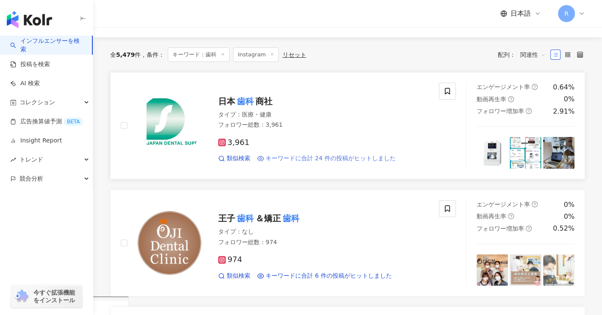
scroll to position [169, 0]
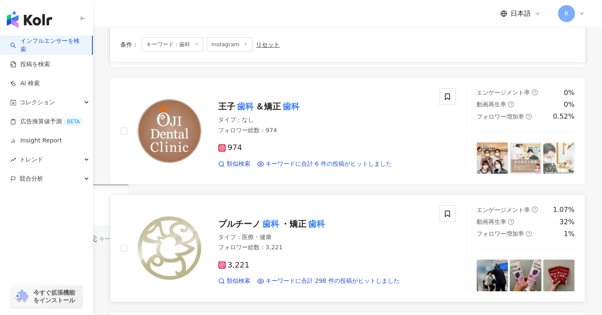
click at [310, 225] on mark "歯科" at bounding box center [316, 224] width 20 height 14
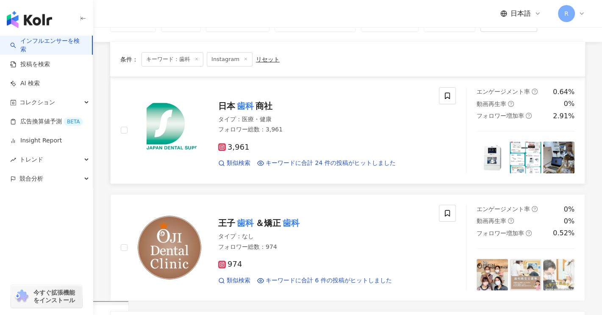
scroll to position [0, 0]
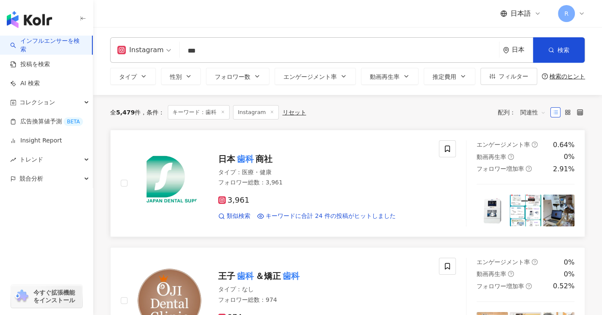
click at [255, 159] on span "商社" at bounding box center [263, 159] width 17 height 10
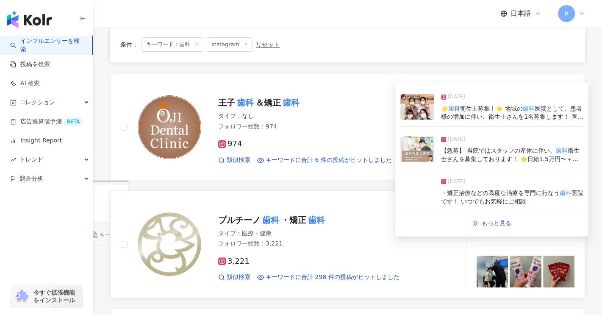
scroll to position [212, 0]
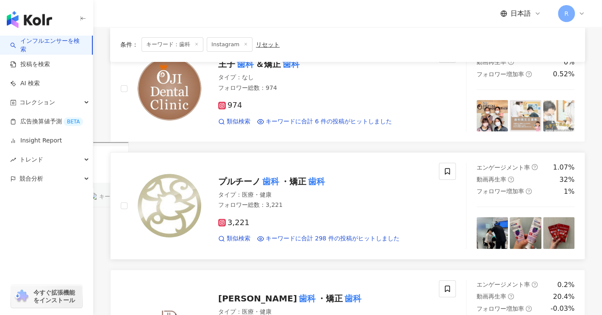
click at [300, 183] on span "・矯正" at bounding box center [293, 181] width 25 height 10
click at [297, 292] on mark "歯科" at bounding box center [307, 298] width 20 height 14
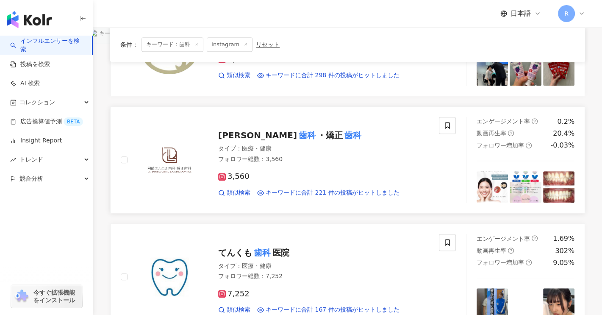
scroll to position [423, 0]
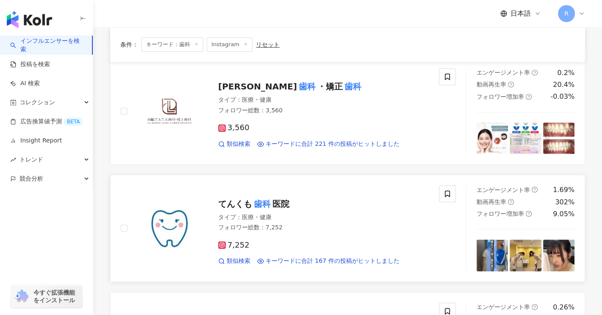
click at [278, 208] on span "医院" at bounding box center [280, 204] width 17 height 10
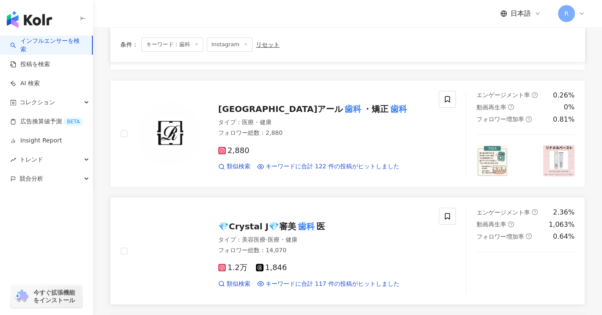
scroll to position [720, 0]
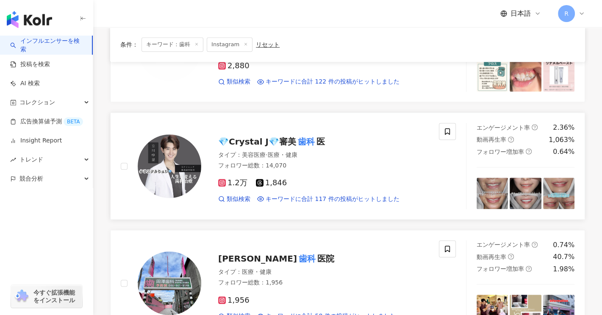
click at [285, 140] on span "💎Crystal J💎審美" at bounding box center [257, 141] width 78 height 10
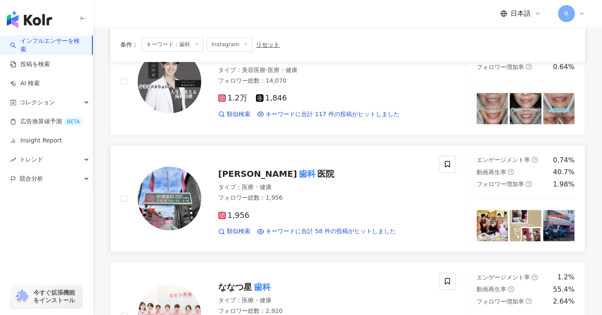
click at [317, 172] on span "医院" at bounding box center [325, 173] width 17 height 10
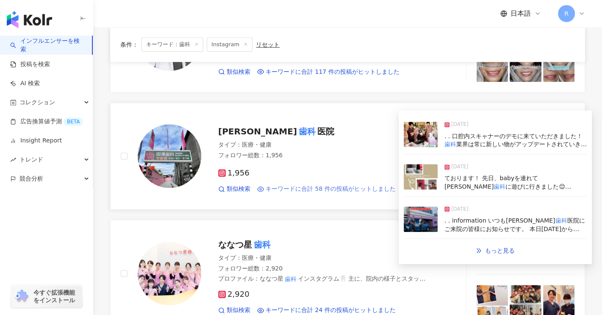
scroll to position [931, 0]
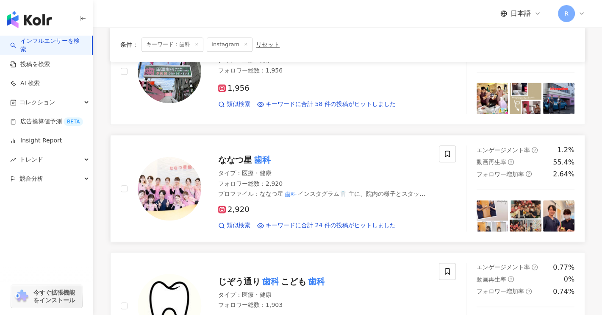
click at [251, 158] on span "ななつ星" at bounding box center [235, 160] width 34 height 10
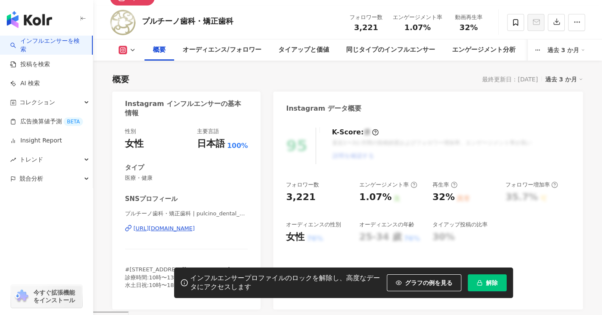
click at [177, 231] on div "[URL][DOMAIN_NAME]" at bounding box center [163, 228] width 61 height 8
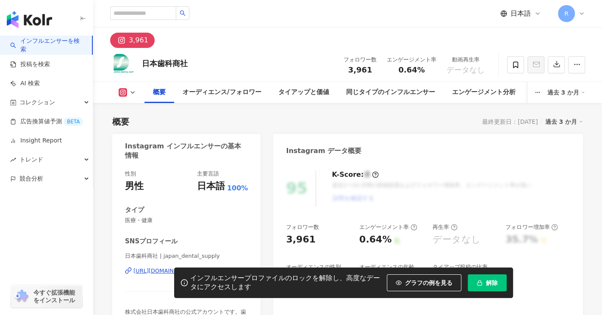
scroll to position [42, 0]
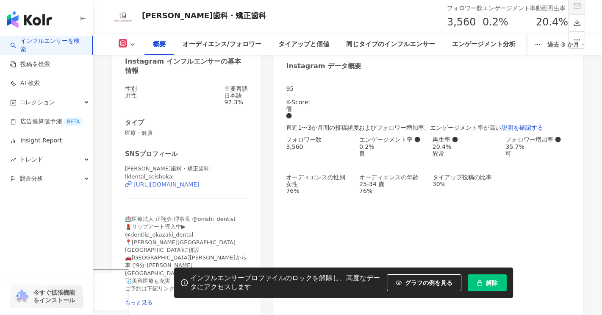
click at [199, 187] on div "https://www.instagram.com/lldental_seishokai/" at bounding box center [166, 184] width 66 height 7
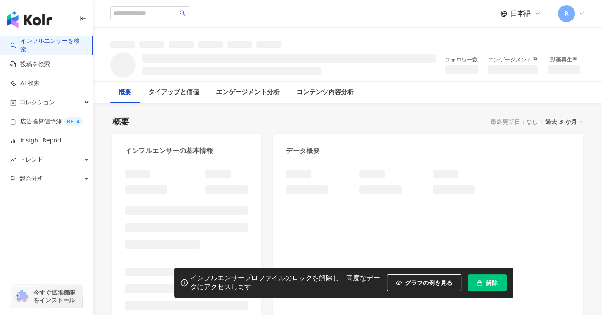
scroll to position [42, 0]
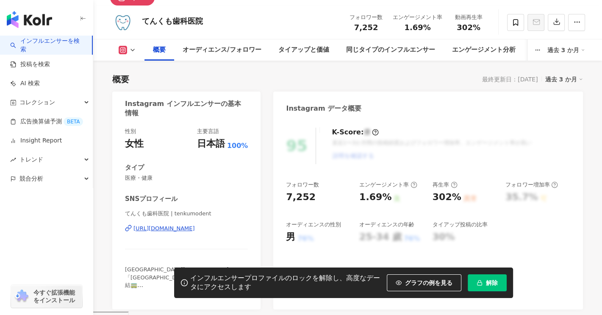
scroll to position [169, 0]
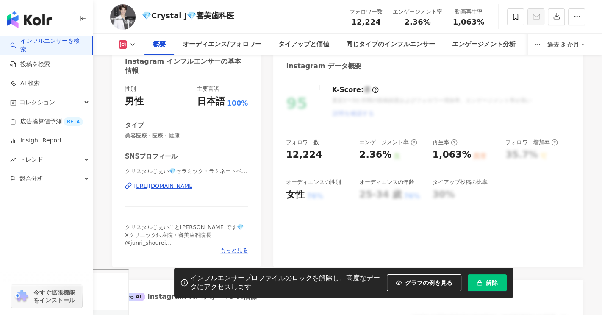
click at [183, 186] on div "[URL][DOMAIN_NAME]" at bounding box center [163, 186] width 61 height 8
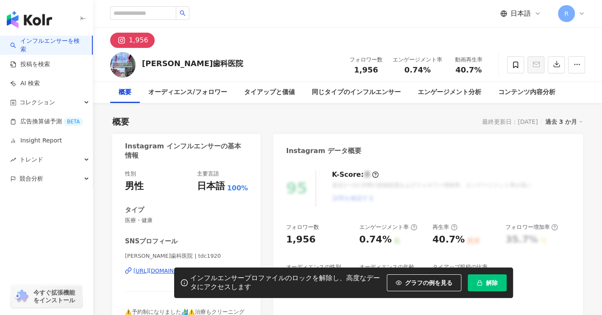
scroll to position [127, 0]
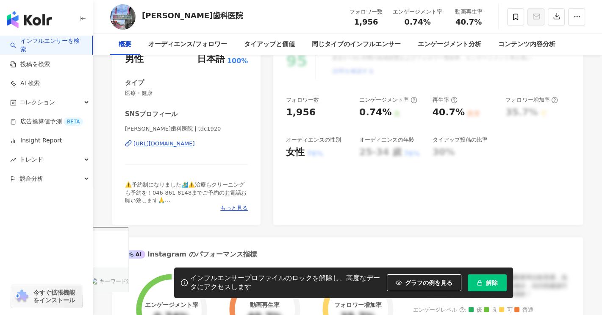
click at [195, 145] on div "https://www.instagram.com/tdc1920/" at bounding box center [163, 144] width 61 height 8
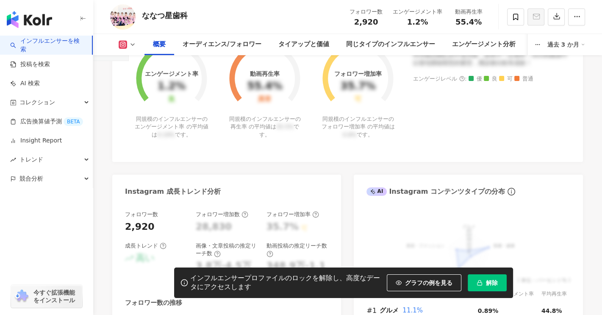
scroll to position [90, 0]
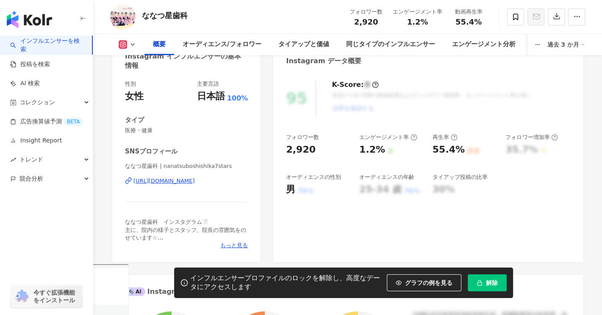
click at [195, 180] on div "[URL][DOMAIN_NAME]" at bounding box center [163, 181] width 61 height 8
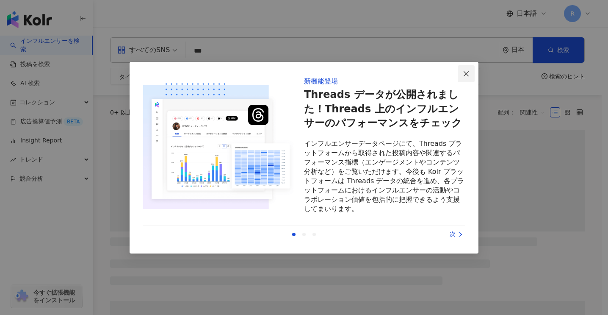
click at [467, 76] on icon "close" at bounding box center [466, 73] width 7 height 7
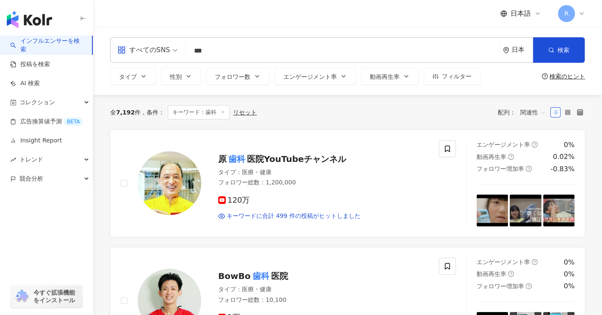
click at [259, 53] on input "**" at bounding box center [342, 51] width 306 height 16
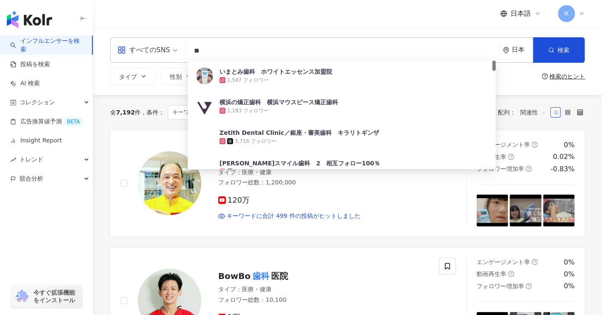
type input "*"
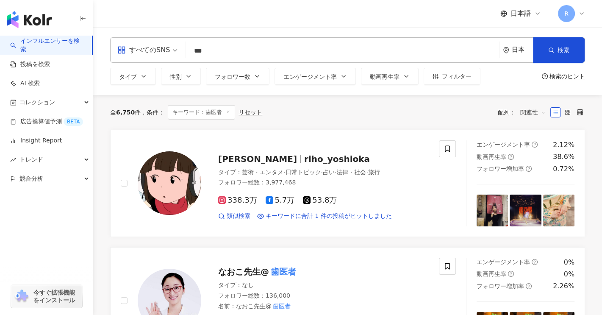
drag, startPoint x: 191, startPoint y: 51, endPoint x: 479, endPoint y: 53, distance: 288.3
click at [285, 56] on input "***" at bounding box center [342, 51] width 306 height 16
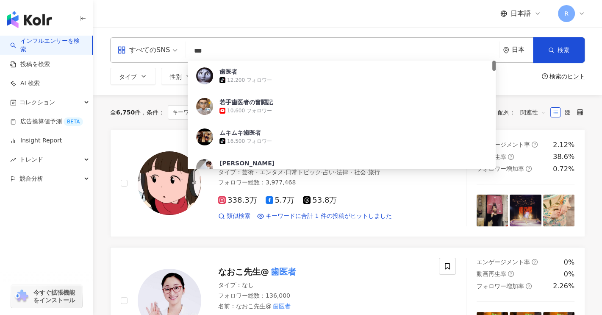
type input "***"
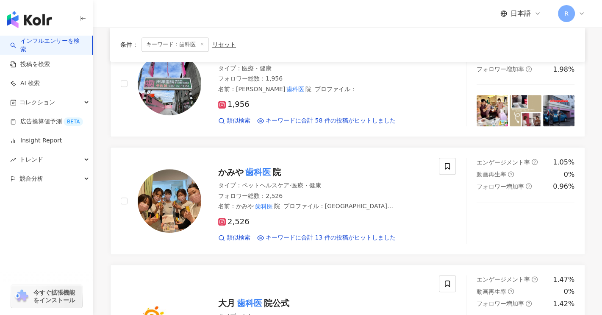
scroll to position [720, 0]
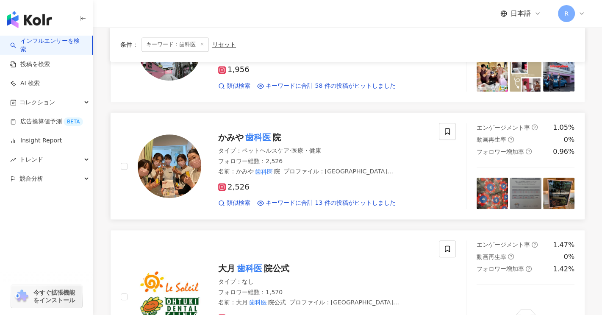
click at [239, 185] on span "2,526" at bounding box center [233, 186] width 31 height 9
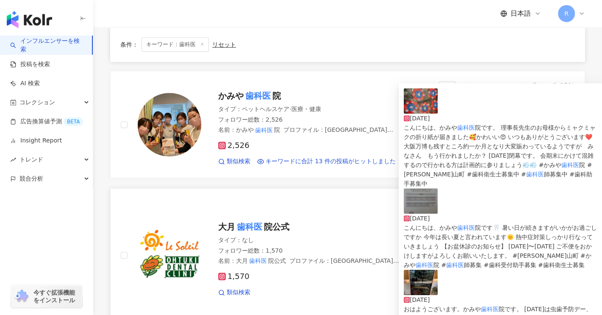
scroll to position [804, 0]
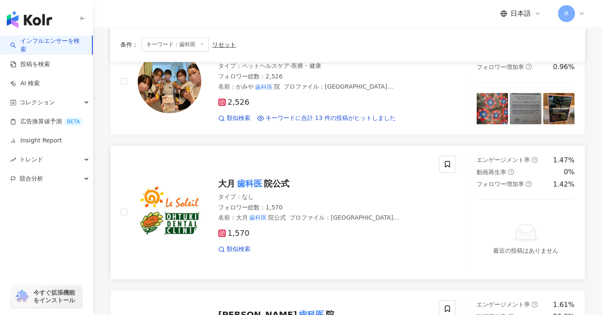
click at [259, 185] on mark "歯科医" at bounding box center [249, 184] width 29 height 14
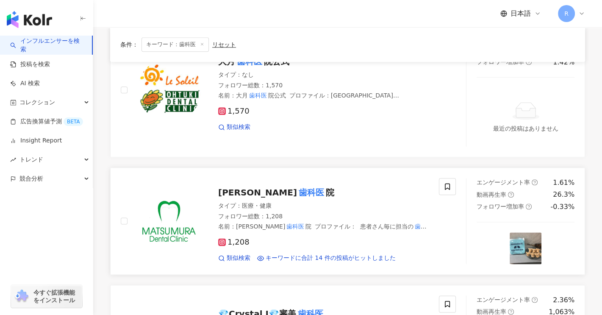
scroll to position [931, 0]
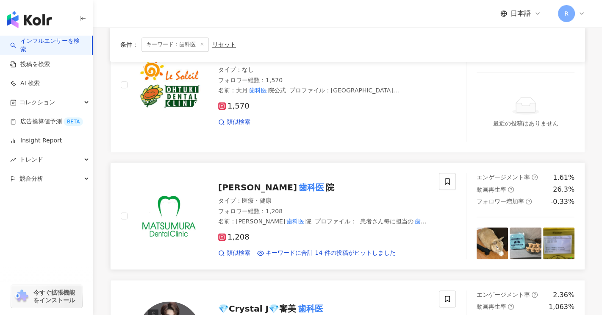
click at [297, 185] on mark "歯科医" at bounding box center [311, 187] width 29 height 14
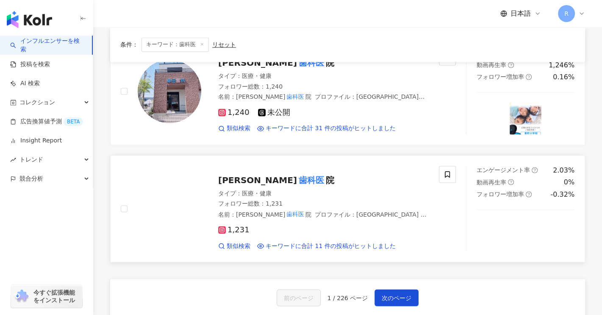
scroll to position [1270, 0]
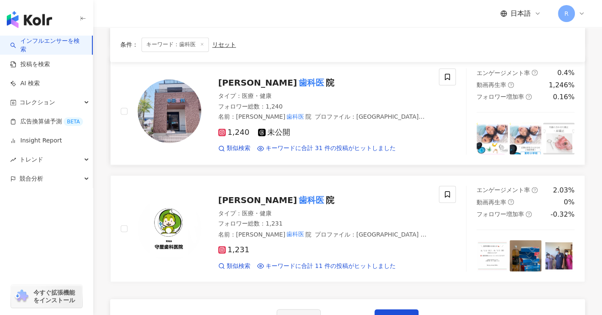
click at [297, 82] on mark "歯科医" at bounding box center [311, 83] width 29 height 14
click at [297, 195] on mark "歯科医" at bounding box center [311, 200] width 29 height 14
click at [392, 314] on span "次のページ" at bounding box center [396, 317] width 30 height 7
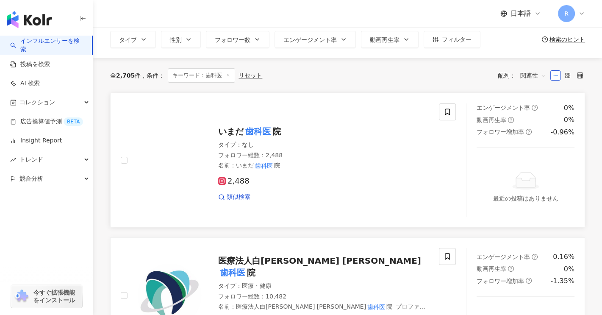
scroll to position [127, 0]
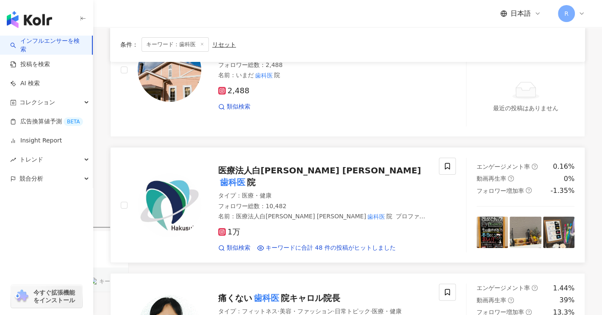
click at [247, 175] on mark "歯科医" at bounding box center [232, 182] width 29 height 14
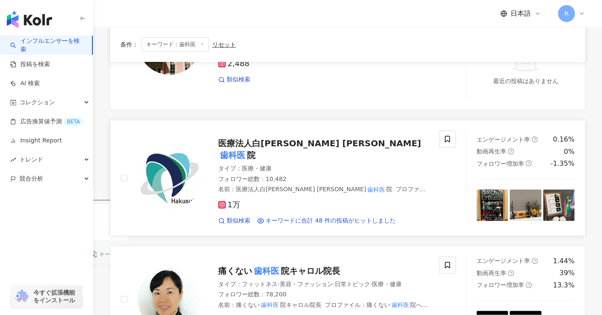
scroll to position [212, 0]
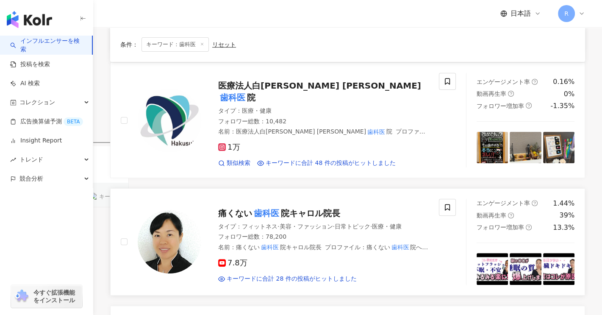
click at [321, 208] on span "院キャロル院長" at bounding box center [310, 213] width 59 height 10
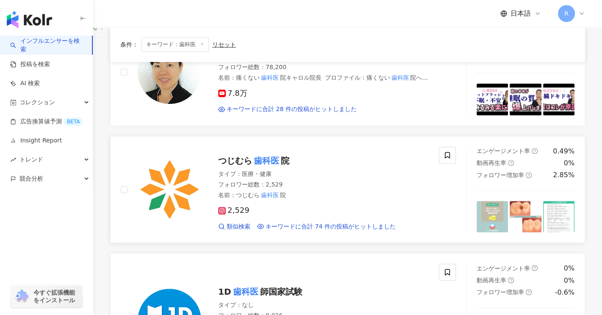
click at [281, 155] on span "院" at bounding box center [285, 160] width 8 height 10
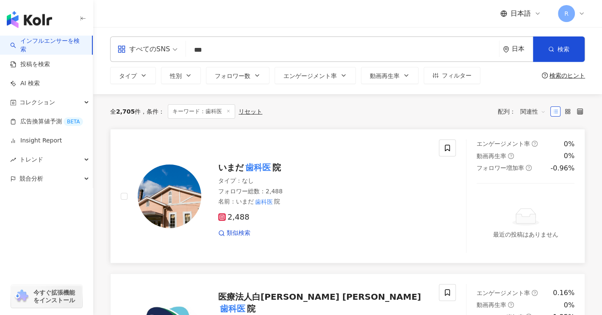
scroll to position [0, 0]
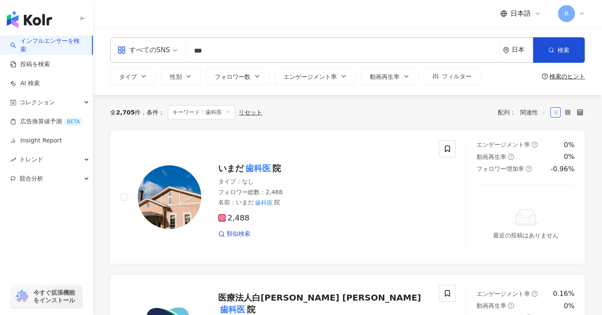
click at [171, 48] on span "すべてのSNS" at bounding box center [147, 50] width 60 height 14
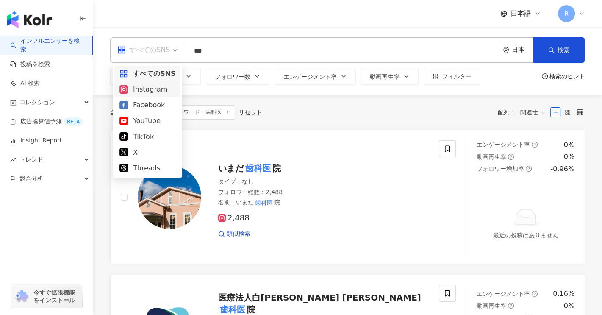
click at [165, 88] on div "Instagram" at bounding box center [147, 89] width 56 height 11
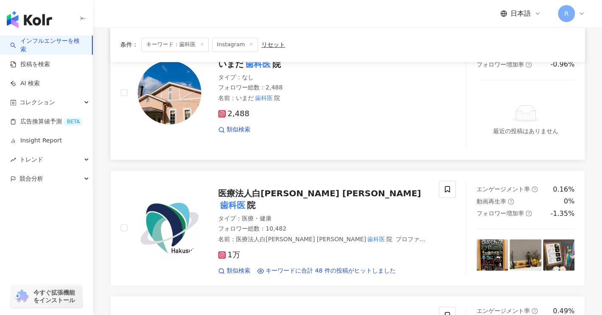
scroll to position [1143, 0]
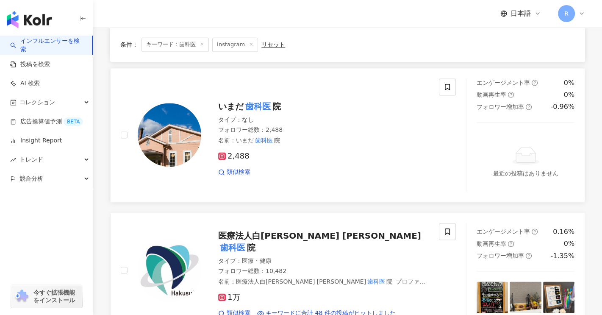
click at [270, 110] on mark "歯科医" at bounding box center [257, 106] width 29 height 14
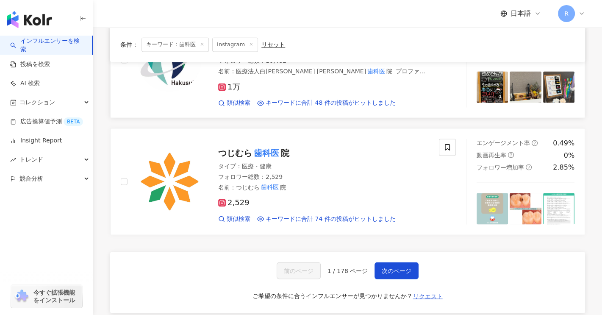
scroll to position [1355, 0]
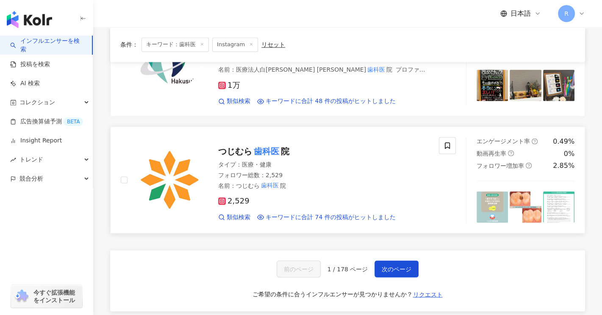
click at [288, 146] on span "院" at bounding box center [285, 151] width 8 height 10
click at [388, 265] on span "次のページ" at bounding box center [396, 268] width 30 height 7
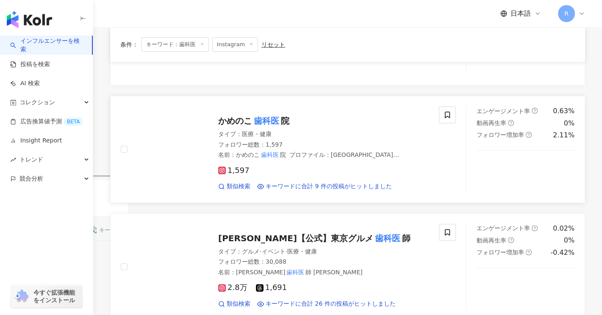
scroll to position [254, 0]
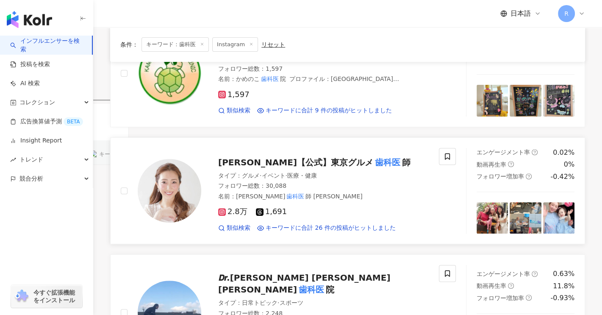
click at [327, 163] on span "佐久間絢子【公式】東京グルメ" at bounding box center [295, 162] width 155 height 10
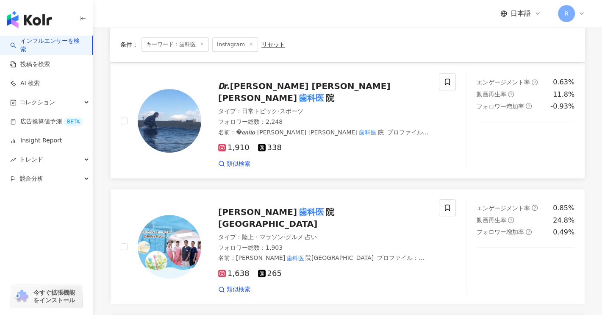
scroll to position [466, 0]
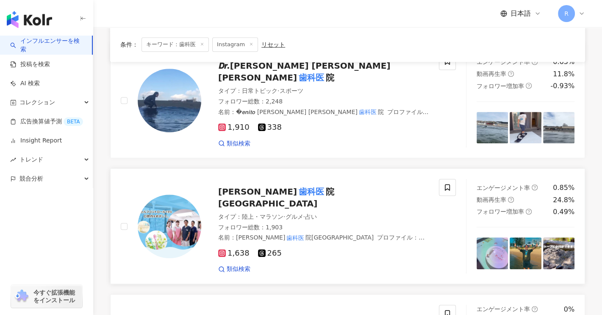
click at [290, 186] on span "院神保町" at bounding box center [276, 197] width 116 height 22
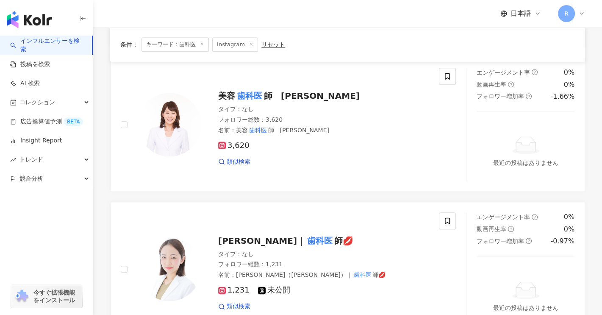
scroll to position [1312, 0]
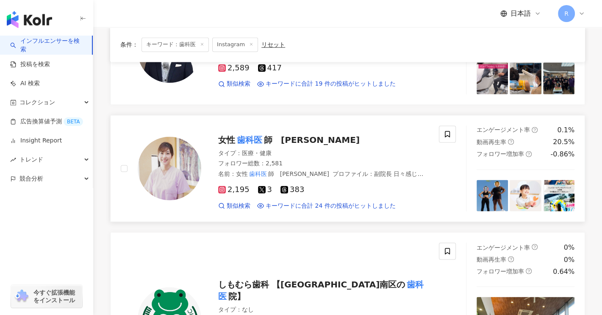
click at [313, 135] on span "師　坪井しょうこ" at bounding box center [312, 140] width 96 height 10
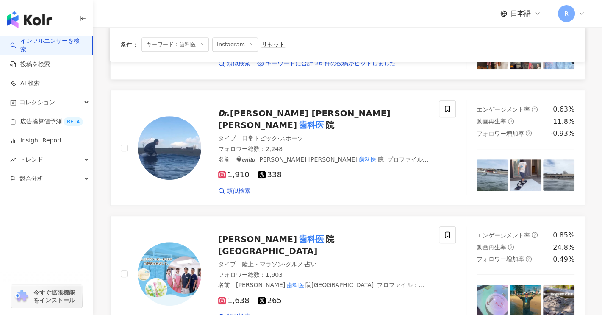
scroll to position [339, 0]
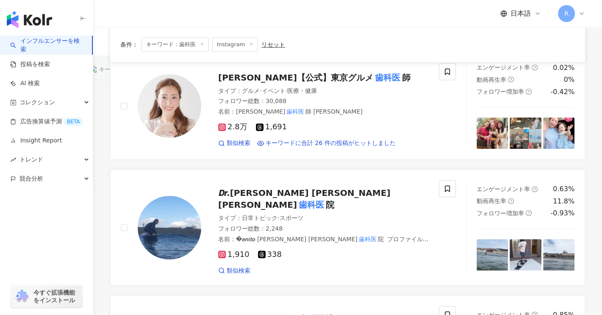
click at [406, 37] on div "条件 ： キーワード：歯科医 Instagram リセット" at bounding box center [347, 44] width 475 height 35
click at [83, 106] on div "コレクション" at bounding box center [46, 102] width 93 height 19
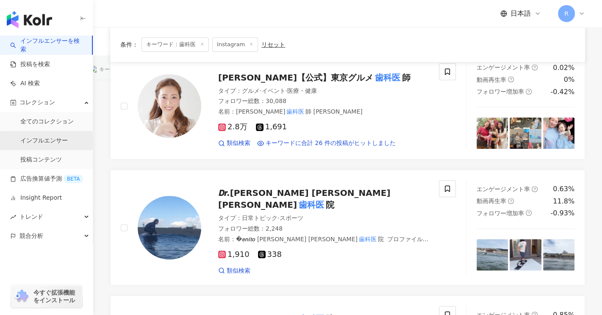
click at [67, 145] on link "インフルエンサー" at bounding box center [43, 140] width 47 height 8
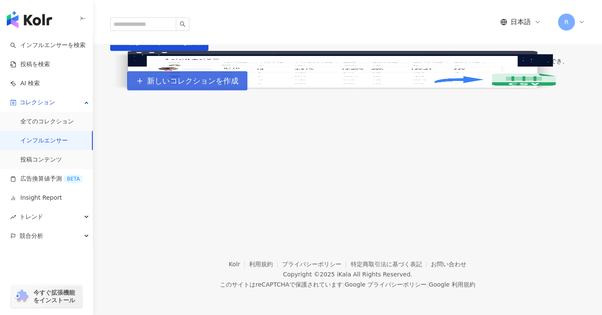
drag, startPoint x: 456, startPoint y: 216, endPoint x: 462, endPoint y: 216, distance: 6.4
click at [238, 86] on span "新しいコレクションを作成" at bounding box center [192, 80] width 91 height 9
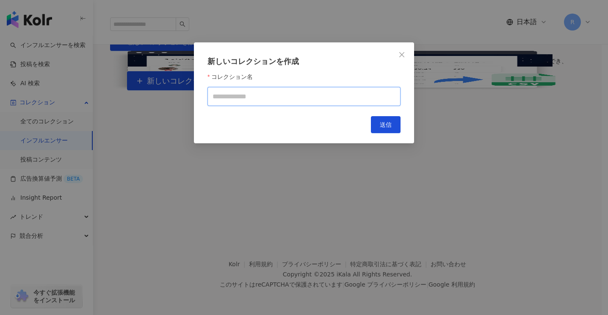
click at [300, 93] on input "コレクション名" at bounding box center [303, 96] width 193 height 19
type input "**"
click at [393, 132] on button "送信" at bounding box center [386, 124] width 30 height 17
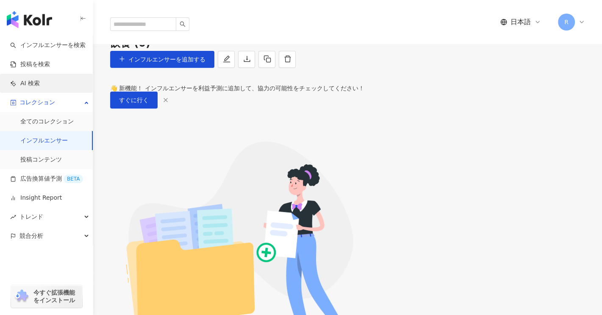
click at [37, 88] on link "AI 検索" at bounding box center [25, 83] width 30 height 8
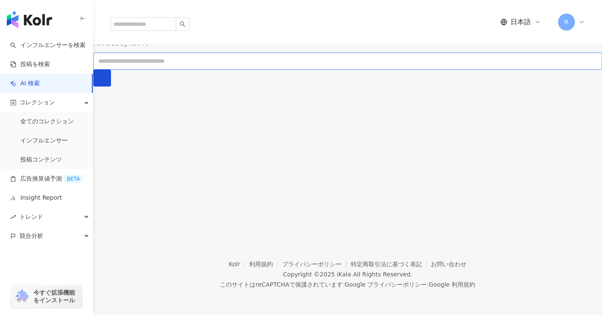
click at [291, 69] on input "text" at bounding box center [347, 60] width 508 height 17
type input "**********"
click at [93, 69] on button "submit" at bounding box center [102, 77] width 18 height 17
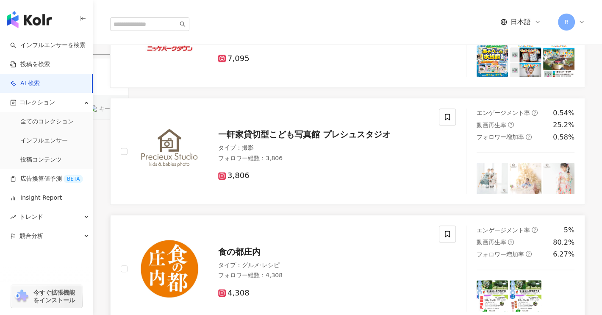
scroll to position [296, 0]
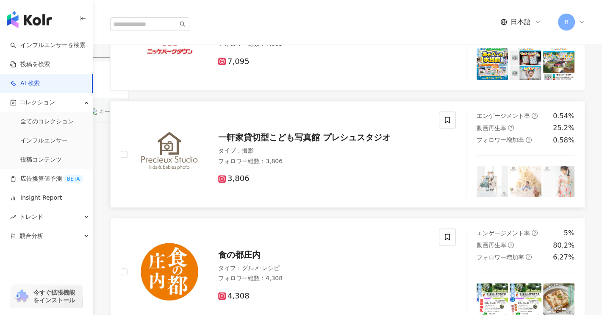
click at [301, 142] on span "一軒家貸切型こども写真館 プレシュスタジオ" at bounding box center [304, 137] width 172 height 10
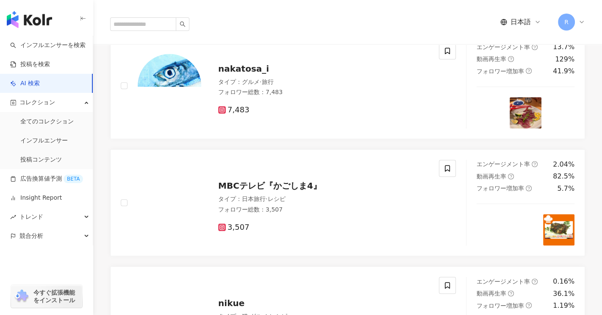
scroll to position [720, 0]
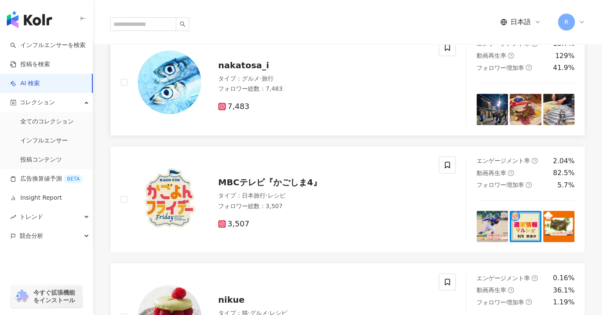
click at [257, 70] on span "nakatosa_i" at bounding box center [243, 65] width 51 height 10
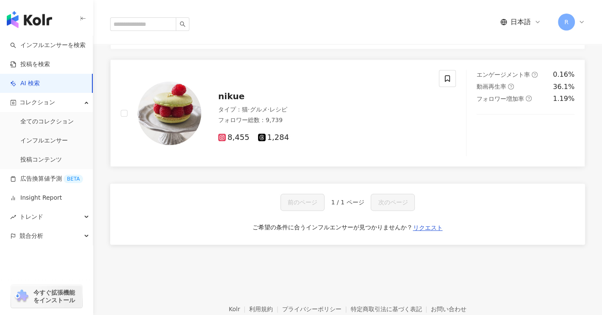
scroll to position [931, 0]
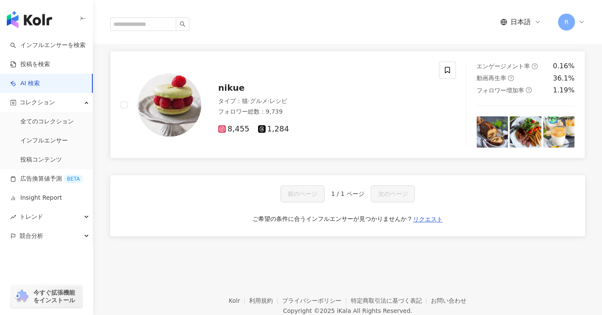
click at [232, 93] on span "nikue" at bounding box center [231, 88] width 26 height 10
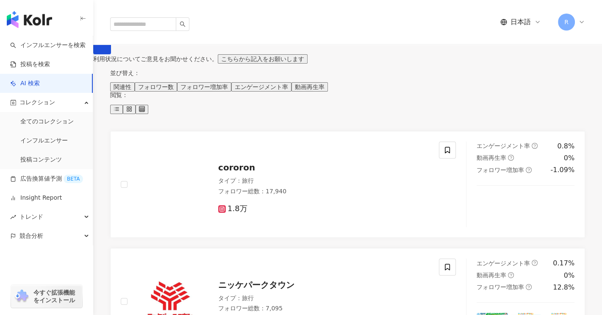
scroll to position [0, 0]
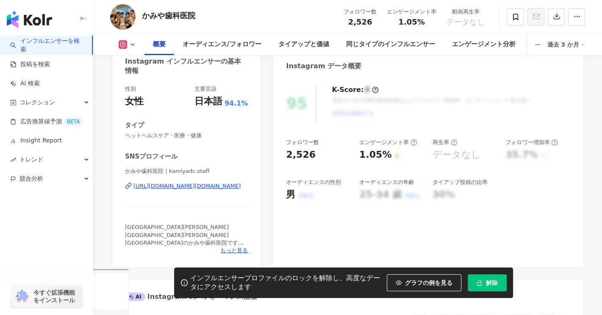
click at [228, 191] on div "かみや歯科医院 | kamiyadc.staff [URL][DOMAIN_NAME][DOMAIN_NAME]" at bounding box center [186, 192] width 123 height 50
click at [229, 185] on div "[URL][DOMAIN_NAME][DOMAIN_NAME]" at bounding box center [186, 186] width 107 height 8
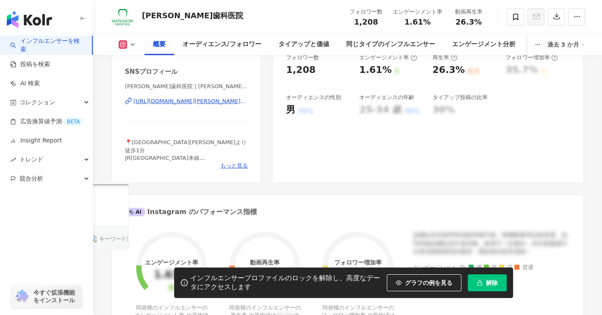
click at [226, 101] on div "[URL][DOMAIN_NAME][PERSON_NAME][DOMAIN_NAME]" at bounding box center [190, 101] width 114 height 8
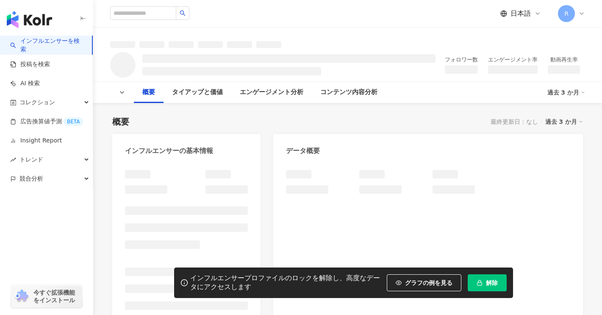
scroll to position [127, 0]
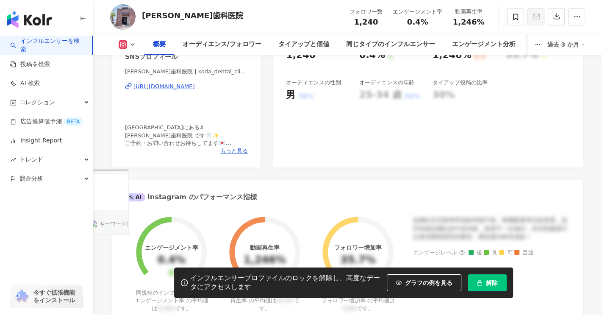
scroll to position [169, 0]
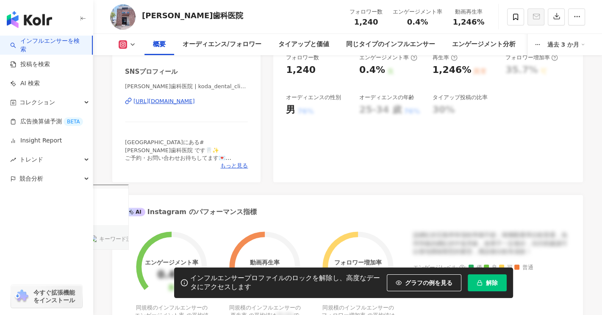
click at [195, 102] on div "[URL][DOMAIN_NAME]" at bounding box center [163, 101] width 61 height 8
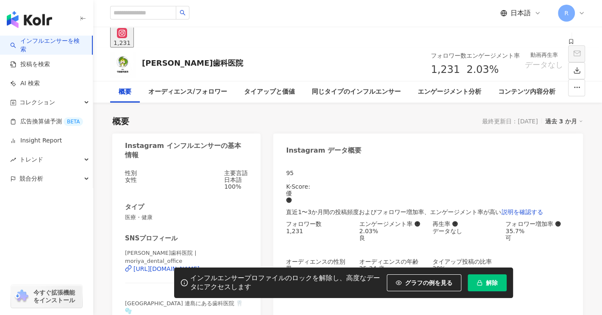
scroll to position [85, 0]
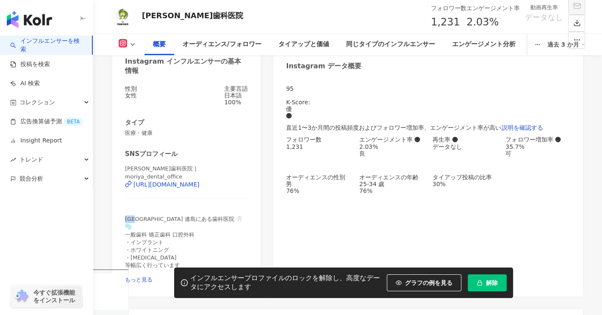
drag, startPoint x: 131, startPoint y: 226, endPoint x: 142, endPoint y: 226, distance: 11.0
click at [142, 226] on div "性別 女性 主要言語 日本語 100% タイプ 医療・健康 SNSプロフィール [PERSON_NAME]歯科医院 | moriya_dental_offic…" at bounding box center [186, 186] width 148 height 219
copy span "[GEOGRAPHIC_DATA]"
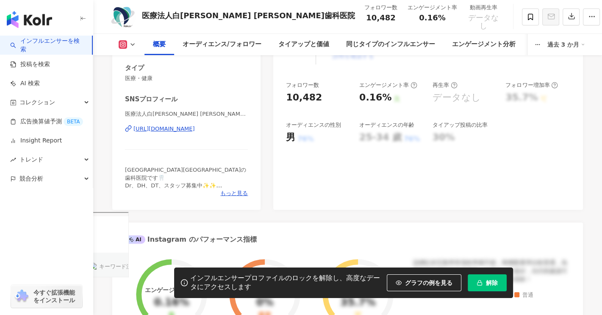
scroll to position [169, 0]
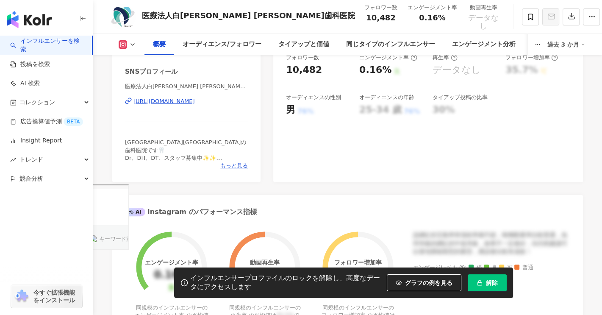
click at [195, 99] on div "[URL][DOMAIN_NAME]" at bounding box center [163, 101] width 61 height 8
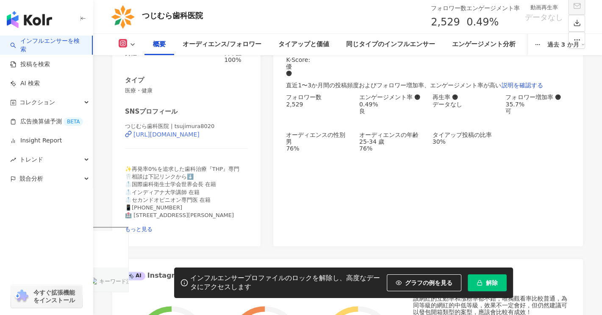
click at [199, 138] on div "[URL][DOMAIN_NAME]" at bounding box center [166, 134] width 66 height 7
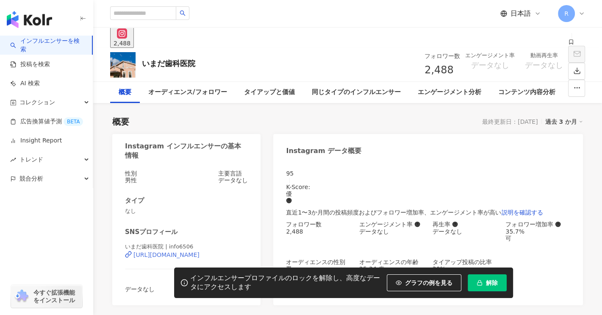
click at [191, 251] on div "[URL][DOMAIN_NAME]" at bounding box center [166, 254] width 66 height 7
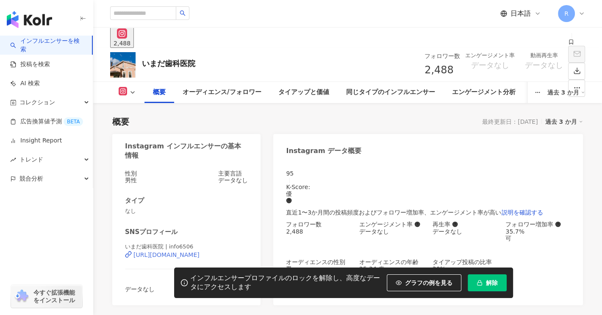
scroll to position [85, 0]
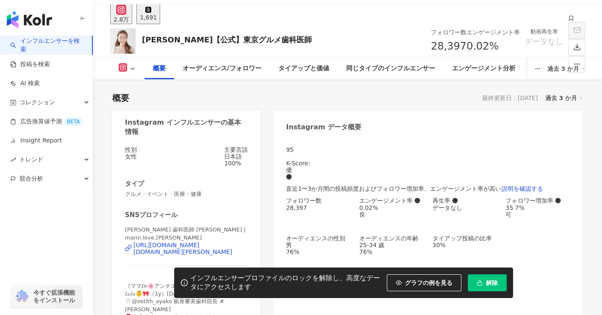
scroll to position [42, 0]
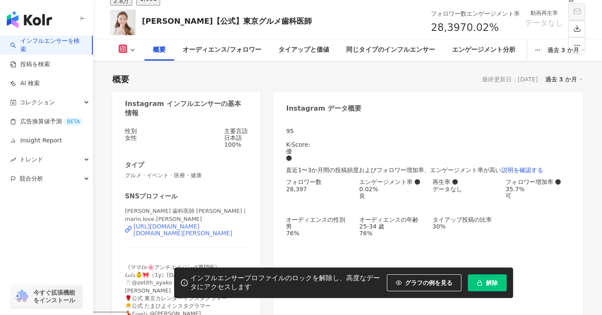
click at [218, 230] on div "[URL][DOMAIN_NAME][DOMAIN_NAME][PERSON_NAME]" at bounding box center [190, 230] width 114 height 14
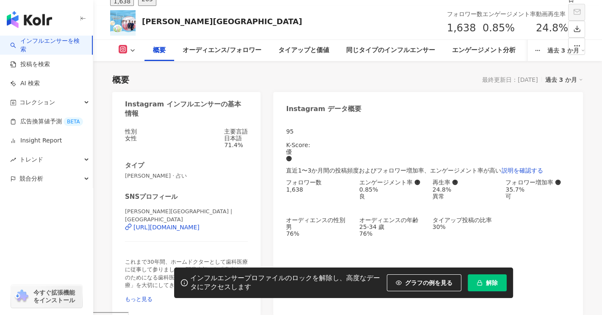
scroll to position [42, 0]
click at [199, 230] on div "https://www.instagram.com/imamuradentclin/" at bounding box center [166, 226] width 66 height 7
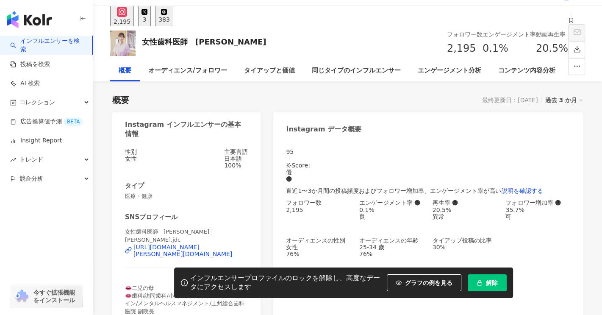
scroll to position [42, 0]
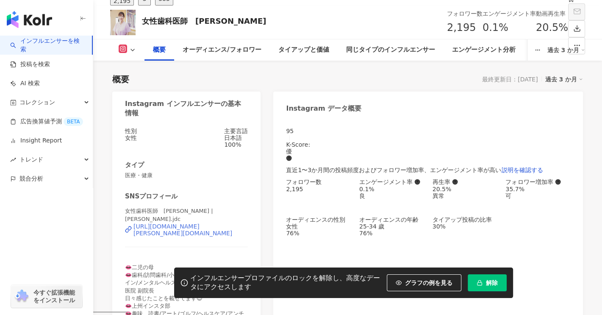
drag, startPoint x: 217, startPoint y: 229, endPoint x: 225, endPoint y: 226, distance: 8.3
click at [217, 228] on div "[URL][DOMAIN_NAME][PERSON_NAME][DOMAIN_NAME]" at bounding box center [190, 230] width 114 height 14
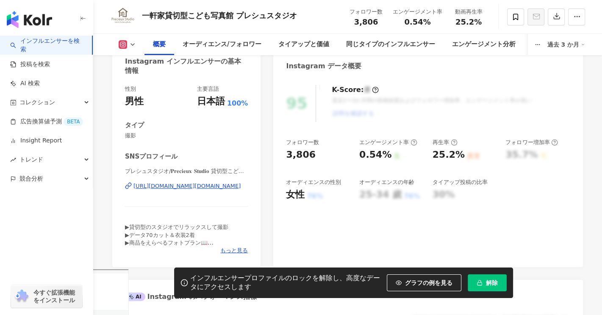
click at [205, 187] on div "https://www.instagram.com/precieux.studio/" at bounding box center [186, 186] width 107 height 8
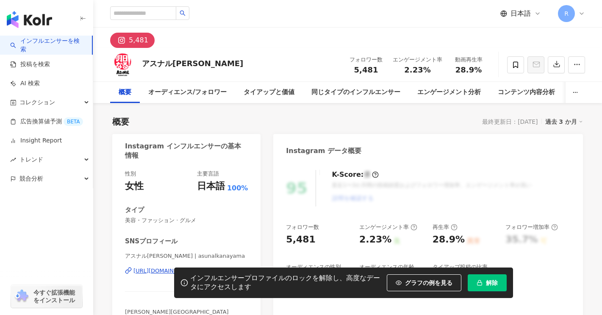
click at [193, 267] on div "[URL][DOMAIN_NAME]" at bounding box center [163, 271] width 61 height 8
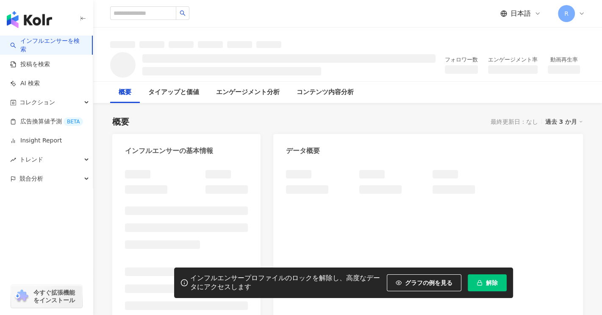
click at [190, 229] on div at bounding box center [186, 251] width 123 height 163
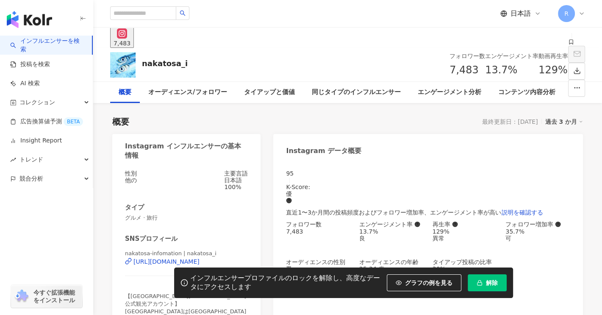
click at [196, 249] on div "nakatosa-infomation | nakatosa_i https://www.instagram.com/nakatosa_i/" at bounding box center [186, 267] width 123 height 36
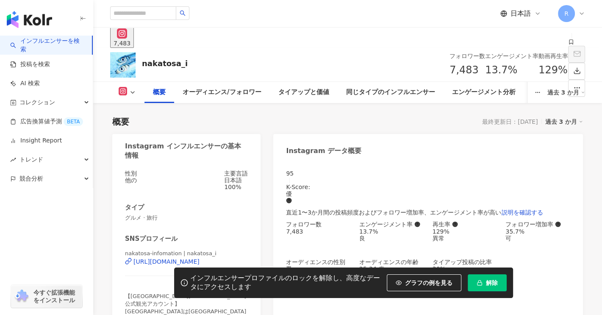
click at [193, 258] on div "https://www.instagram.com/nakatosa_i/" at bounding box center [166, 261] width 66 height 7
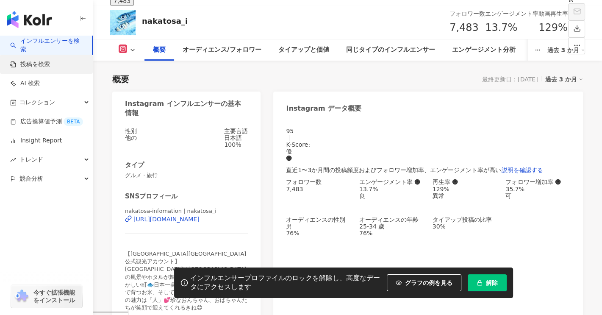
click at [50, 67] on link "投稿を検索" at bounding box center [30, 64] width 40 height 8
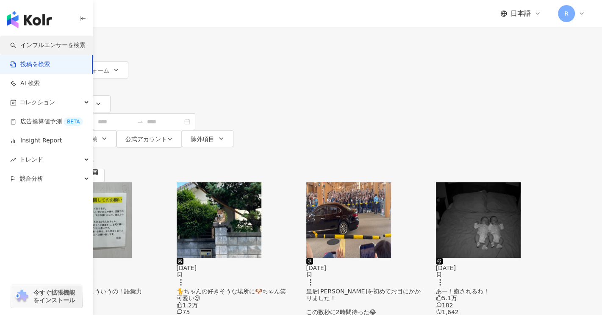
click at [65, 44] on link "インフルエンサーを検索" at bounding box center [47, 45] width 75 height 8
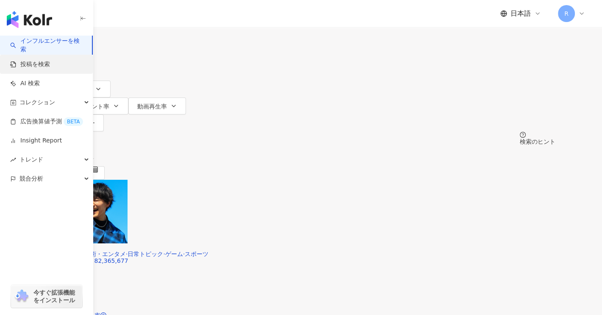
click at [19, 61] on link "投稿を検索" at bounding box center [30, 64] width 40 height 8
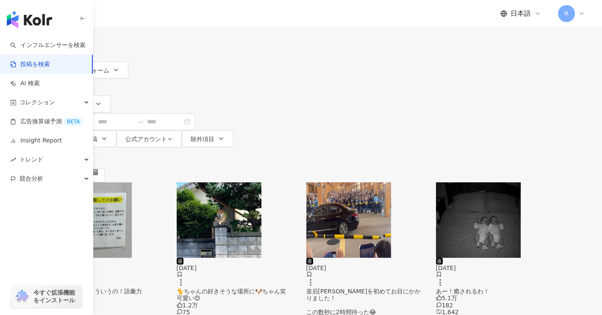
click at [106, 16] on div "すべてのSNS" at bounding box center [76, 9] width 59 height 14
click at [163, 89] on div "Instagram" at bounding box center [146, 87] width 55 height 9
click at [191, 18] on input "search" at bounding box center [151, 9] width 77 height 18
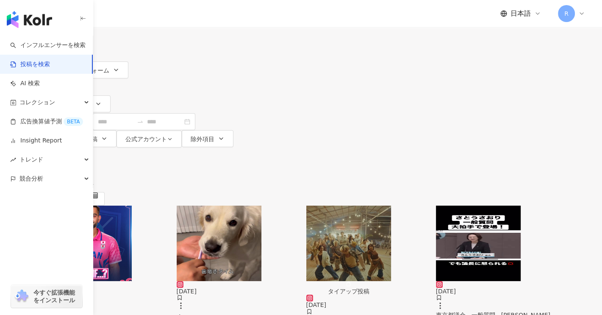
type input "***"
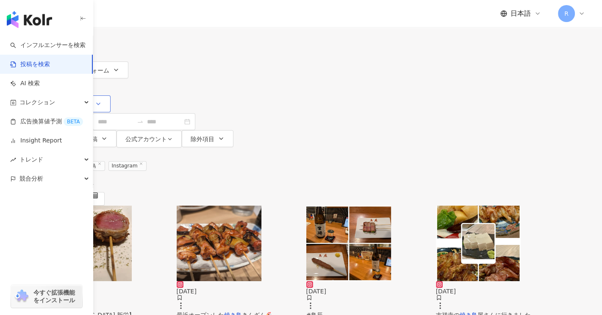
click at [110, 95] on button "フォロワー数" at bounding box center [79, 103] width 64 height 17
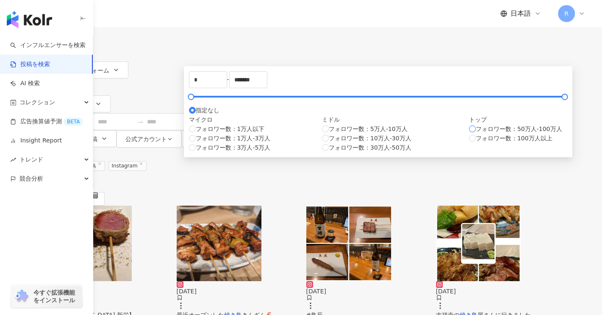
type input "******"
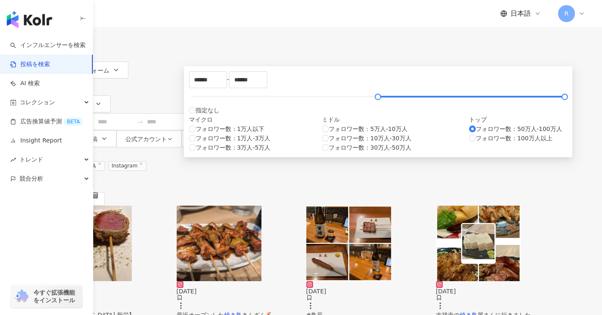
click at [519, 104] on div "Instagram *** 日本 検索 検索のヒント コンテンツフォーム タイプ フォロワー数 投稿日 タイアップ投稿 公式アカウント 除外項目 ******…" at bounding box center [301, 73] width 602 height 147
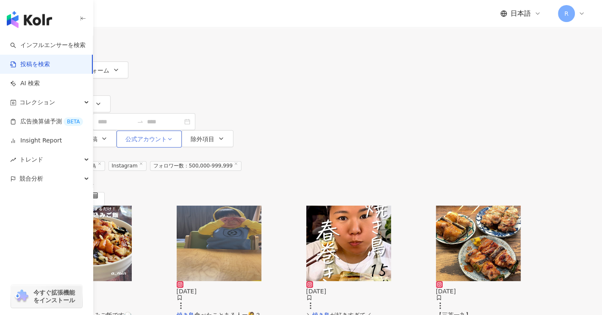
click at [182, 130] on button "公式アカウント" at bounding box center [148, 138] width 65 height 17
click at [522, 106] on div "Instagram *** 日本 検索 検索のヒント コンテンツフォーム タイプ フォロワー数 投稿日 タイアップ投稿 公式アカウント 除外項目 ******…" at bounding box center [301, 73] width 602 height 147
click at [84, 90] on icon "button" at bounding box center [80, 86] width 7 height 7
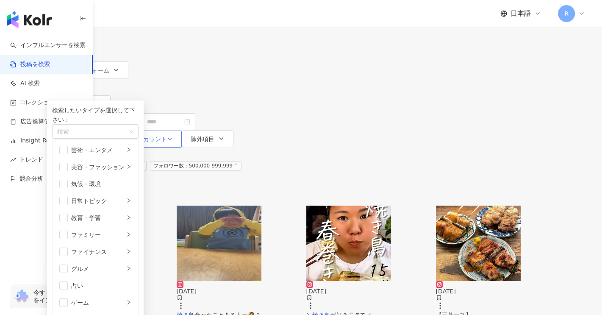
click at [182, 130] on button "公式アカウント" at bounding box center [148, 138] width 65 height 17
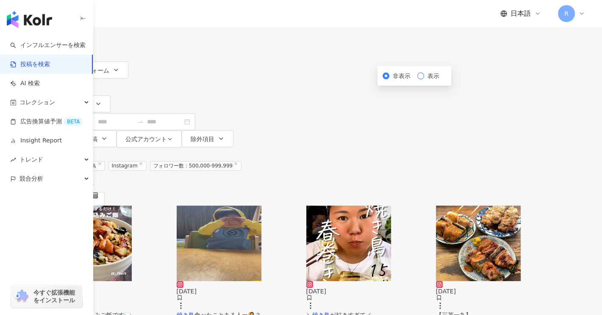
click at [442, 80] on span "表示" at bounding box center [433, 75] width 19 height 9
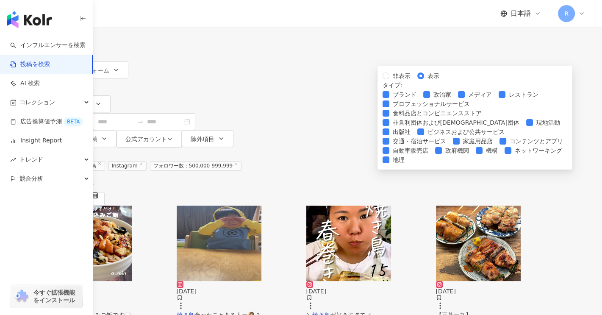
click at [407, 147] on div "全 113 件 条件 ： キーワード：焼き鳥 Instagram フォロワー数：500,000-999,999 リセット 配列： 関連性" at bounding box center [301, 176] width 508 height 58
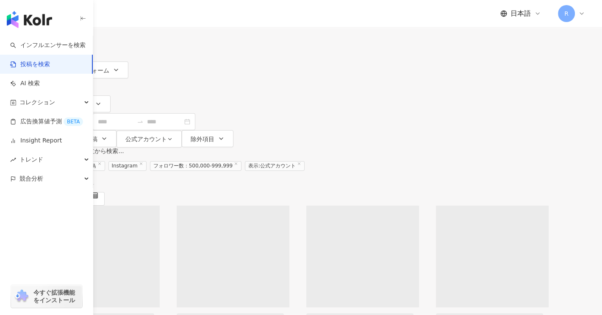
click at [93, 93] on button "タイプ" at bounding box center [70, 86] width 46 height 17
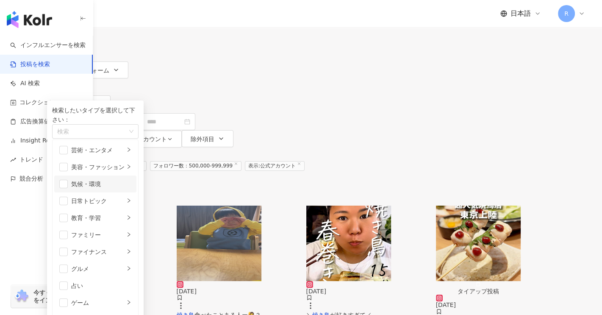
scroll to position [42, 0]
click at [124, 264] on div "グルメ" at bounding box center [97, 268] width 53 height 9
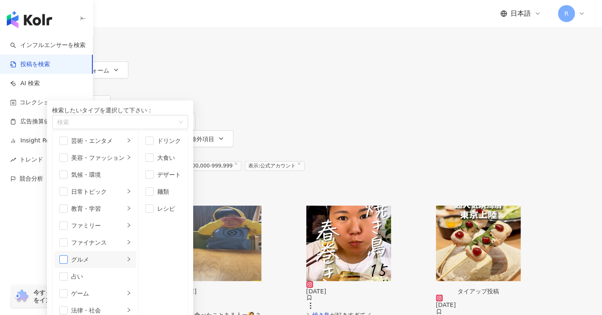
click at [68, 255] on span "button" at bounding box center [63, 259] width 8 height 8
click at [154, 145] on span "button" at bounding box center [149, 140] width 8 height 8
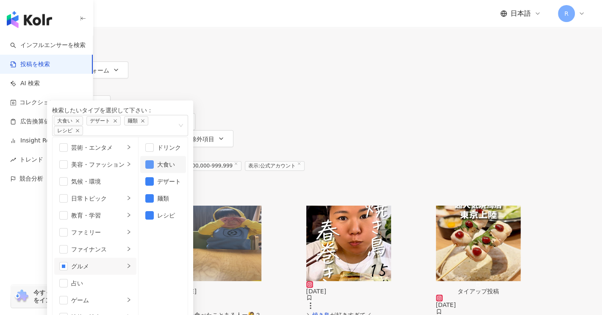
click at [154, 168] on span "button" at bounding box center [149, 164] width 8 height 8
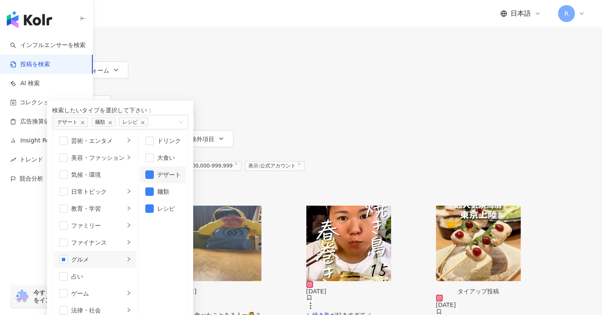
click at [186, 183] on li "デザート" at bounding box center [163, 174] width 46 height 17
click at [154, 196] on span "button" at bounding box center [149, 191] width 8 height 8
click at [154, 213] on span "button" at bounding box center [149, 208] width 8 height 8
click at [448, 106] on div "Instagram *** 日本 検索 検索のヒント コンテンツフォーム タイプ 検索したいタイプを選択して下さい： 検索 芸術・エンタメ 美容・ファッション…" at bounding box center [301, 73] width 602 height 147
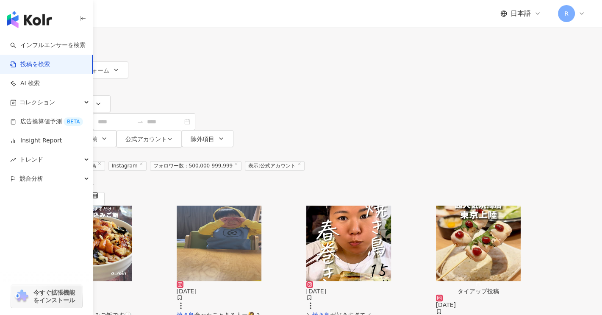
click at [84, 88] on icon "button" at bounding box center [80, 86] width 7 height 7
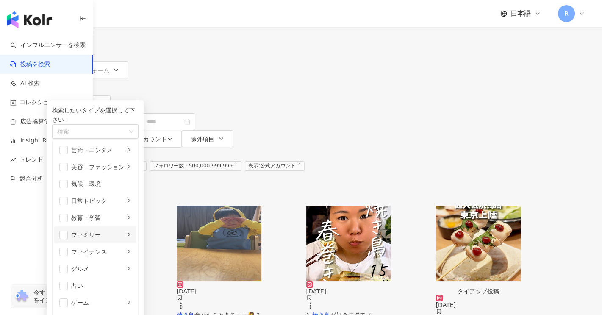
scroll to position [85, 0]
click at [128, 134] on div "button" at bounding box center [91, 131] width 74 height 6
type input "*"
type input "***"
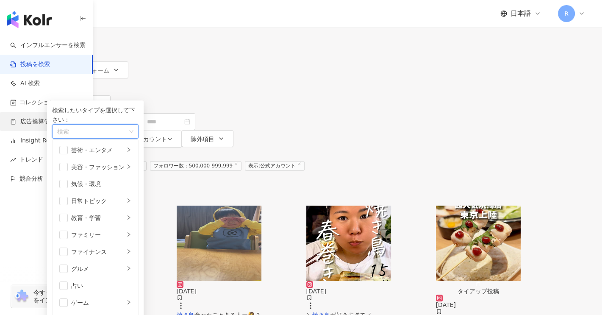
drag, startPoint x: 301, startPoint y: 137, endPoint x: 66, endPoint y: 123, distance: 235.0
click at [131, 232] on icon "right" at bounding box center [128, 234] width 5 height 5
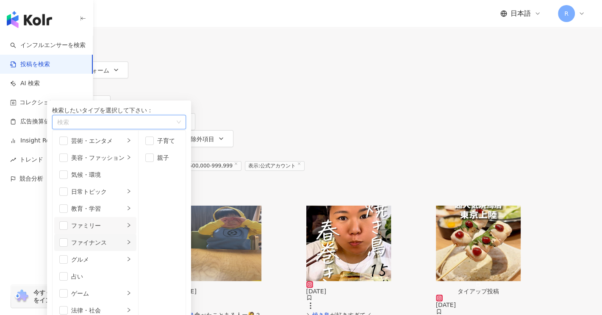
click at [131, 238] on div "button" at bounding box center [128, 242] width 5 height 8
click at [136, 251] on li "グルメ" at bounding box center [95, 259] width 82 height 17
click at [470, 102] on div "Instagram *** 日本 検索 検索のヒント コンテンツフォーム タイプ 検索したいタイプを選択して下さい： 検索 グルメ / 大食 い 占 い 芸術…" at bounding box center [301, 73] width 602 height 147
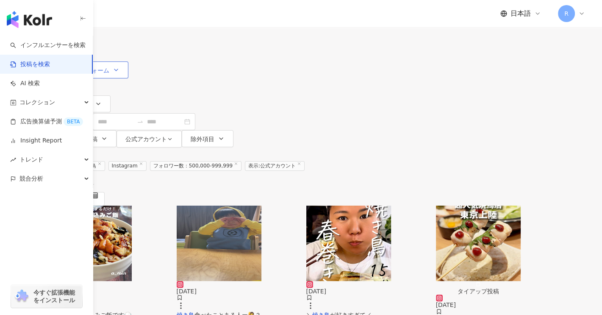
click at [128, 78] on button "コンテンツフォーム" at bounding box center [87, 69] width 81 height 17
click at [412, 147] on div "全 162 件 条件 ： キーワード：焼き鳥 Instagram フォロワー数：500,000-999,999 表示:公式アカウント リセット 配列： 関連性" at bounding box center [301, 176] width 508 height 58
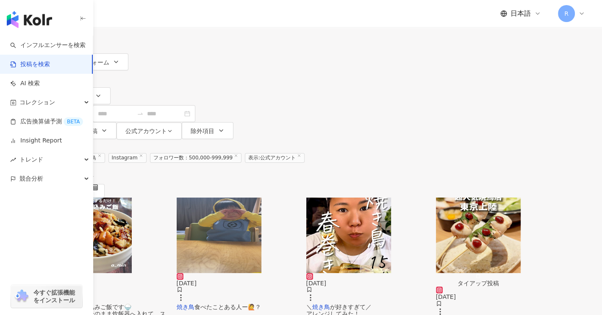
scroll to position [0, 0]
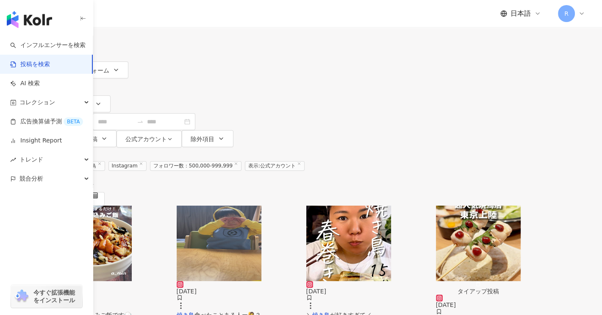
click at [66, 192] on label at bounding box center [56, 199] width 19 height 14
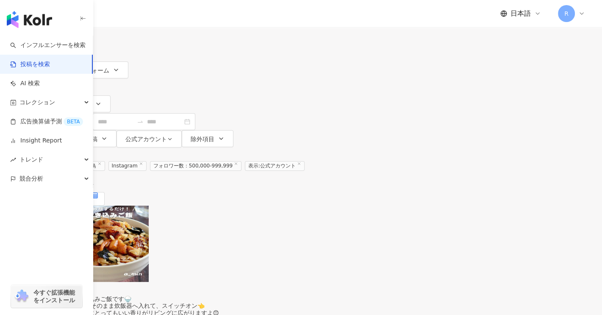
click at [105, 192] on label at bounding box center [95, 199] width 19 height 14
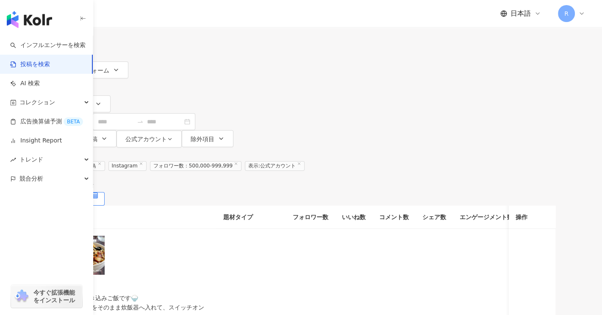
drag, startPoint x: 187, startPoint y: 49, endPoint x: 461, endPoint y: 62, distance: 275.1
click at [185, 18] on input "***" at bounding box center [146, 9] width 77 height 18
type input "*"
type input "*****"
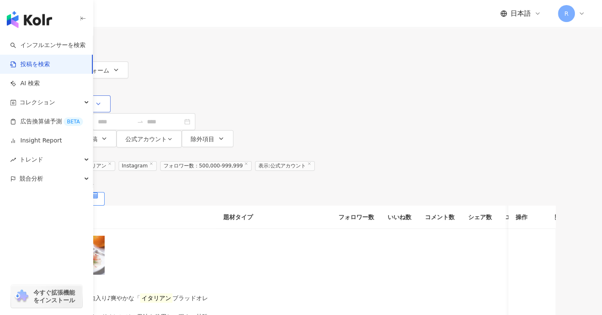
click at [91, 101] on span "フォロワー数" at bounding box center [74, 104] width 36 height 7
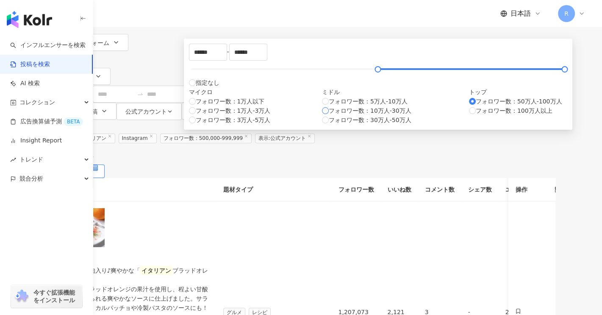
scroll to position [42, 0]
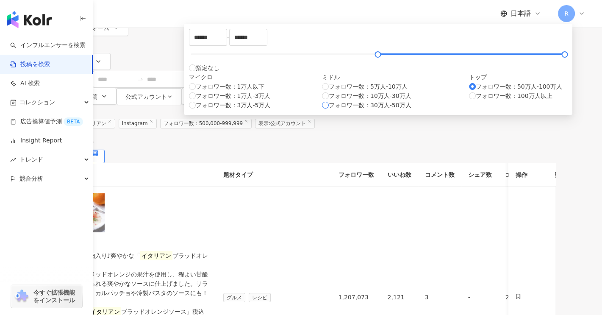
type input "******"
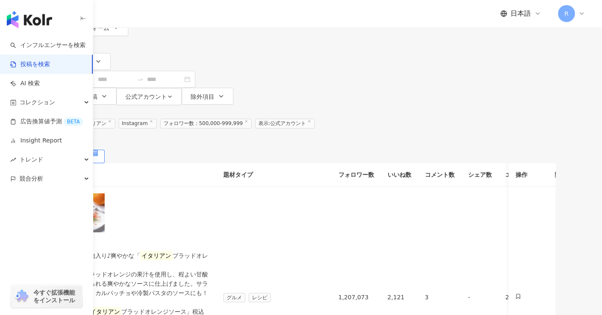
click at [514, 105] on div "全 284 件 条件 ： キーワード：イタリアン Instagram フォロワー数：500,000-999,999 表示:公式アカウント リセット 配列： 関…" at bounding box center [301, 134] width 508 height 58
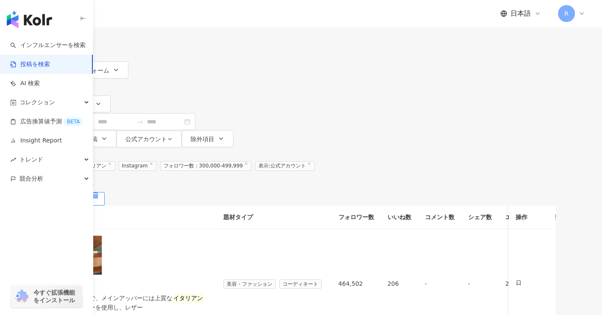
click at [185, 18] on input "*****" at bounding box center [146, 9] width 77 height 18
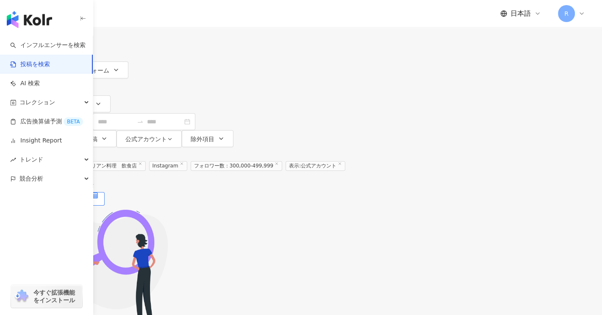
click at [185, 18] on input "**********" at bounding box center [146, 9] width 77 height 18
drag, startPoint x: 239, startPoint y: 50, endPoint x: 597, endPoint y: 31, distance: 358.6
click at [185, 18] on input "**********" at bounding box center [146, 9] width 77 height 18
type input "********"
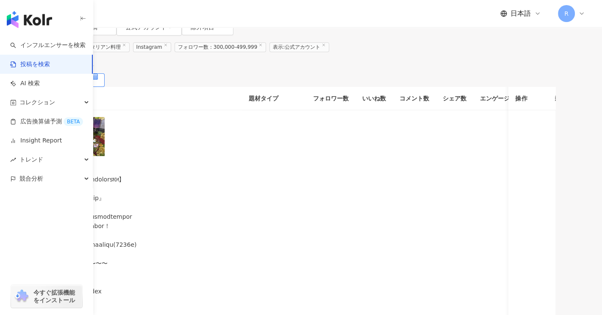
scroll to position [127, 0]
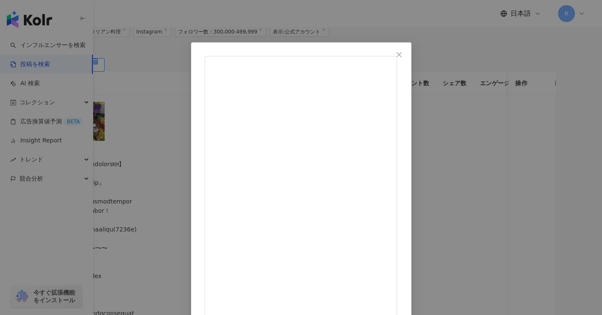
scroll to position [42, 0]
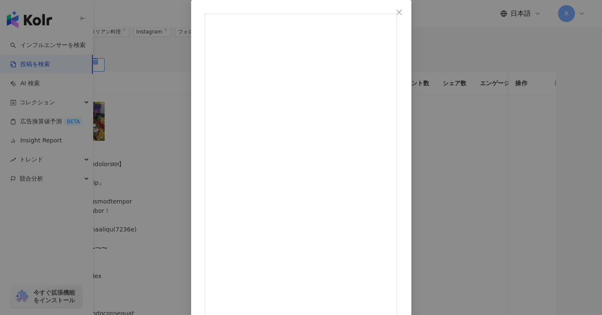
drag, startPoint x: 321, startPoint y: 267, endPoint x: 398, endPoint y: 269, distance: 76.6
drag, startPoint x: 322, startPoint y: 267, endPoint x: 373, endPoint y: 268, distance: 50.8
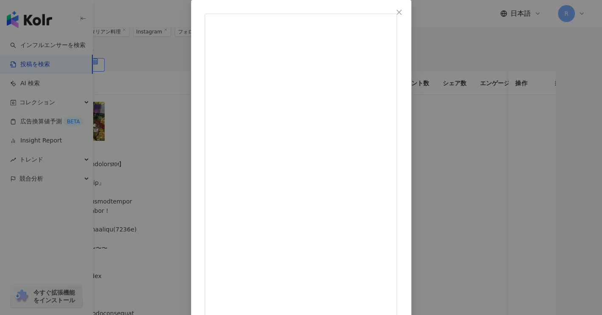
drag, startPoint x: 371, startPoint y: 265, endPoint x: 323, endPoint y: 263, distance: 47.9
copy div "タリアン #渋谷ディナー #渋谷区"
click at [407, 14] on span "Close" at bounding box center [398, 12] width 17 height 7
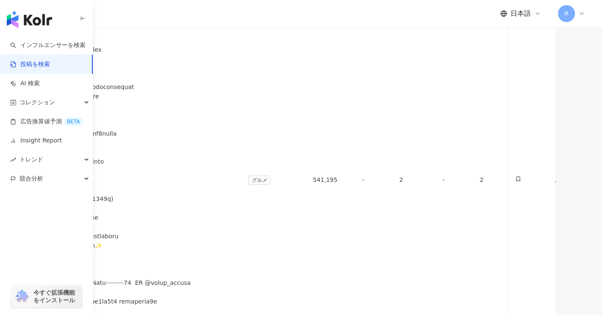
scroll to position [339, 0]
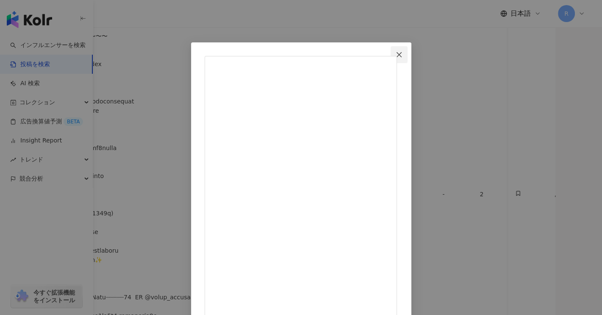
click at [402, 55] on icon "close" at bounding box center [398, 54] width 7 height 7
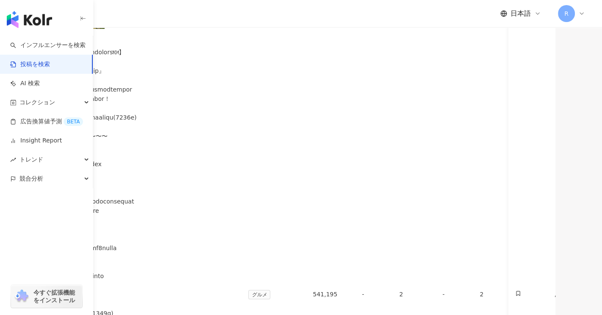
scroll to position [254, 0]
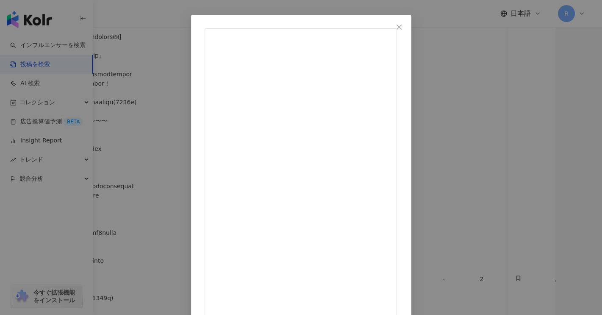
scroll to position [42, 0]
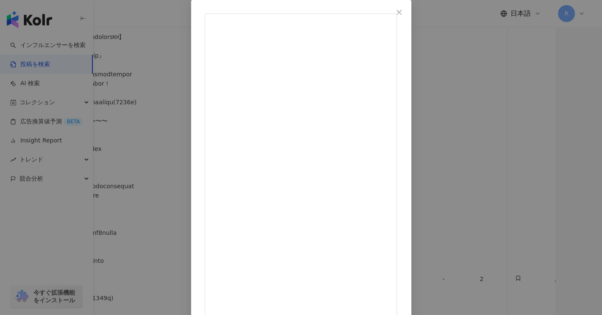
click at [407, 11] on span "Close" at bounding box center [398, 12] width 17 height 7
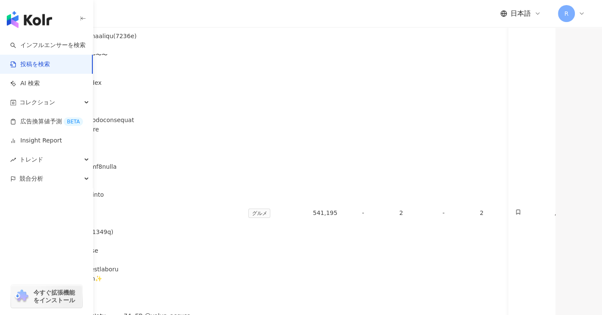
scroll to position [339, 0]
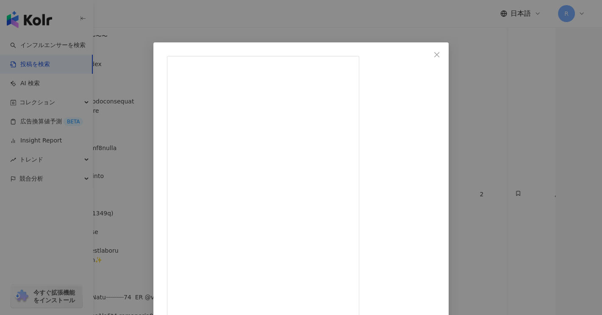
scroll to position [42, 0]
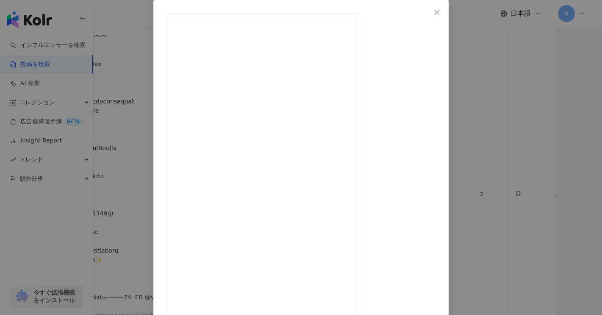
drag, startPoint x: 348, startPoint y: 219, endPoint x: 339, endPoint y: 219, distance: 8.5
drag, startPoint x: 365, startPoint y: 217, endPoint x: 334, endPoint y: 221, distance: 32.0
copy div "E PENTHOUSE with weekend terrace」"
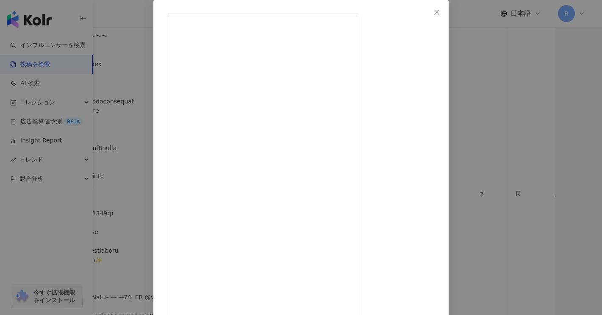
scroll to position [0, 0]
click at [440, 12] on icon "close" at bounding box center [436, 12] width 7 height 7
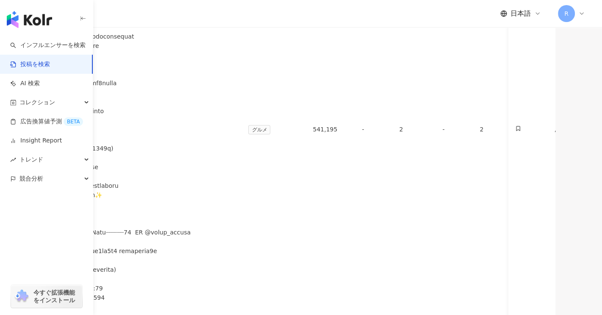
scroll to position [423, 0]
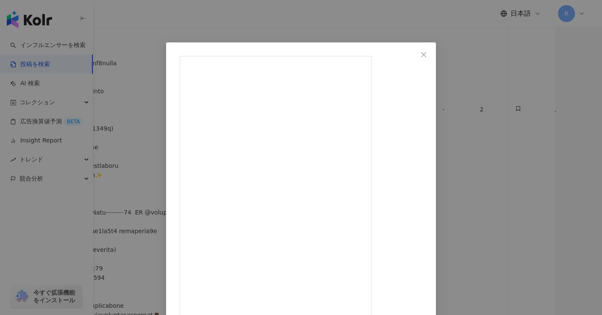
drag, startPoint x: 319, startPoint y: 93, endPoint x: 356, endPoint y: 91, distance: 36.4
drag, startPoint x: 368, startPoint y: 92, endPoint x: 320, endPoint y: 91, distance: 48.3
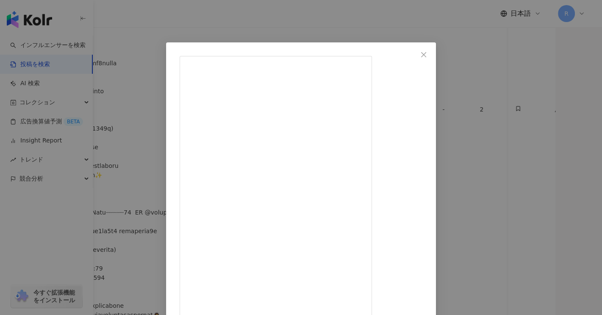
click at [432, 57] on span "Close" at bounding box center [423, 54] width 17 height 7
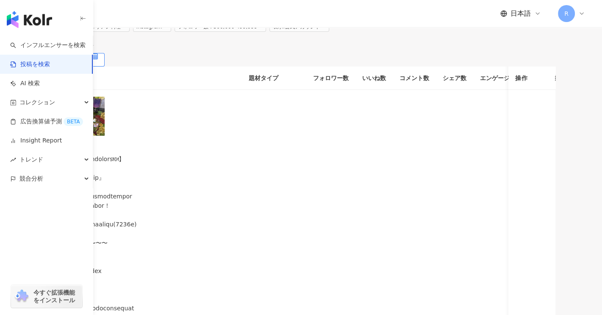
scroll to position [127, 0]
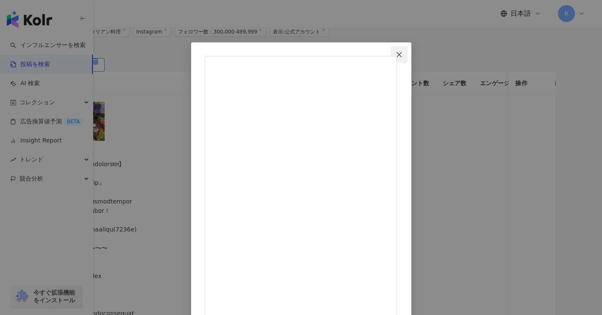
click at [402, 57] on icon "close" at bounding box center [398, 54] width 7 height 7
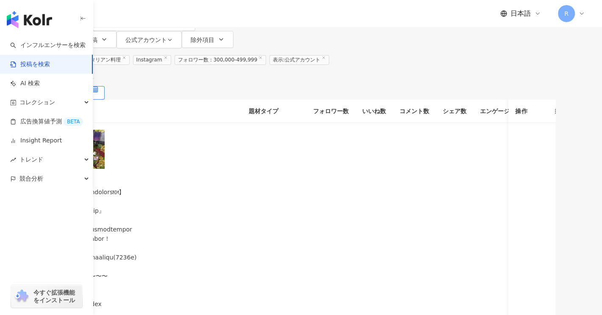
scroll to position [85, 0]
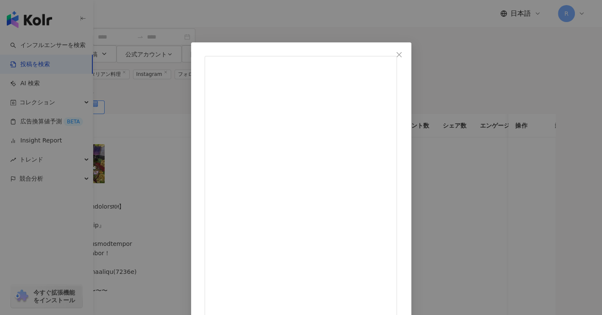
click at [402, 54] on icon "close" at bounding box center [398, 54] width 7 height 7
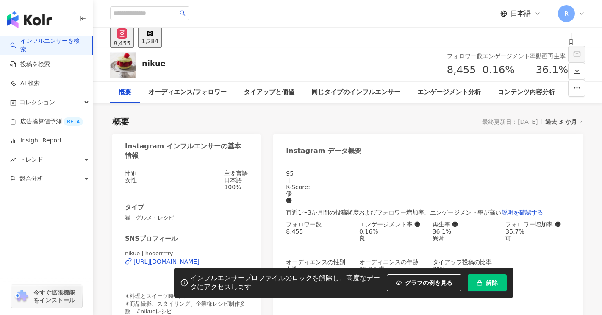
scroll to position [212, 0]
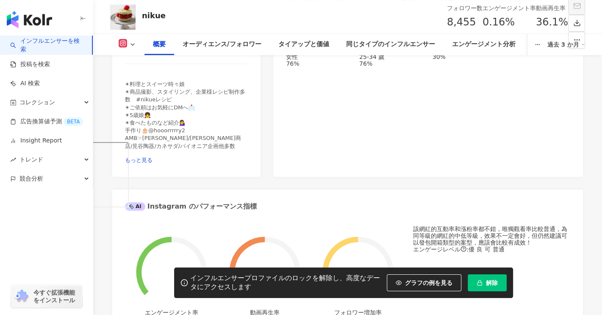
click at [199, 53] on div "[URL][DOMAIN_NAME]" at bounding box center [166, 49] width 66 height 7
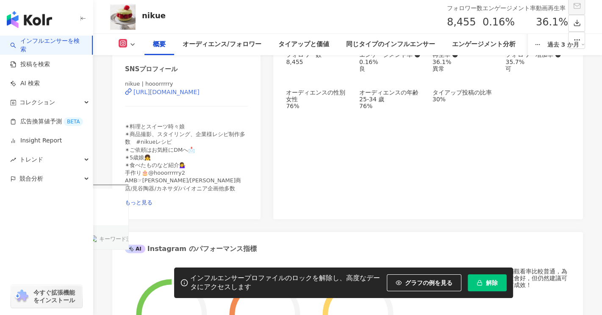
scroll to position [0, 0]
click at [261, 11] on div "nikue フォロワー数 8,455 エンゲージメント率 0.16% 動画再生率 36.1%" at bounding box center [347, 16] width 508 height 33
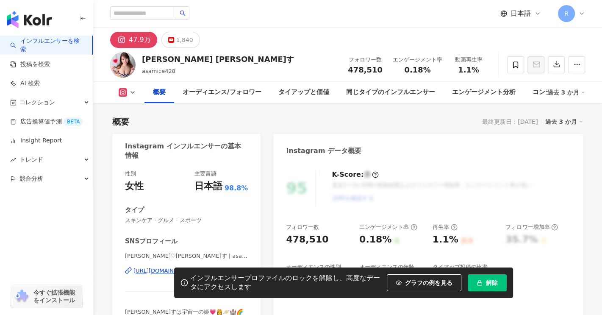
scroll to position [169, 0]
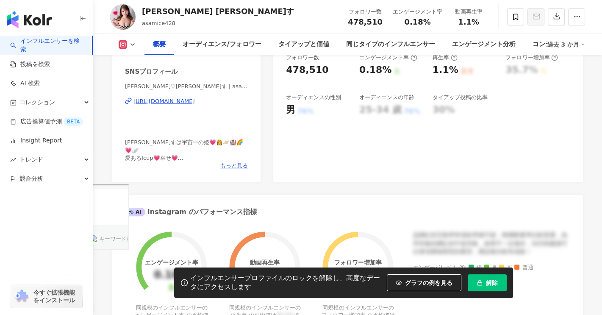
click at [195, 103] on div "[URL][DOMAIN_NAME]" at bounding box center [163, 101] width 61 height 8
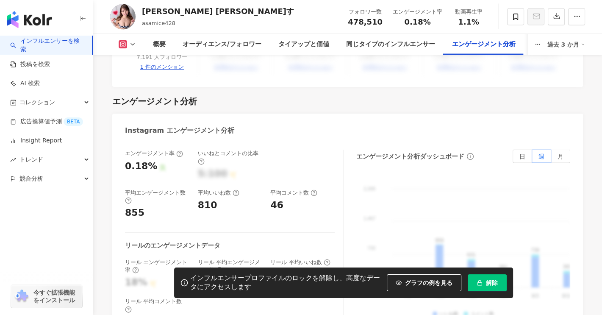
scroll to position [1651, 0]
